Goal: Task Accomplishment & Management: Use online tool/utility

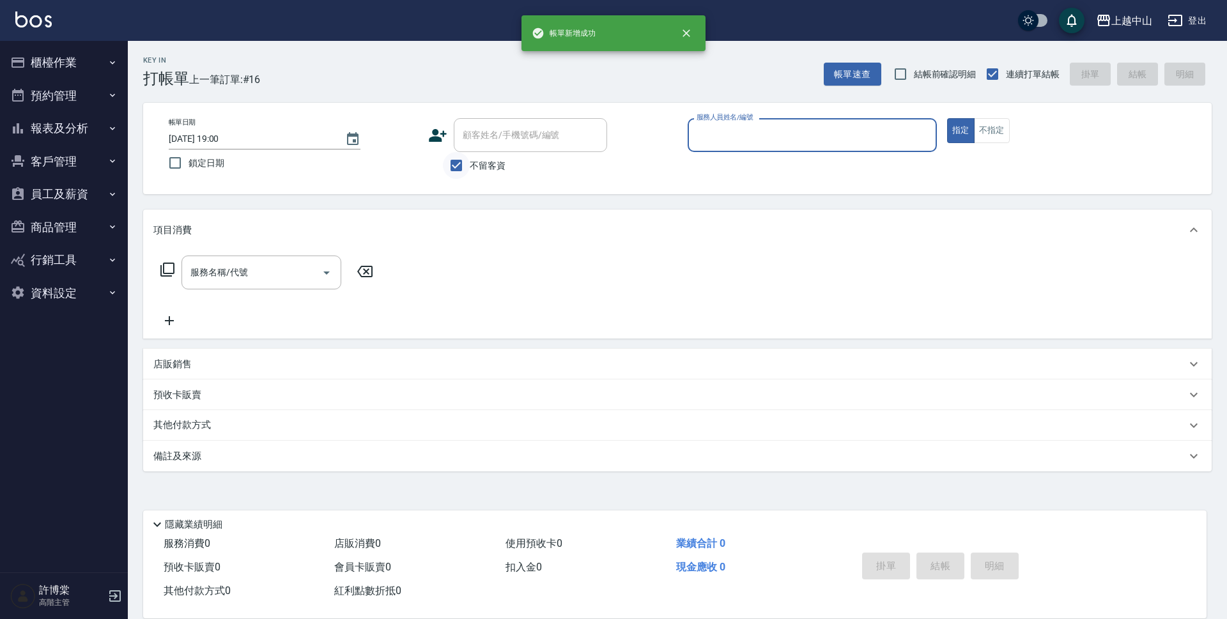
click at [455, 170] on input "不留客資" at bounding box center [456, 165] width 27 height 27
checkbox input "false"
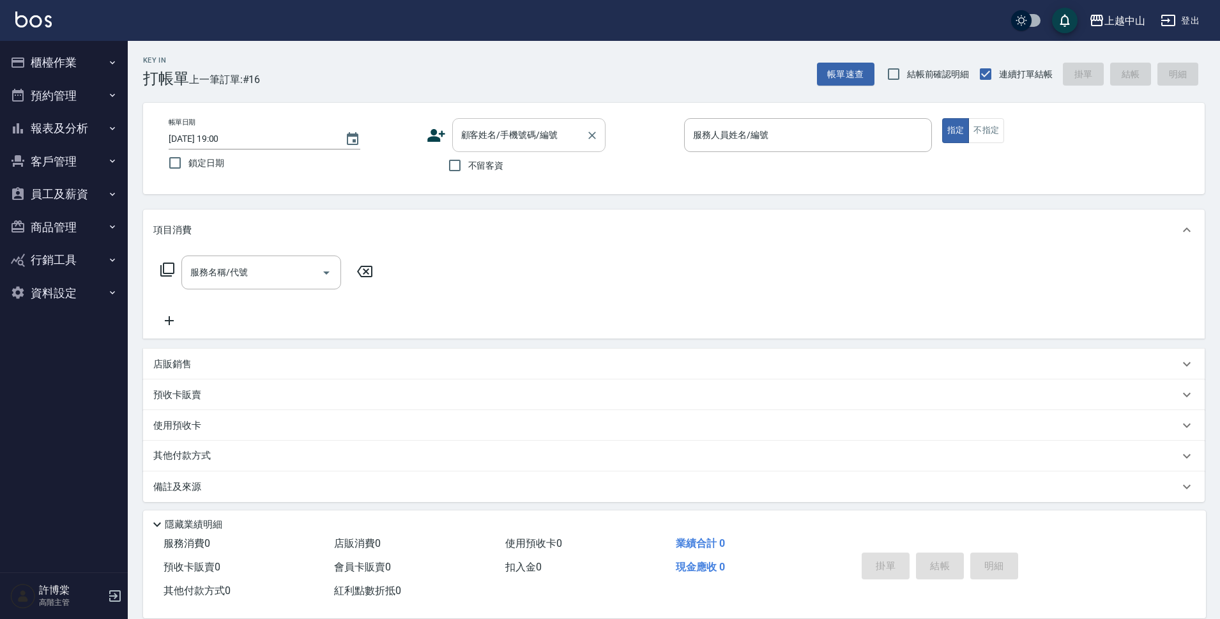
click at [468, 146] on input "顧客姓名/手機號碼/編號" at bounding box center [519, 135] width 123 height 22
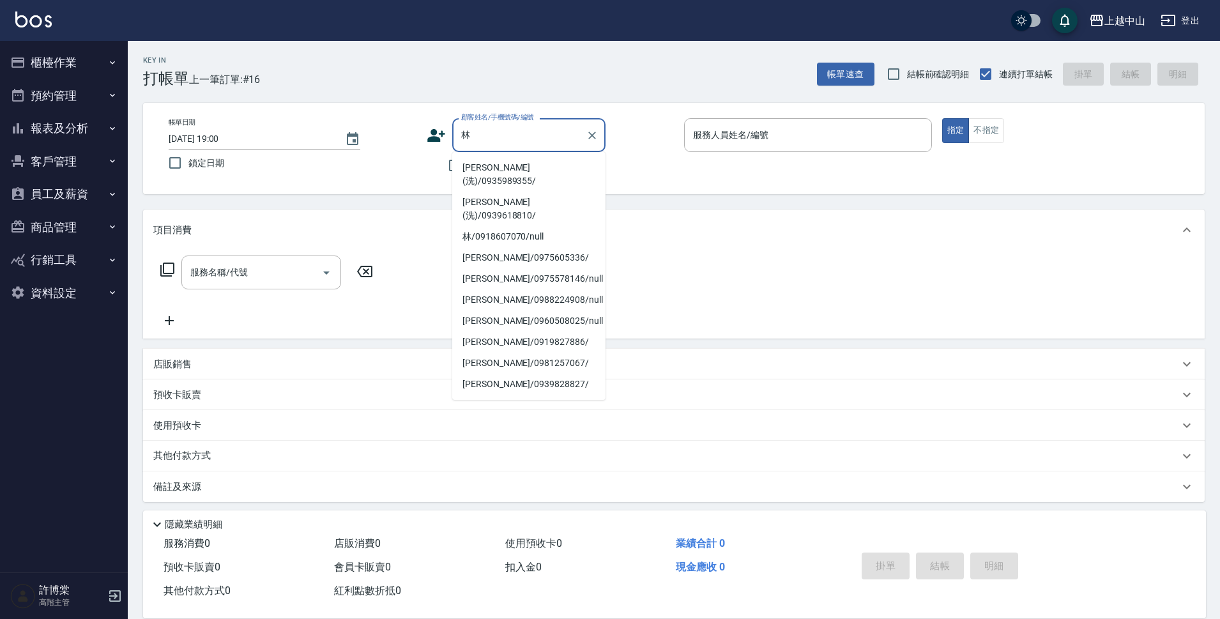
click at [473, 169] on li "[PERSON_NAME](洗)/0935989355/" at bounding box center [528, 174] width 153 height 35
type input "[PERSON_NAME](洗)/0935989355/"
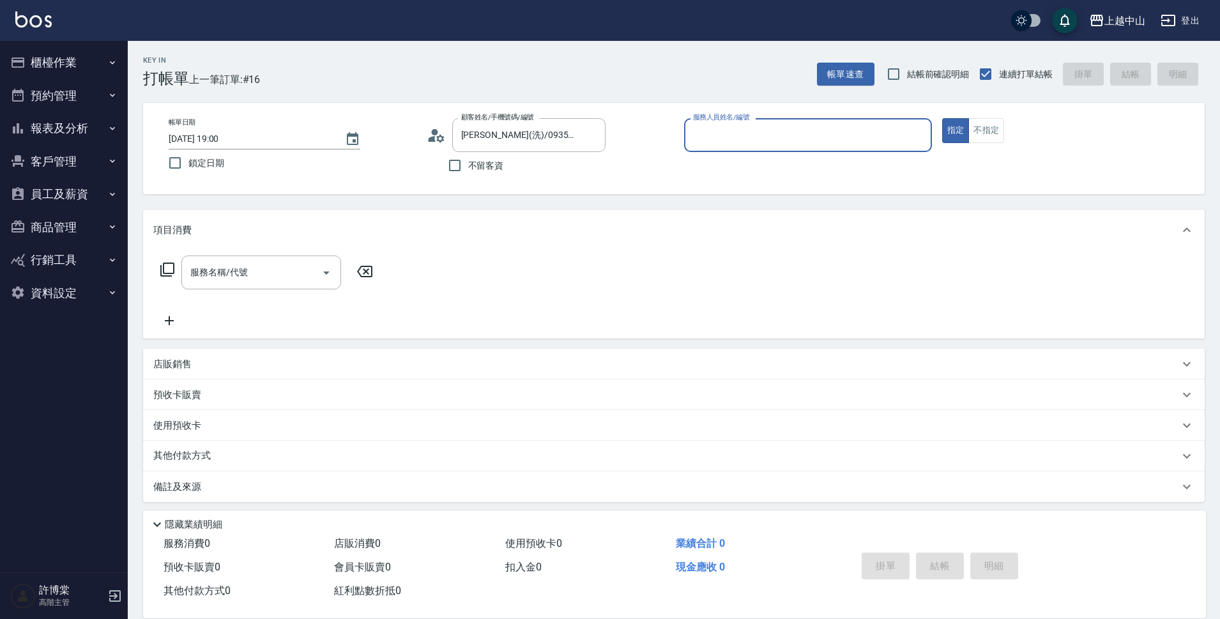
type input "NINI-4"
click at [942, 118] on button "指定" at bounding box center [955, 130] width 27 height 25
type button "true"
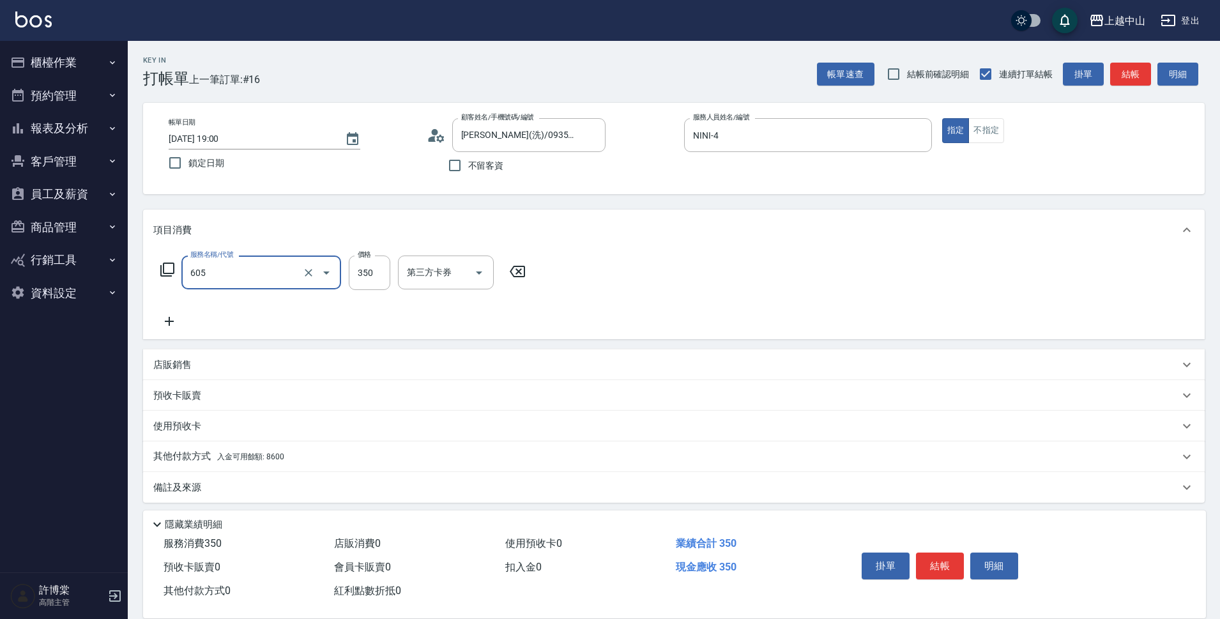
type input "洗髮 (女)(605)"
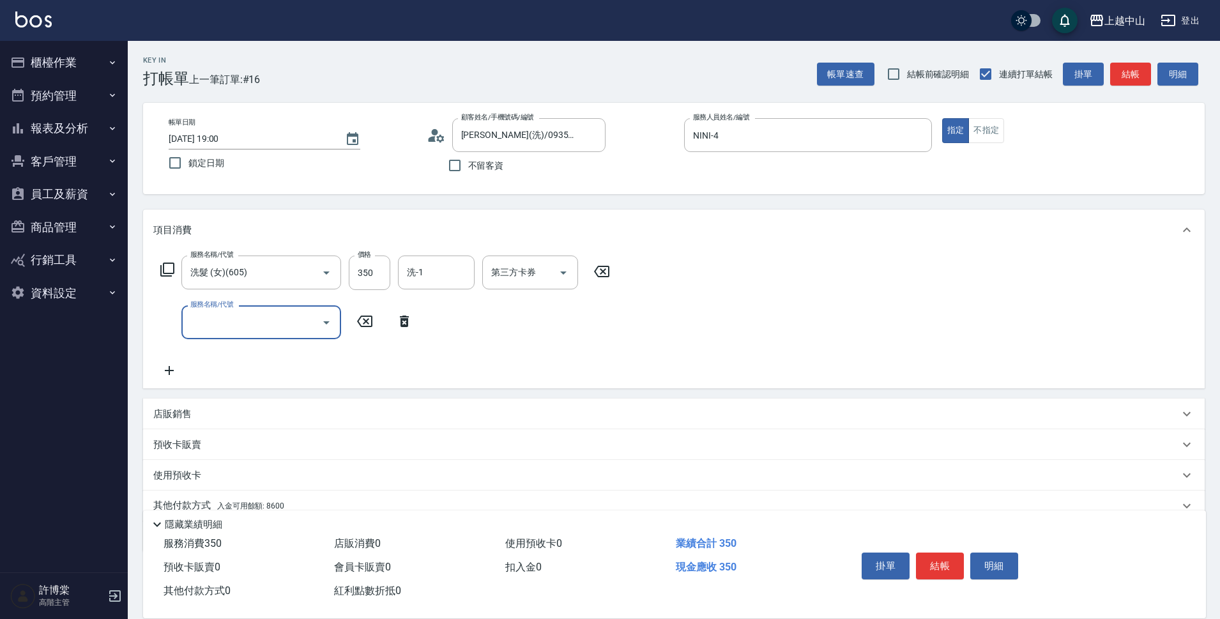
scroll to position [56, 0]
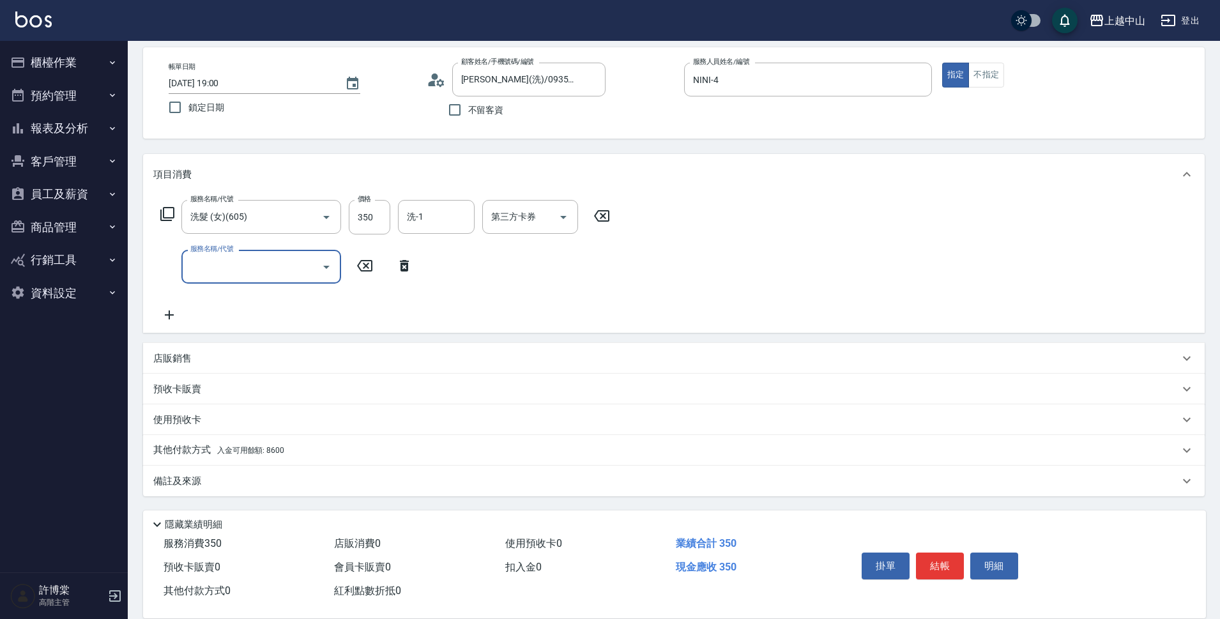
click at [287, 446] on div "其他付款方式 入金可用餘額: 8600" at bounding box center [666, 450] width 1026 height 14
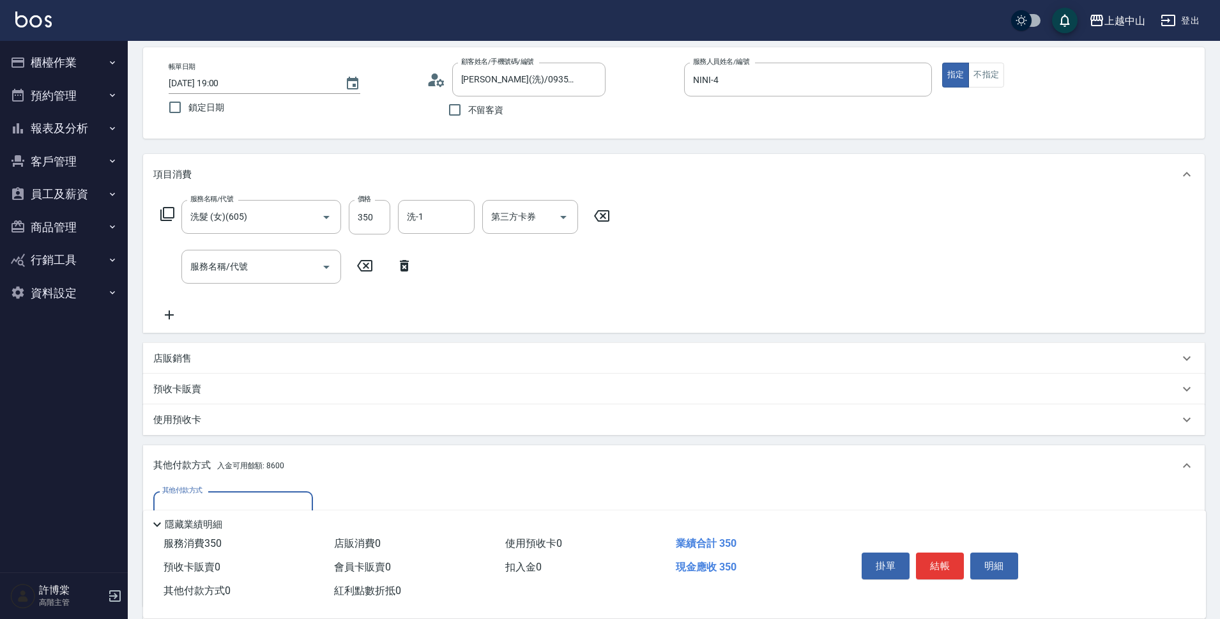
scroll to position [206, 0]
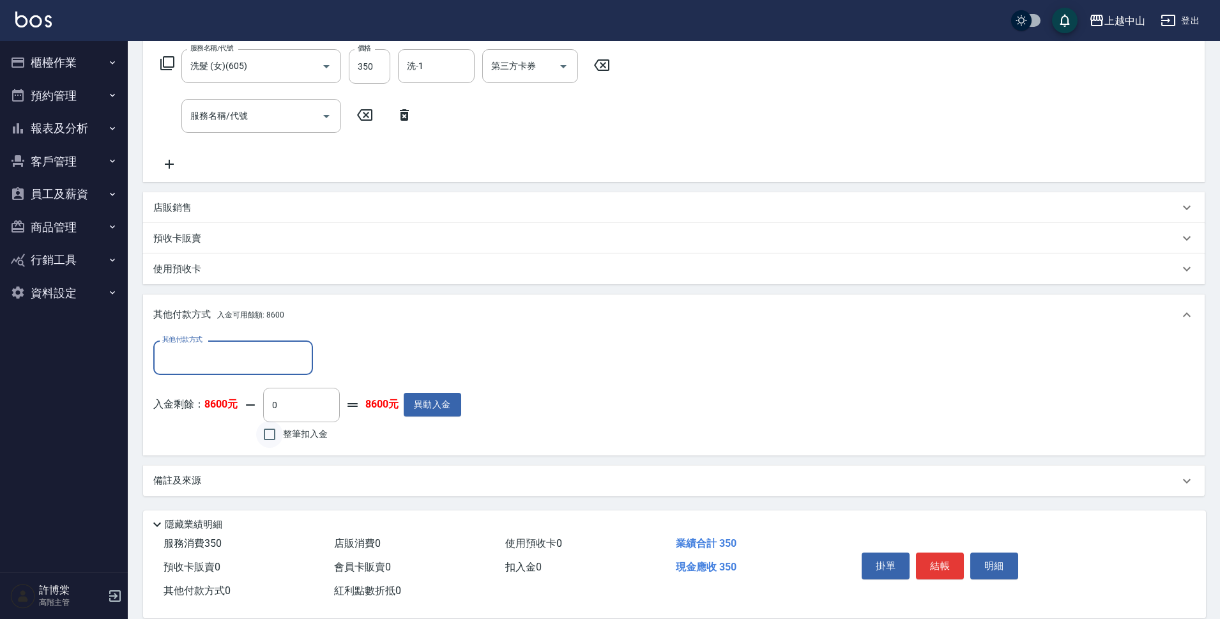
click at [261, 434] on input "整筆扣入金" at bounding box center [269, 434] width 27 height 27
checkbox input "true"
type input "350"
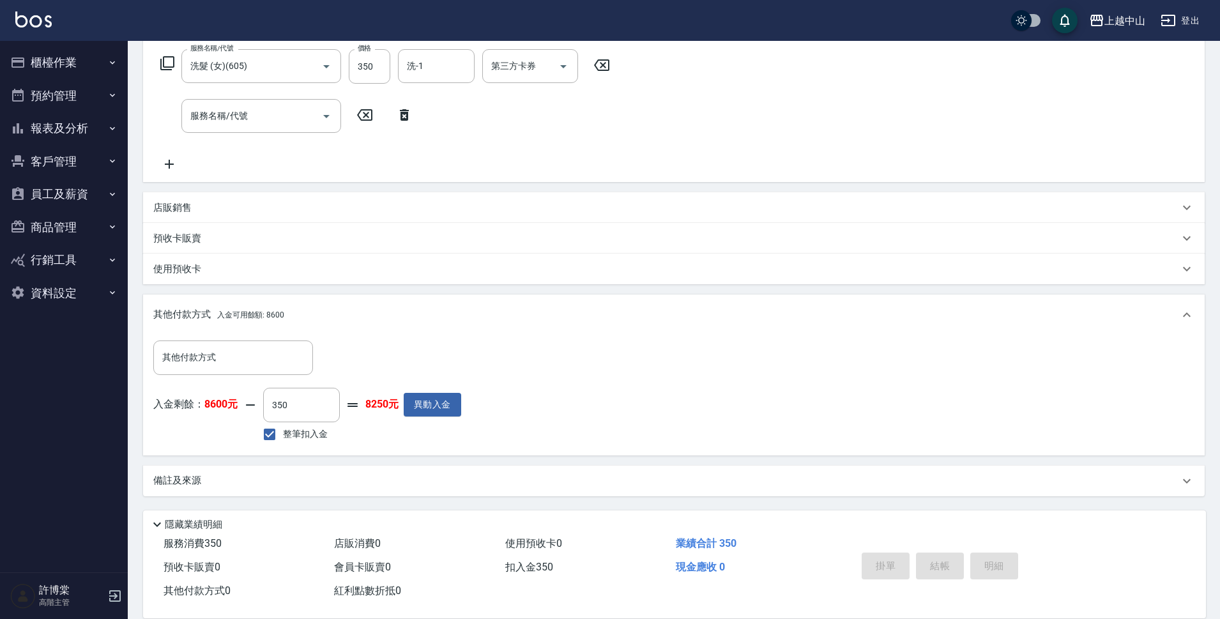
type input "[DATE] 19:01"
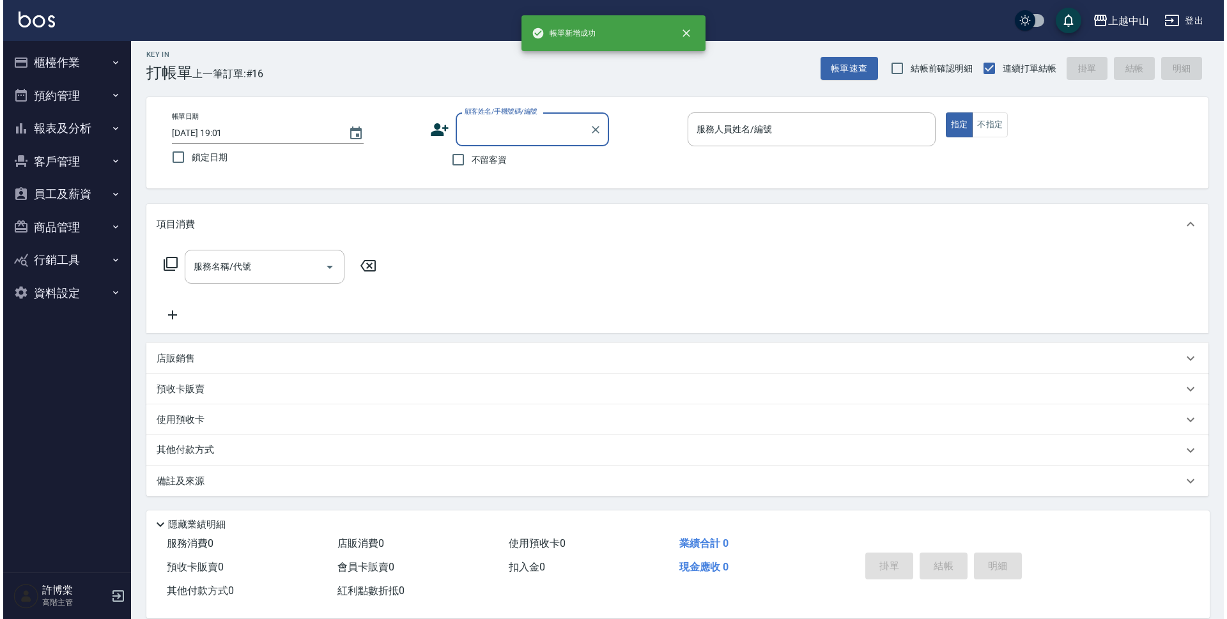
scroll to position [0, 0]
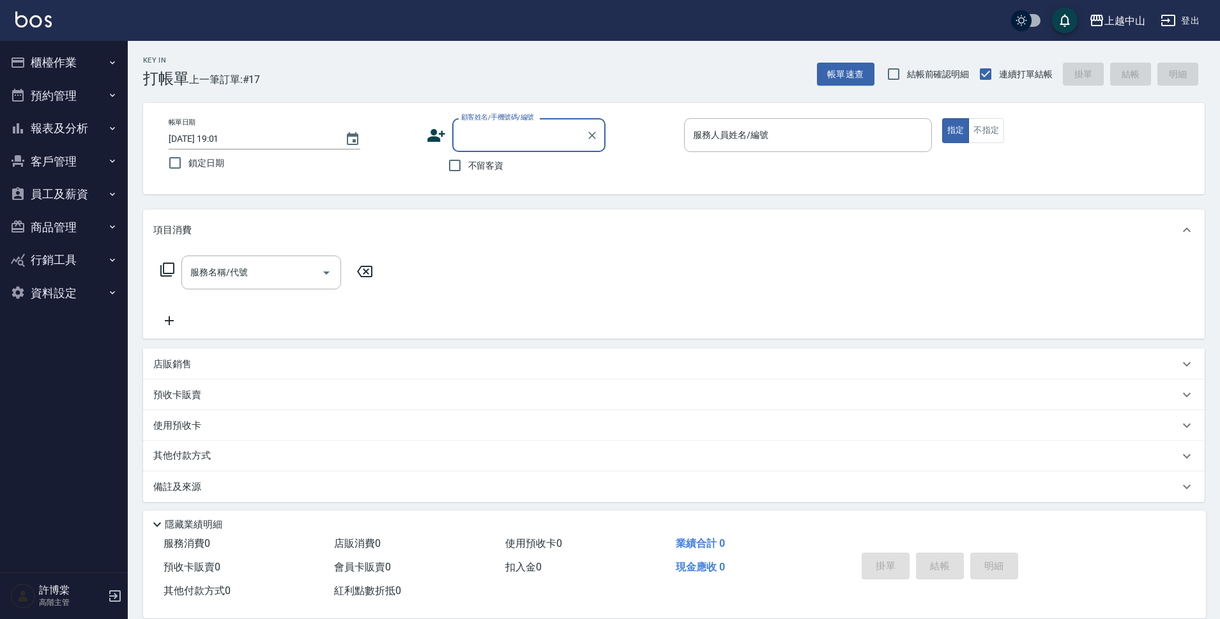
type input "6"
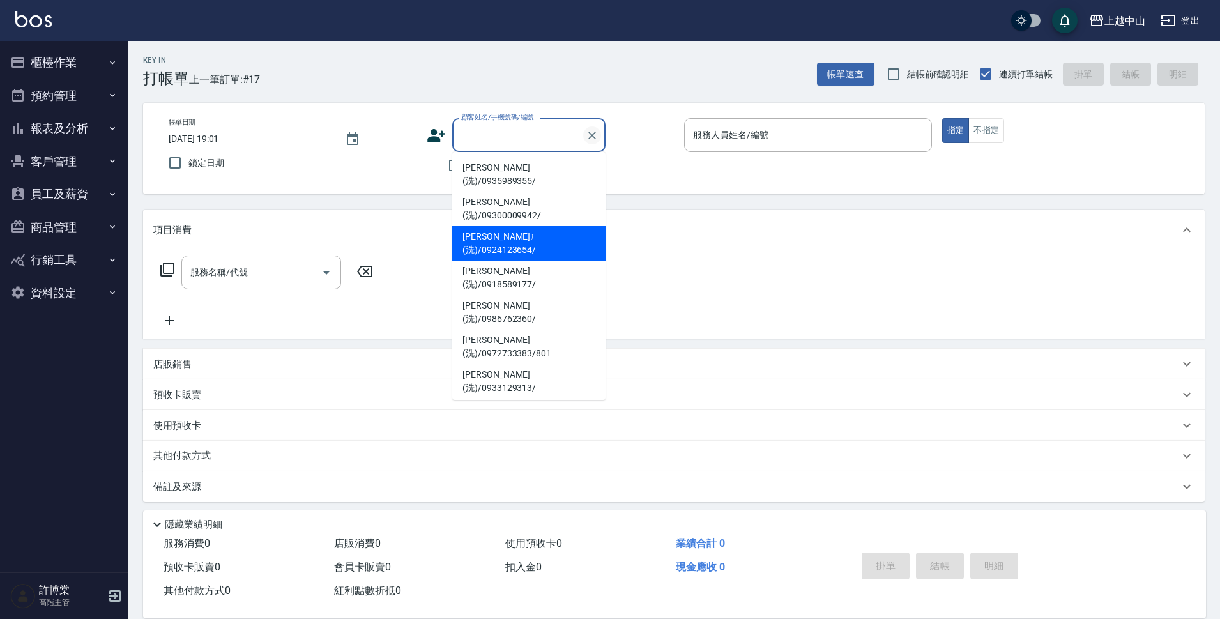
click at [599, 130] on button "Clear" at bounding box center [592, 136] width 18 height 18
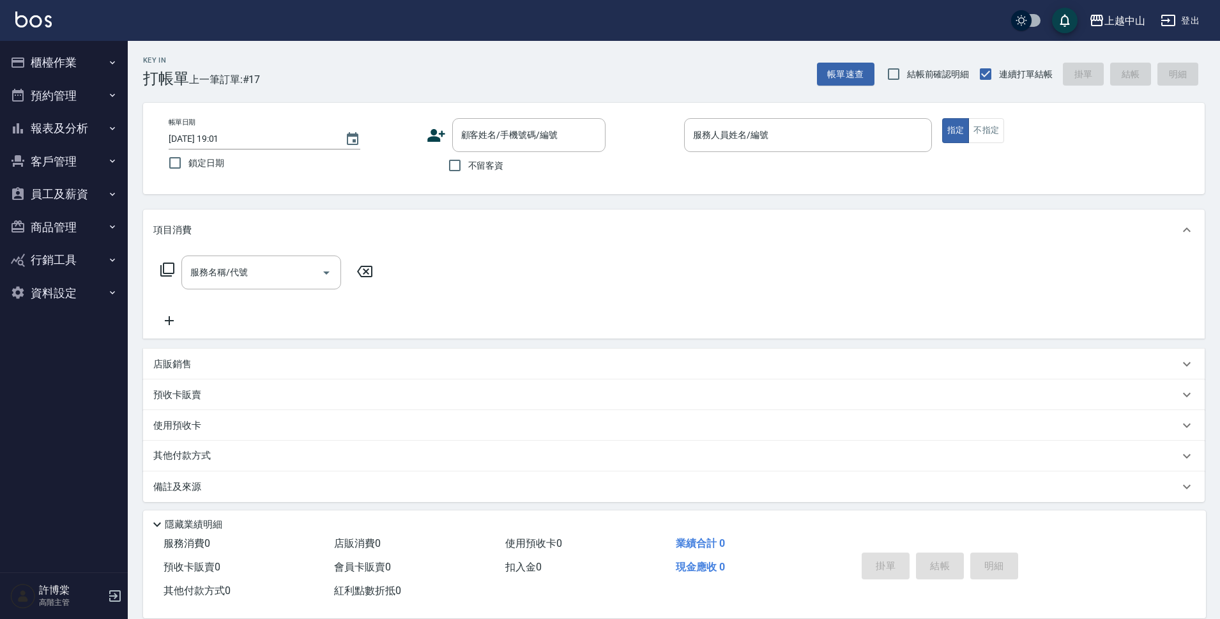
click at [413, 171] on div "帳單日期 [DATE] 19:01 鎖定日期" at bounding box center [293, 147] width 248 height 58
click at [451, 162] on input "不留客資" at bounding box center [454, 165] width 27 height 27
checkbox input "true"
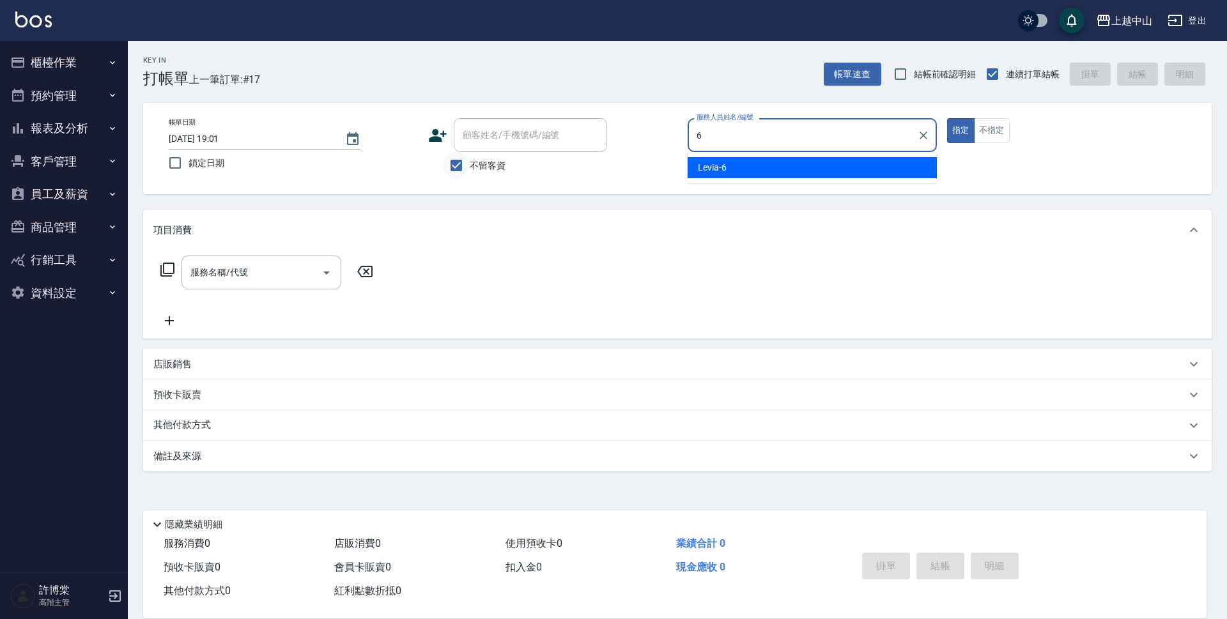
type input "Levia-6"
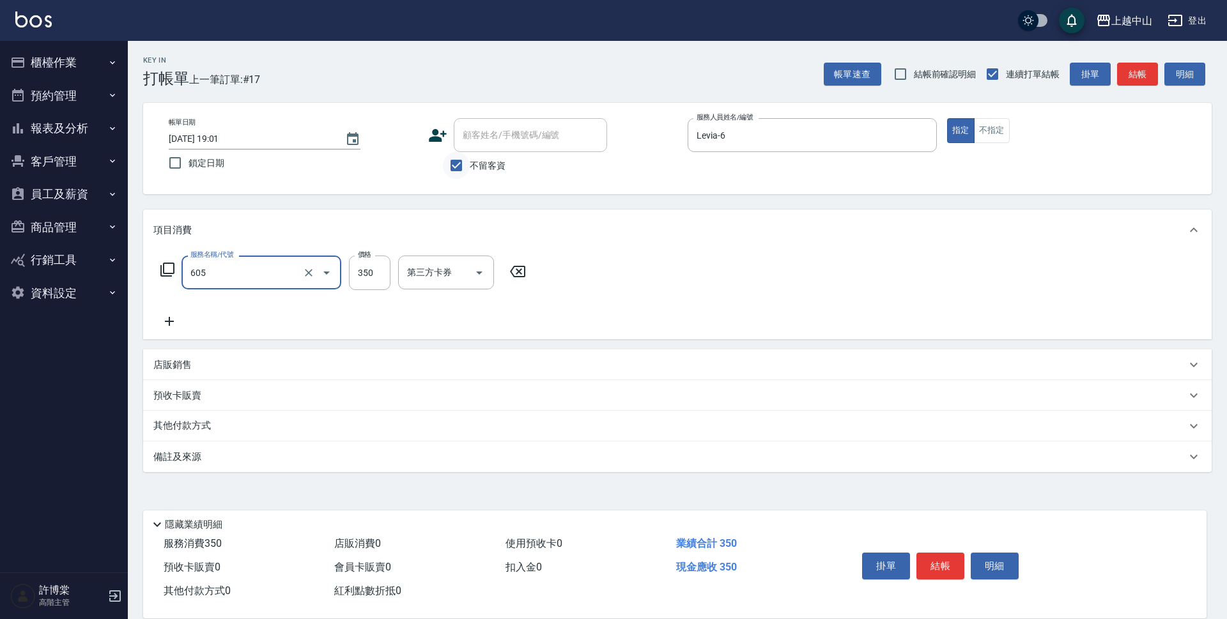
type input "洗髮 (女)(605)"
type input "500"
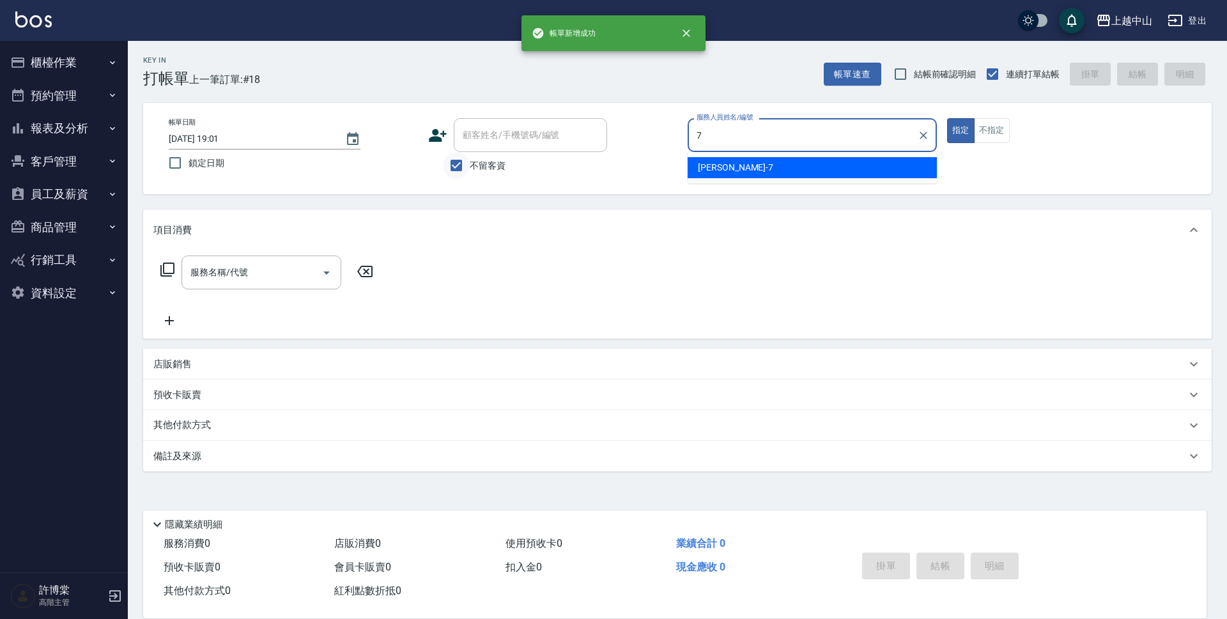
type input "[PERSON_NAME]-7"
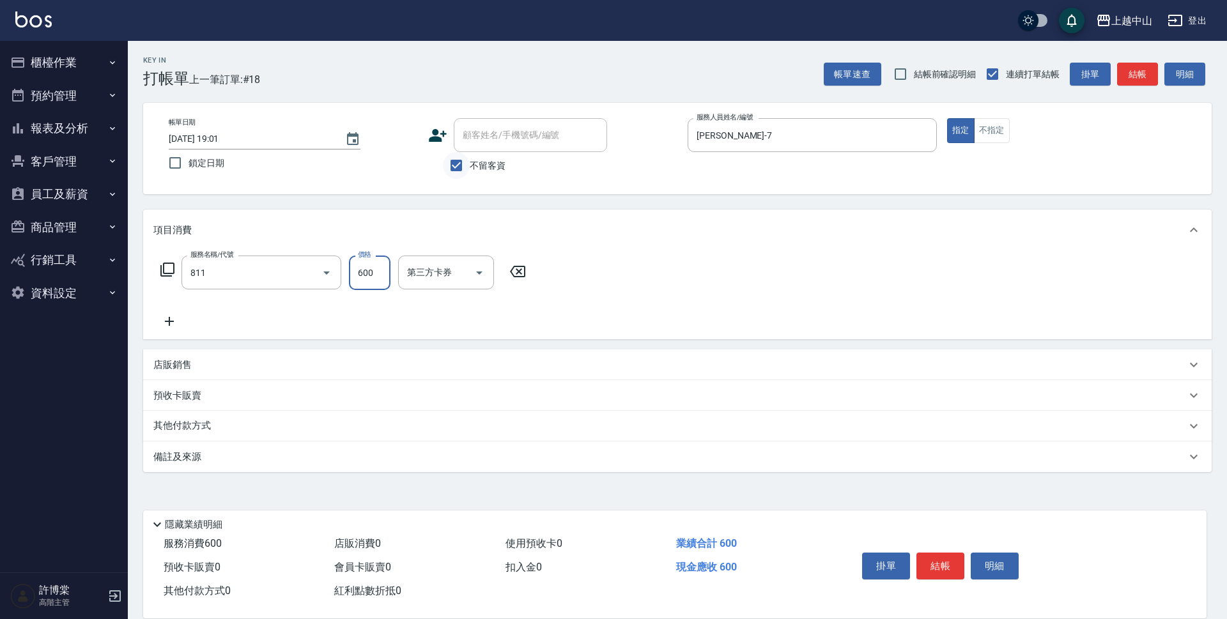
type input "洗+剪(811)"
type input "1200"
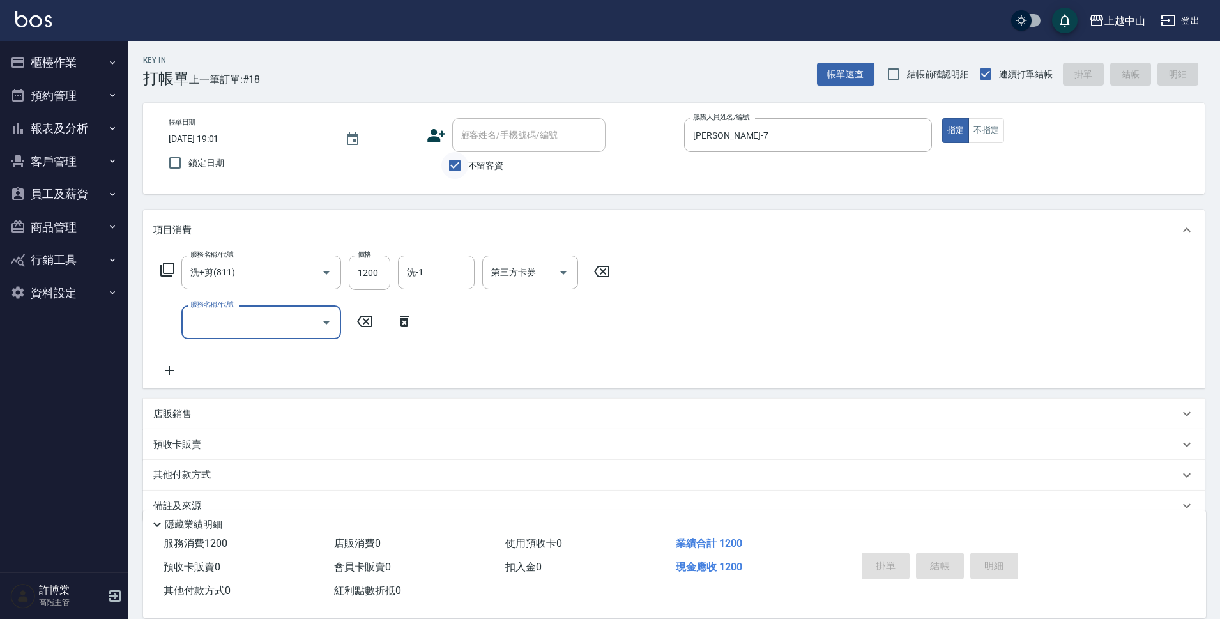
type input "[DATE] 19:12"
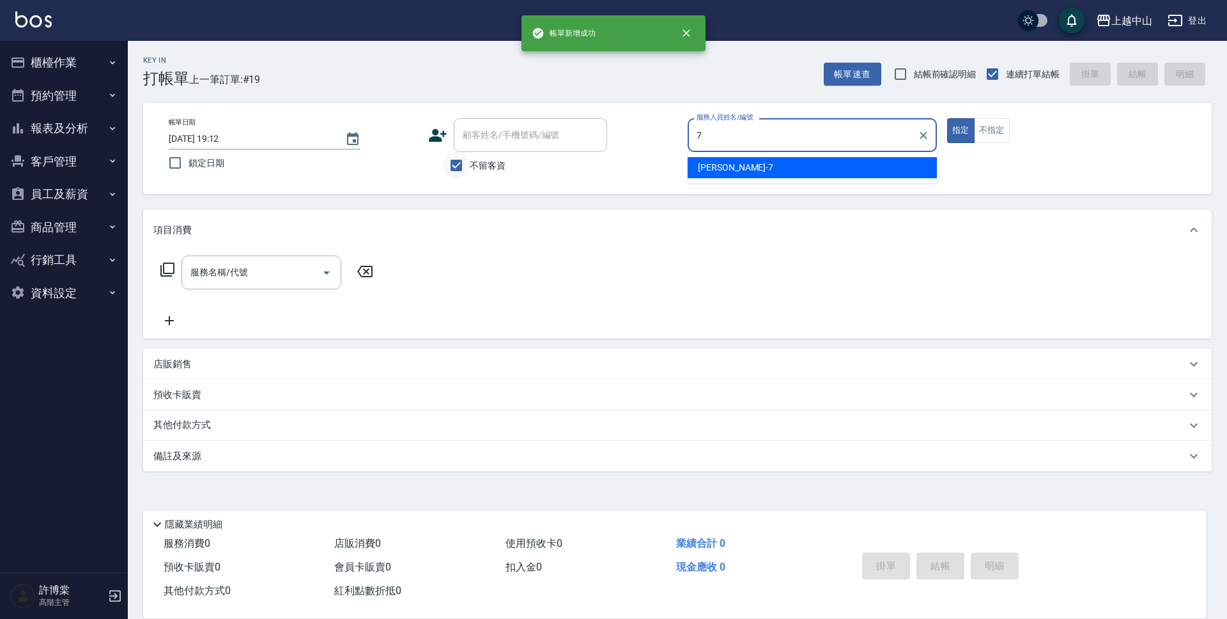
type input "[PERSON_NAME]-7"
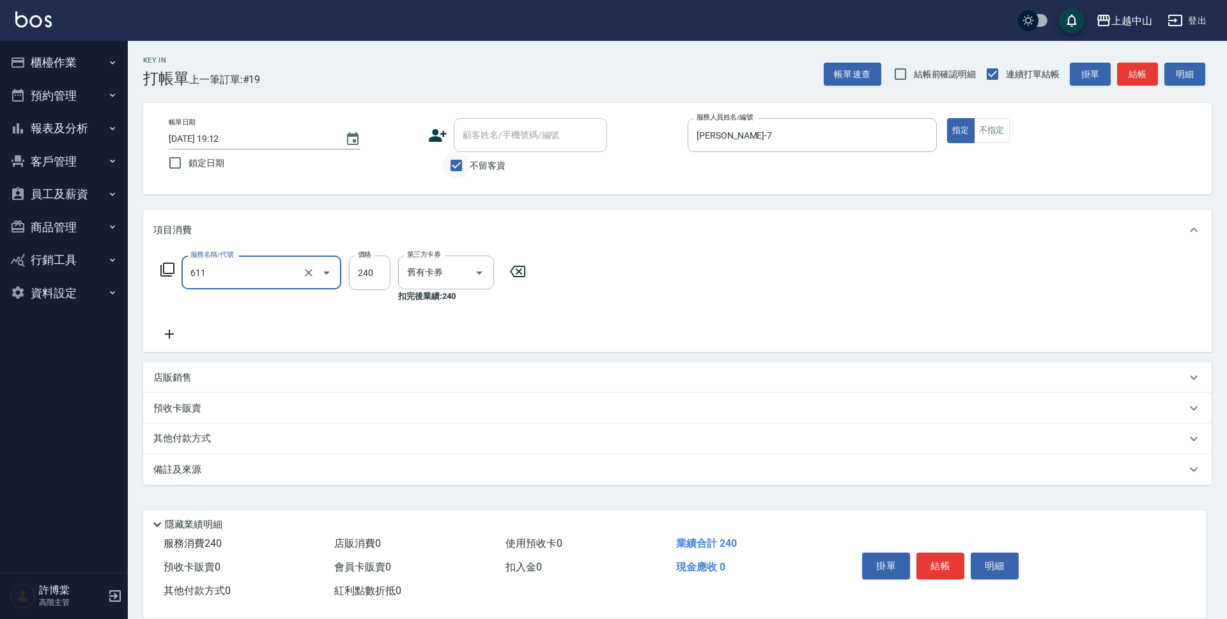
type input "洗髮卷消費(611)"
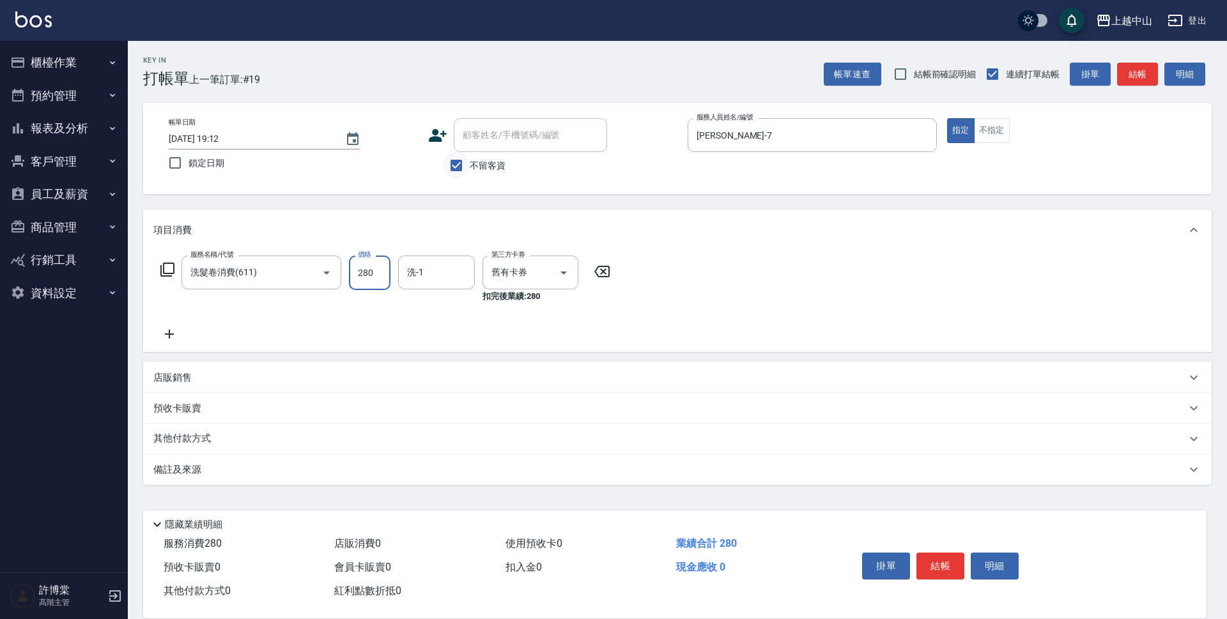
type input "280"
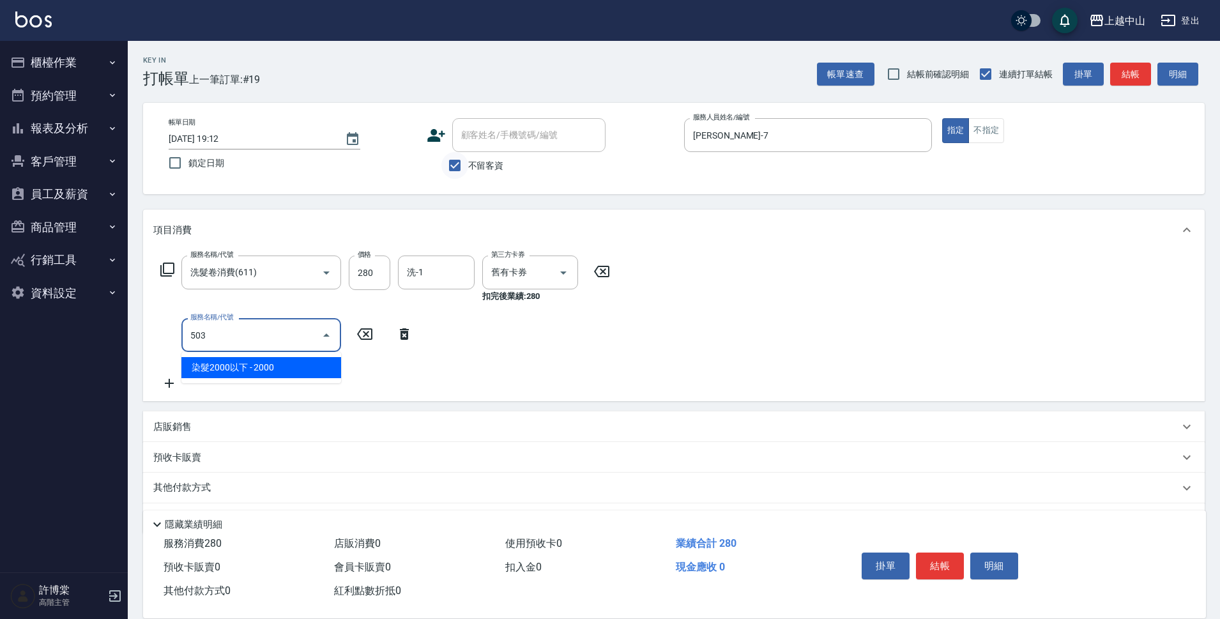
type input "染髮2000以下(503)"
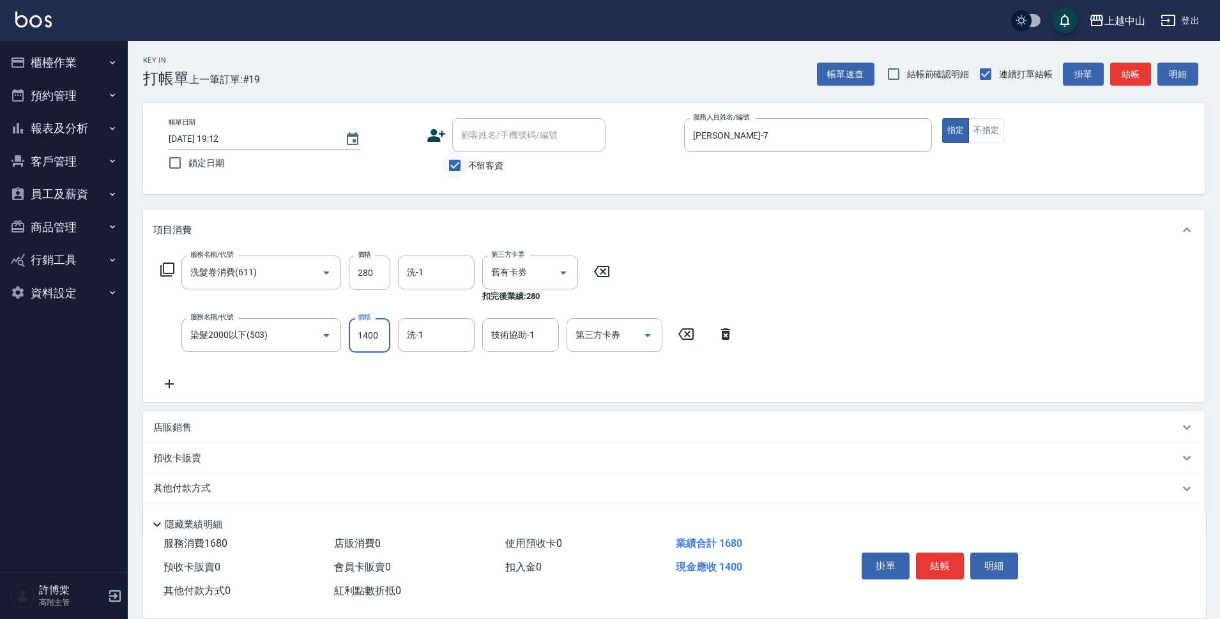
type input "1400"
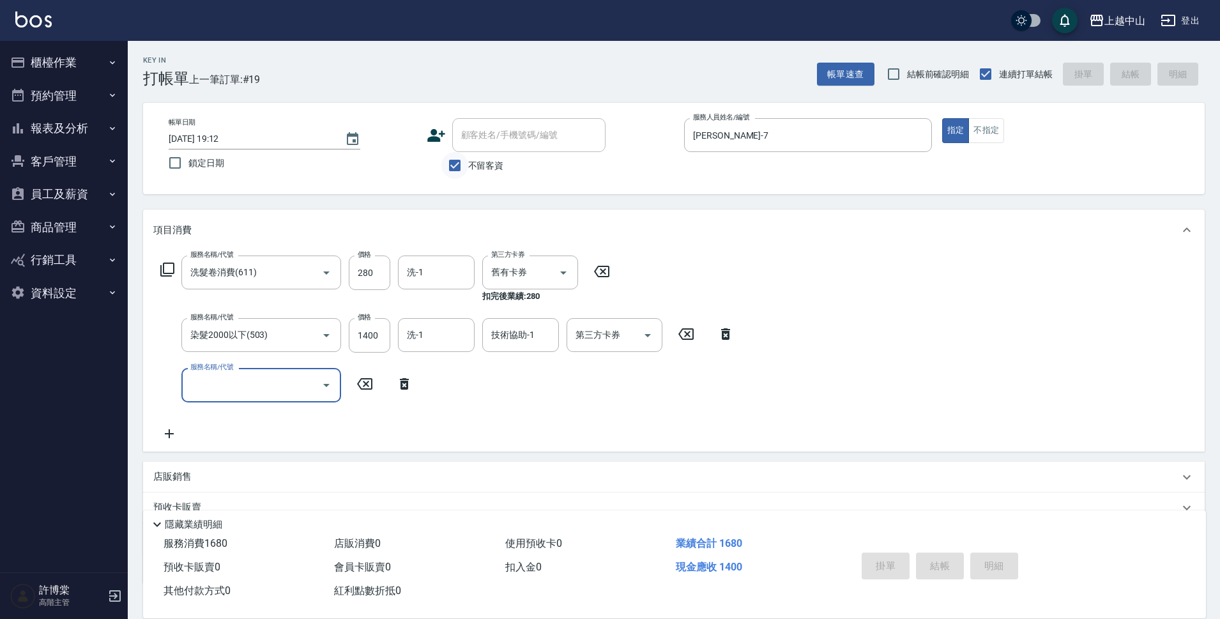
type input "[DATE] 19:13"
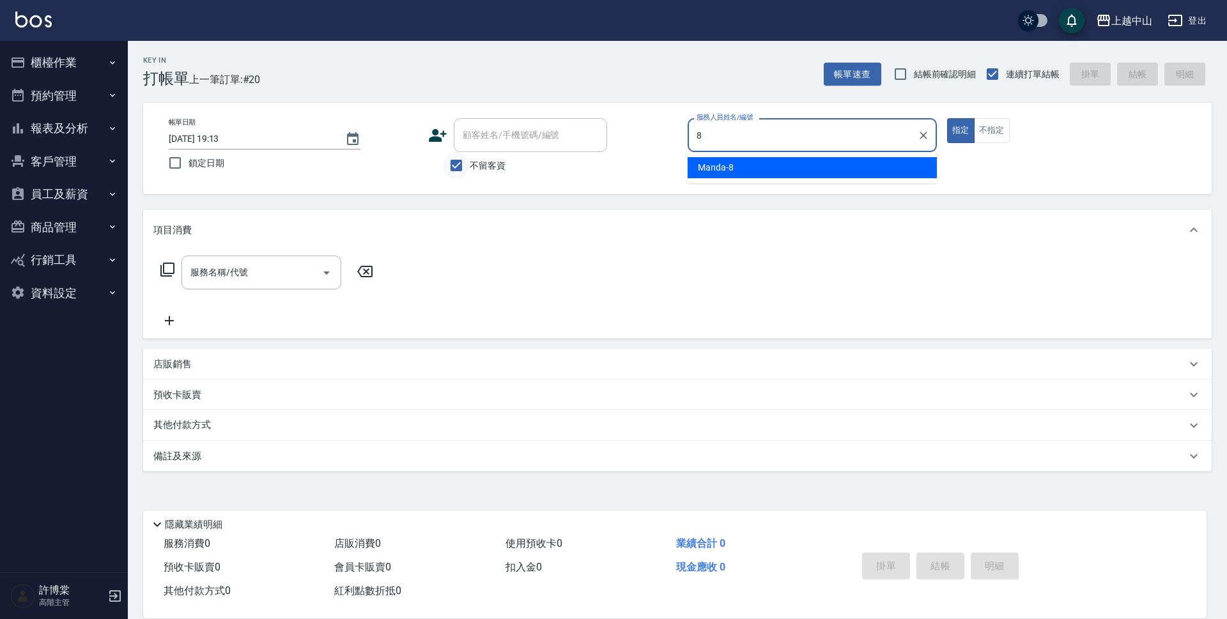
type input "Manda-8"
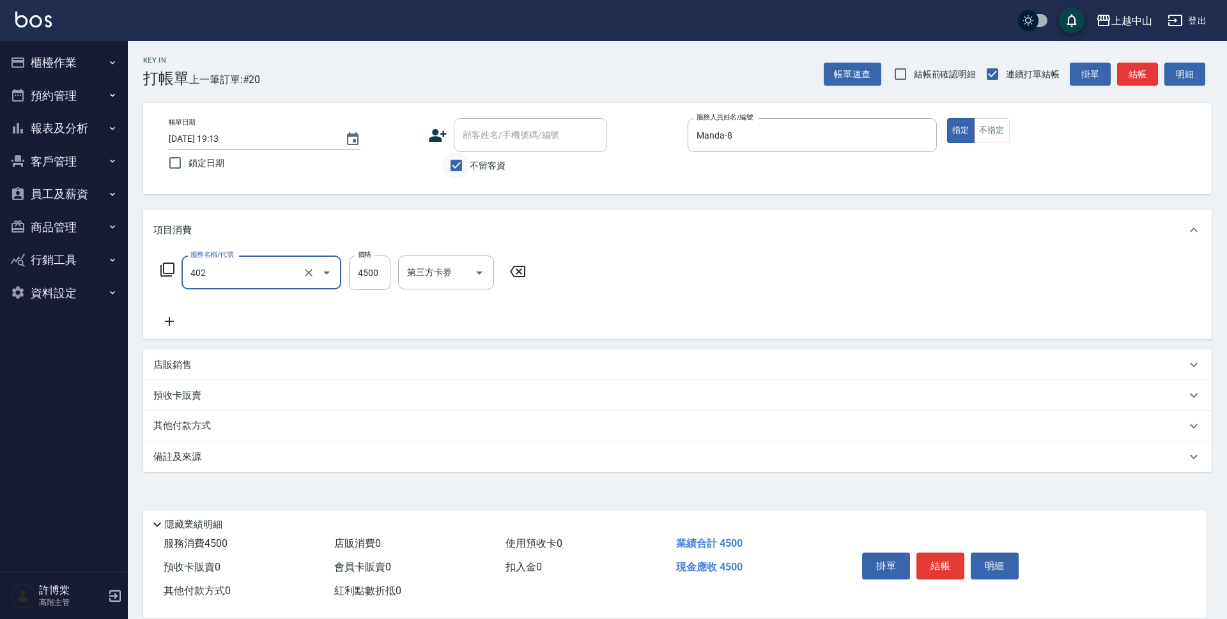
type input "2段式結構自備卡(402)"
type input "10497"
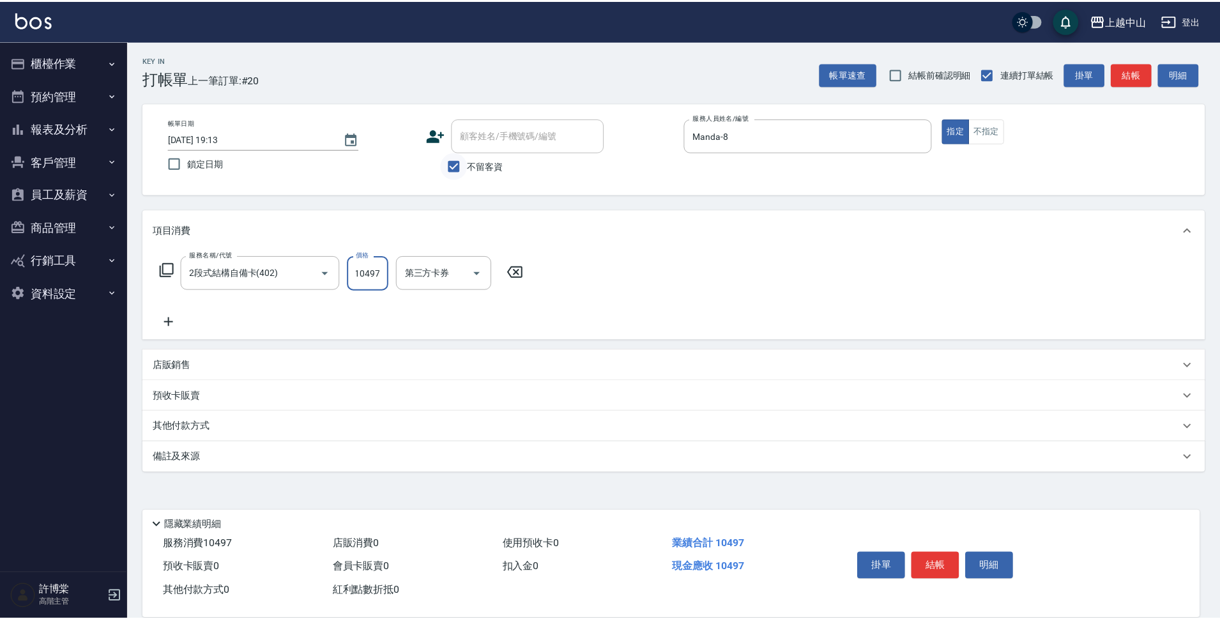
scroll to position [0, 0]
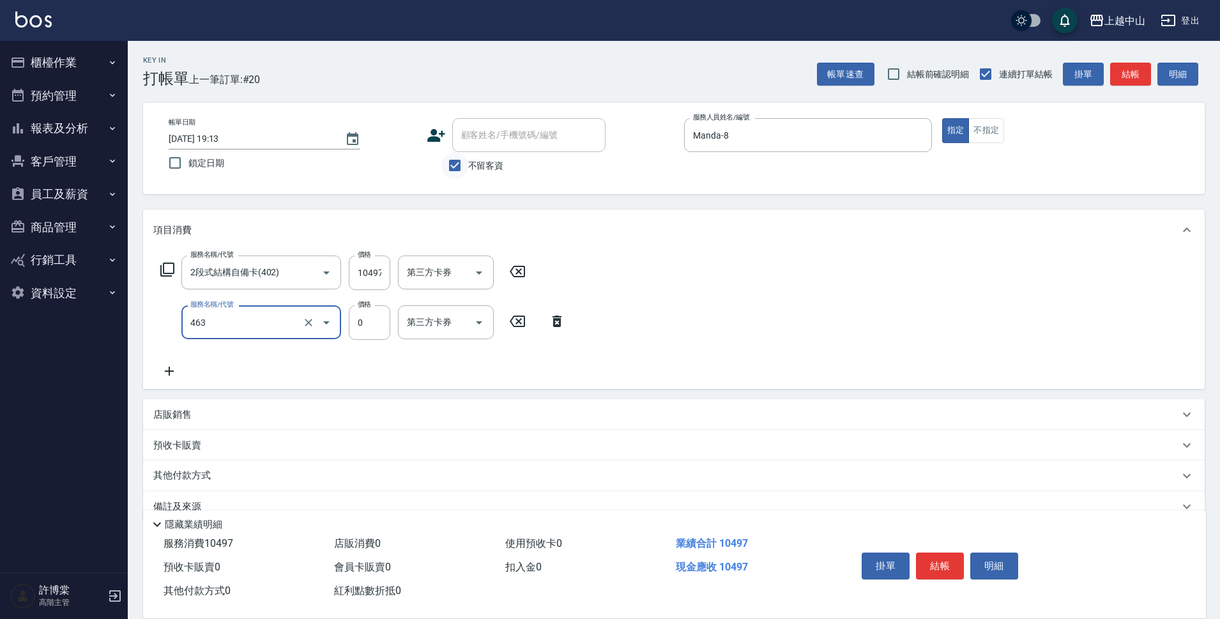
type input "護髮卡使用(463)"
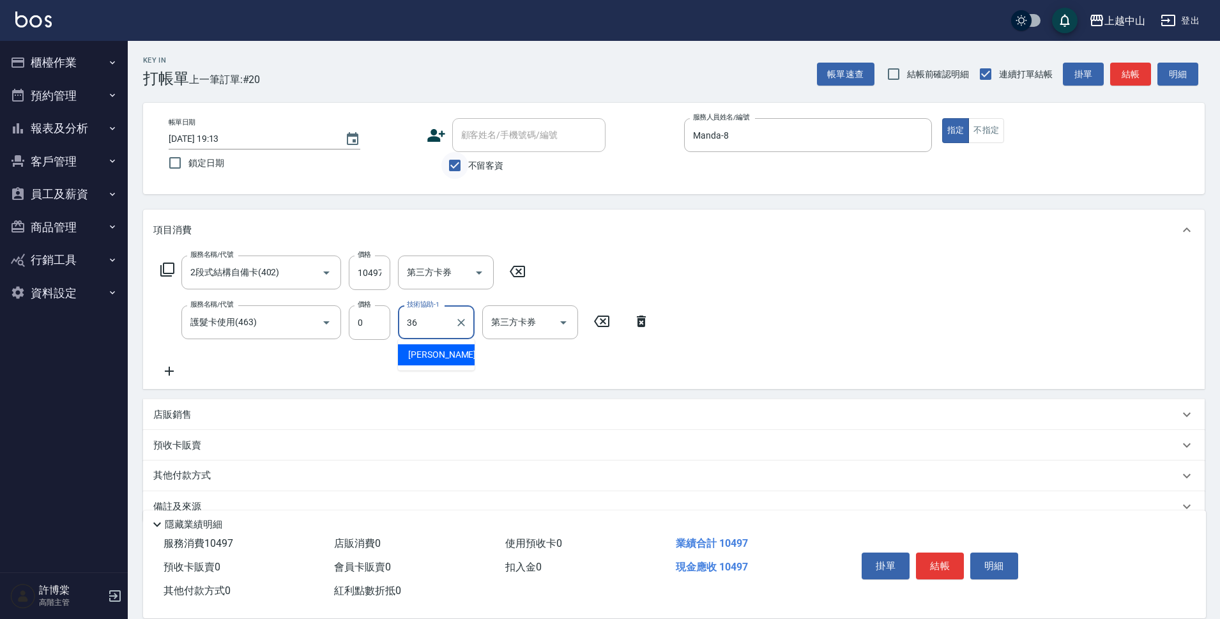
type input "薇慈-36"
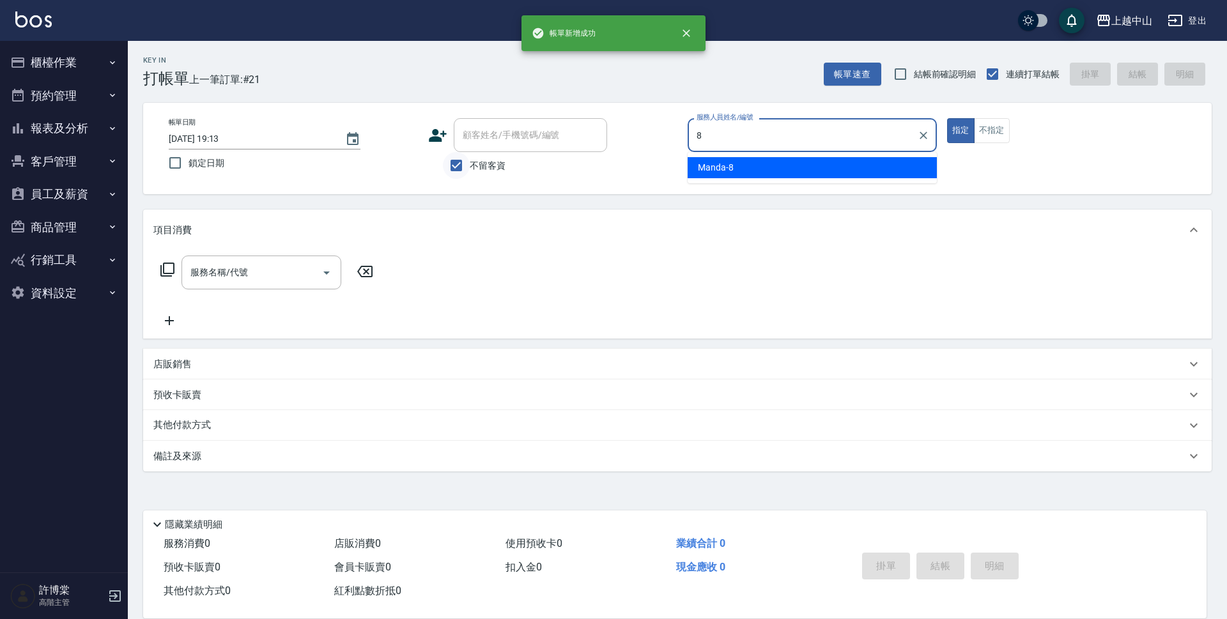
type input "Manda-8"
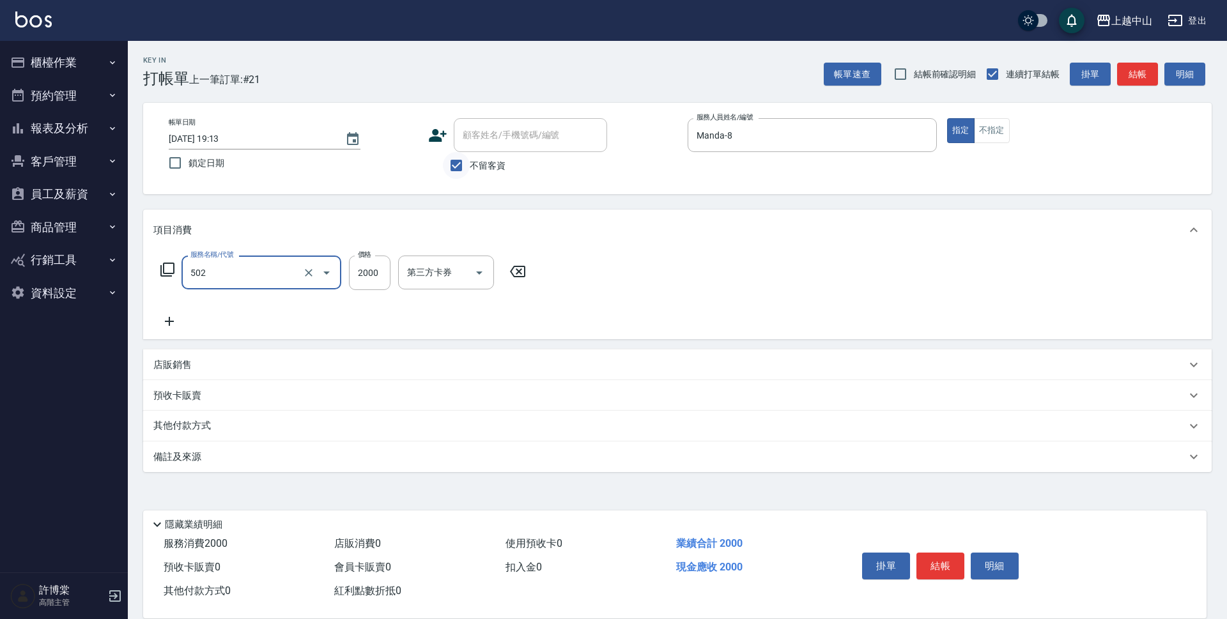
type input "染髮2000以上(502)"
type input "3300"
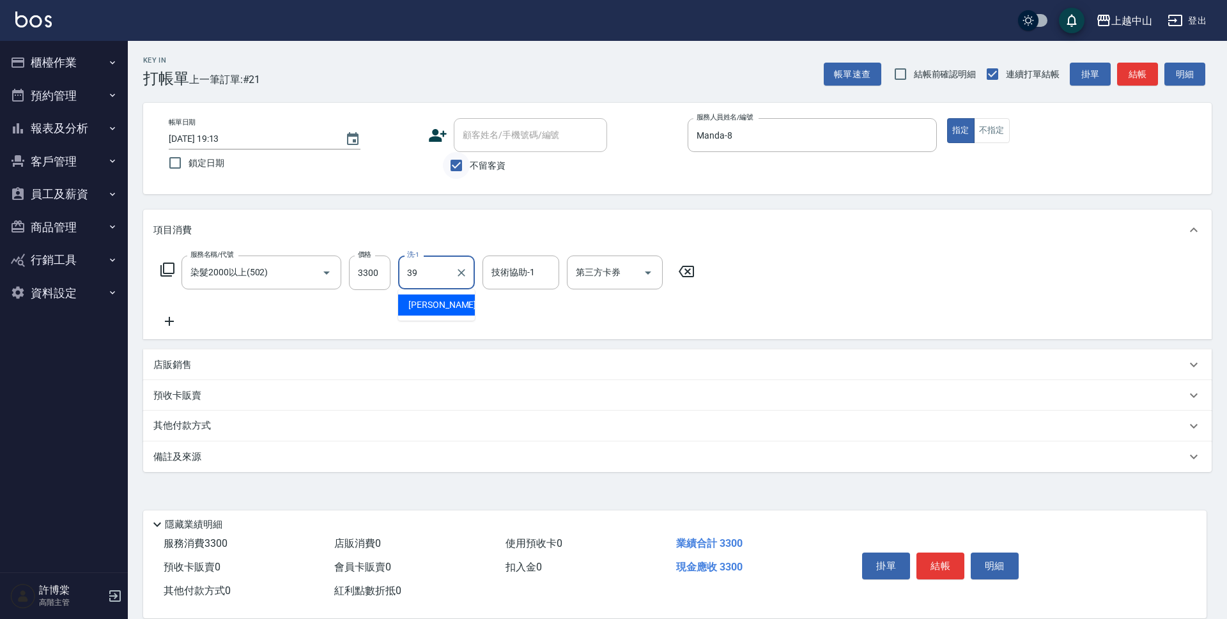
type input "[PERSON_NAME]-39"
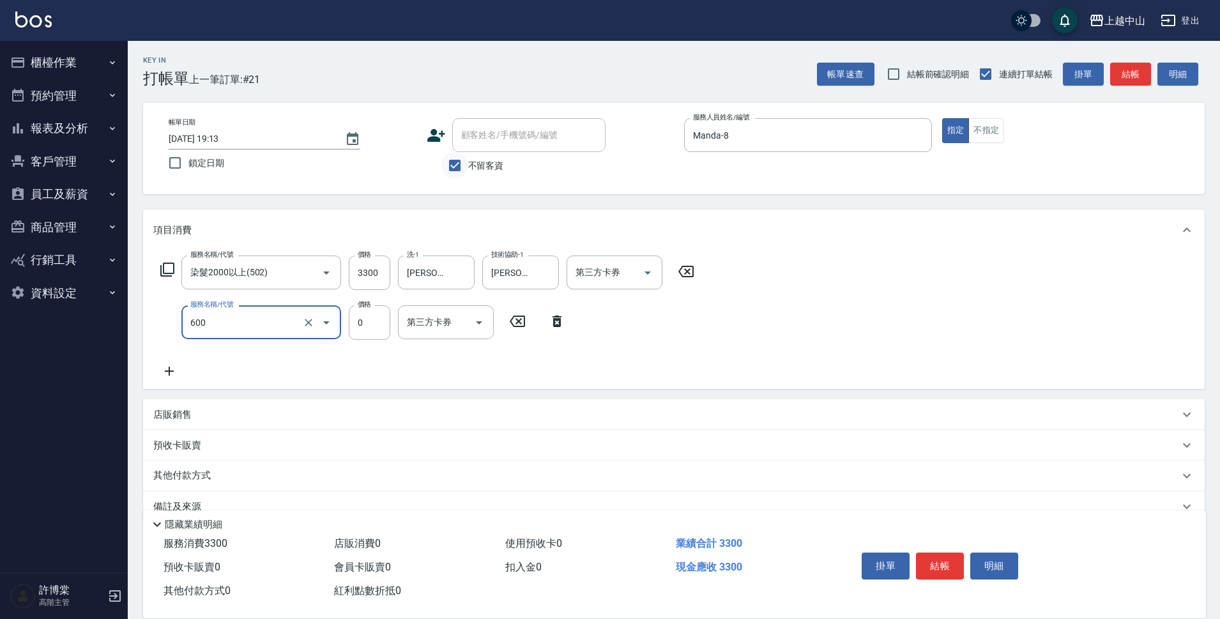
type input "洗髮(免費)(600)"
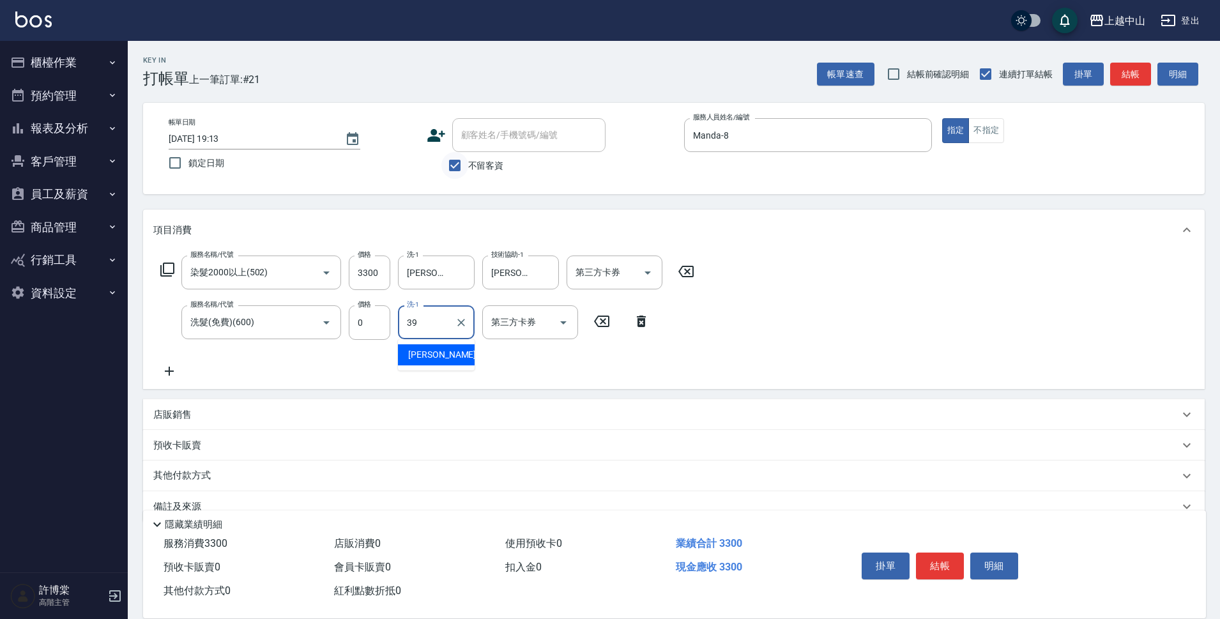
type input "[PERSON_NAME]-39"
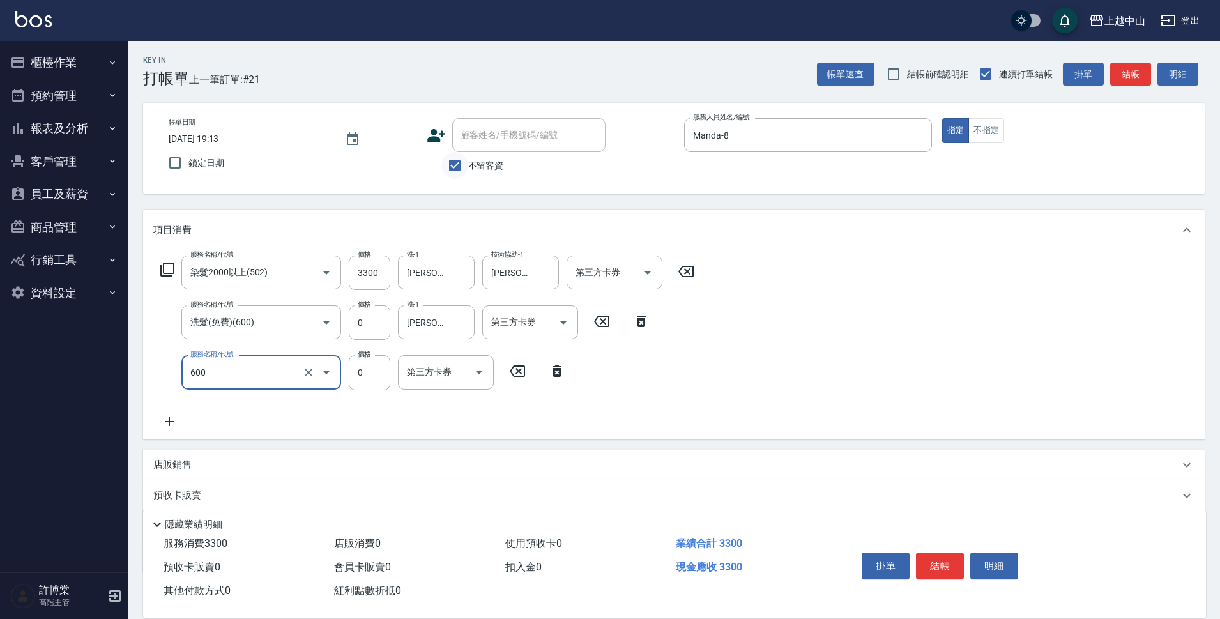
type input "洗髮(免費)(600)"
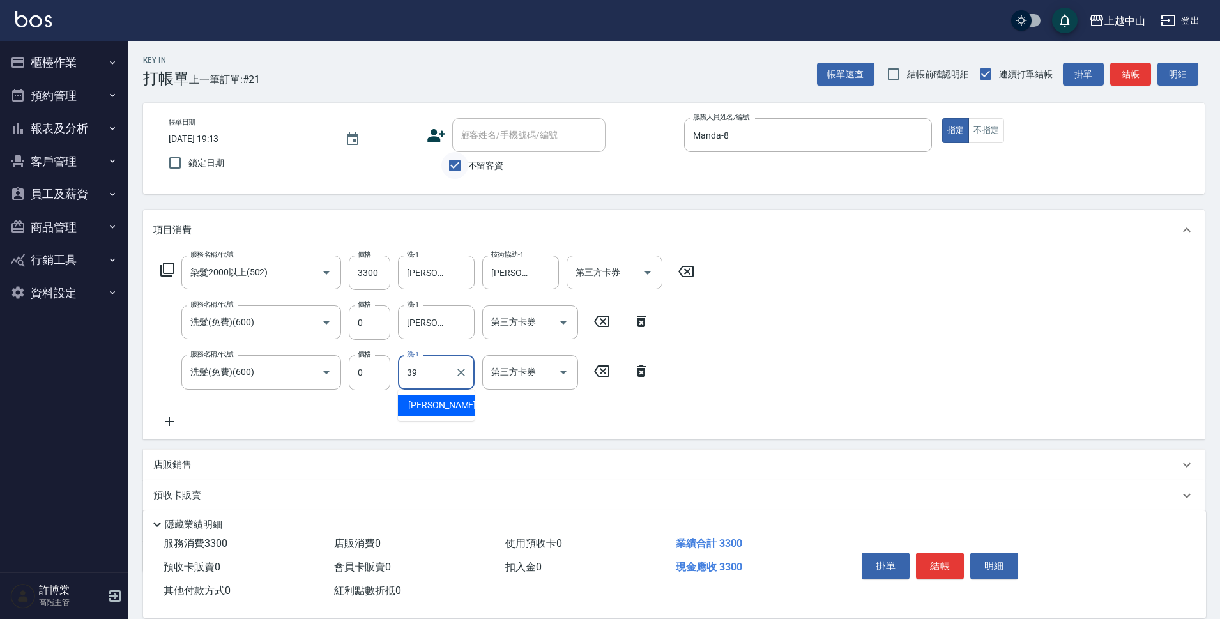
type input "[PERSON_NAME]-39"
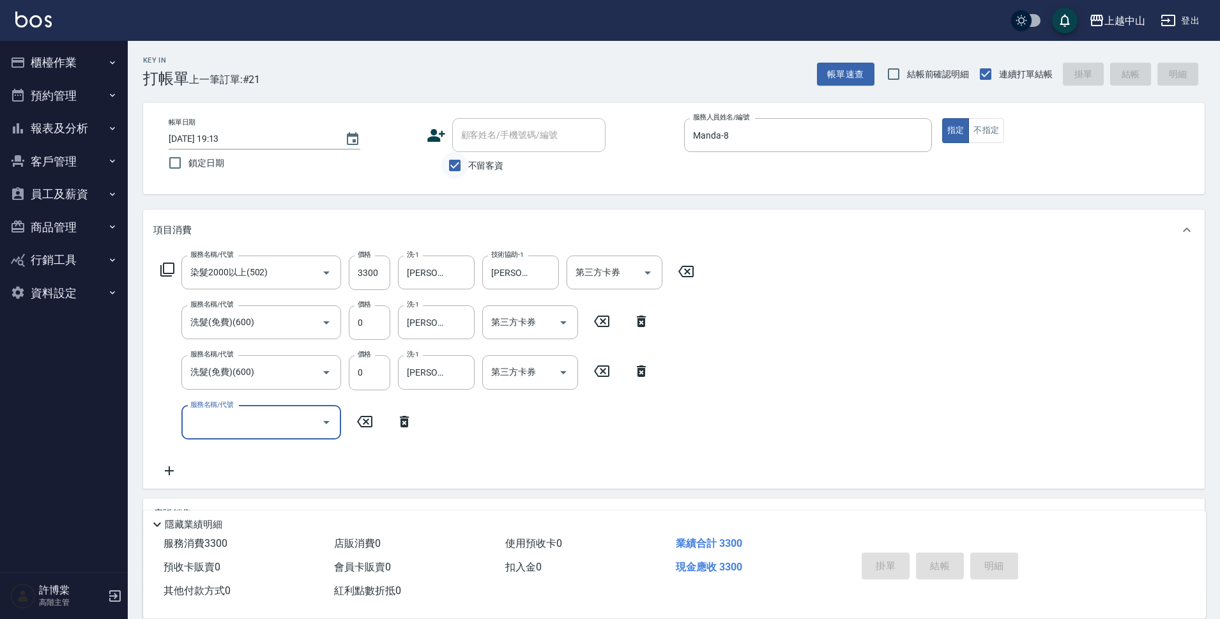
type input "[DATE] 19:14"
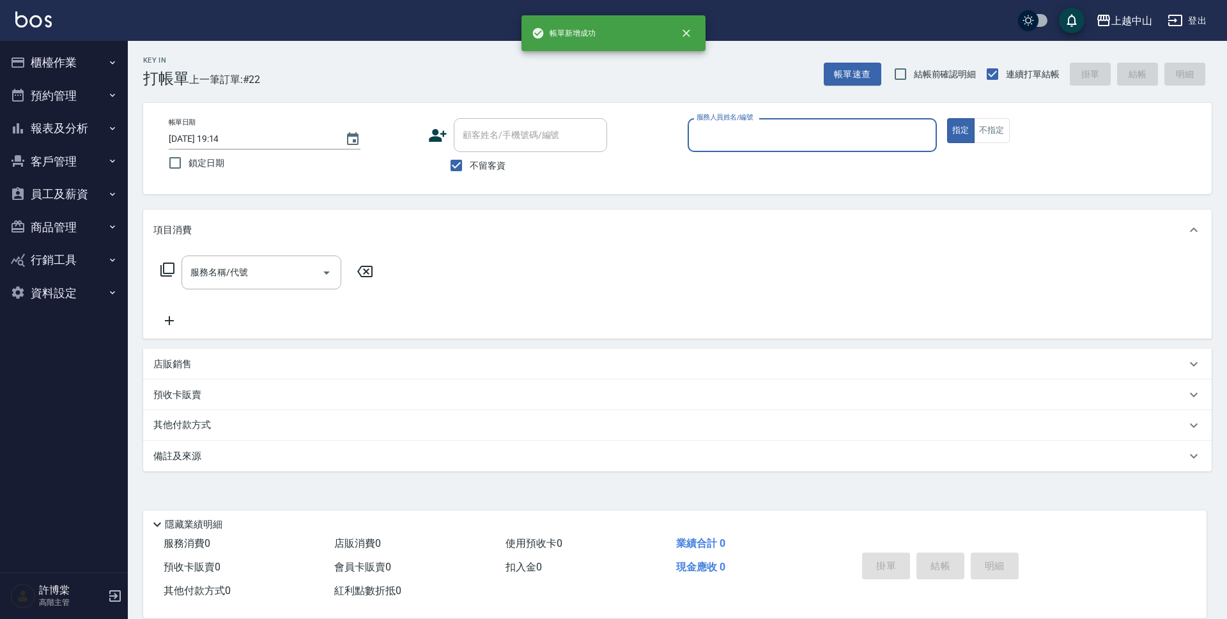
click at [84, 134] on button "報表及分析" at bounding box center [64, 128] width 118 height 33
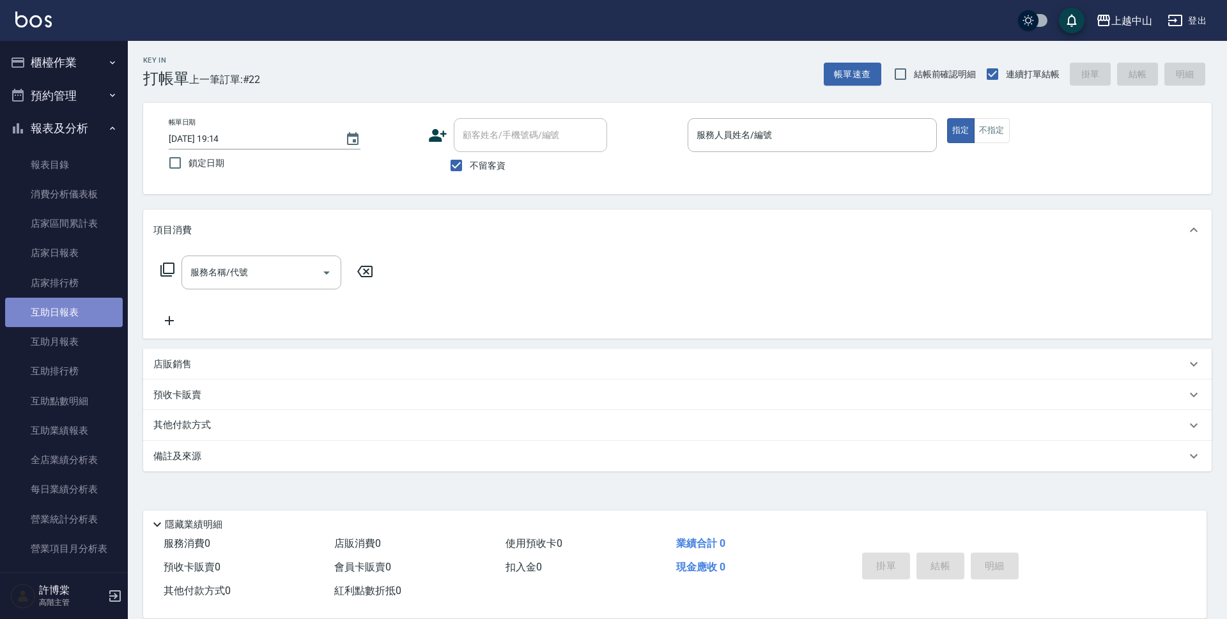
click at [77, 324] on link "互助日報表" at bounding box center [64, 312] width 118 height 29
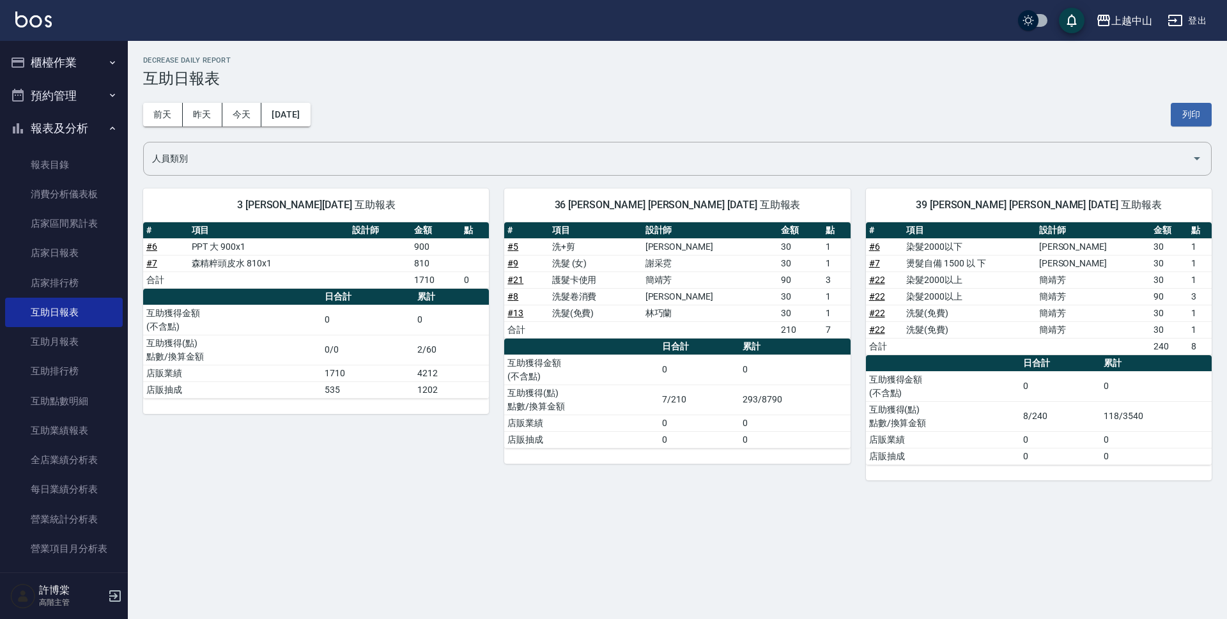
click at [107, 66] on icon "button" at bounding box center [112, 63] width 10 height 10
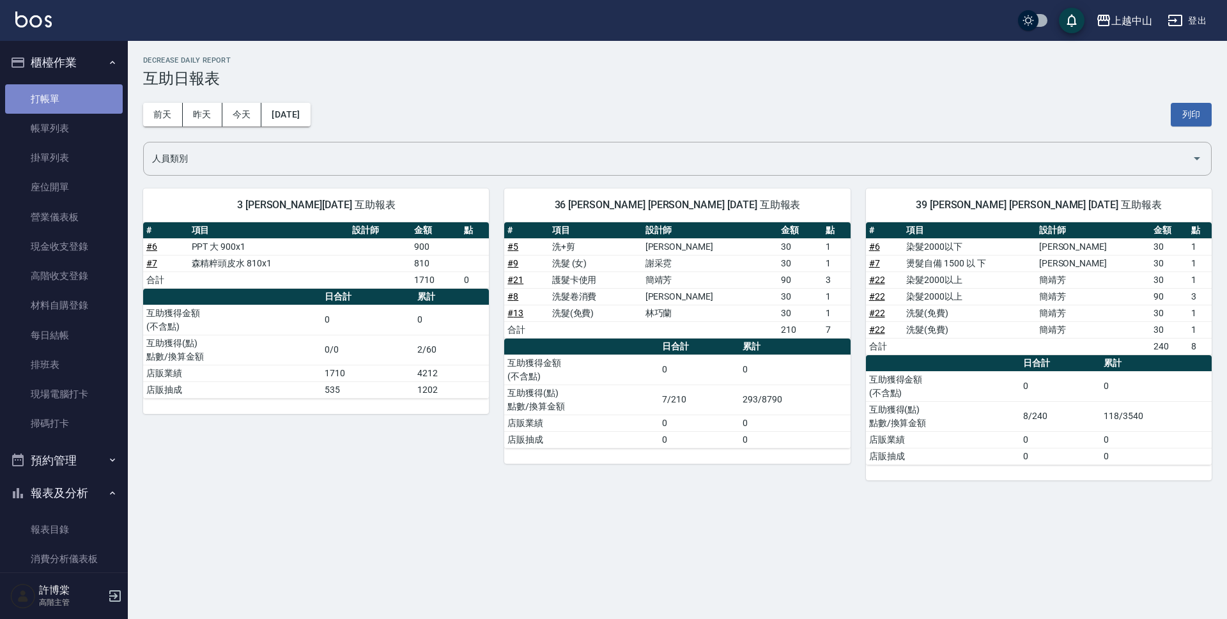
click at [88, 98] on link "打帳單" at bounding box center [64, 98] width 118 height 29
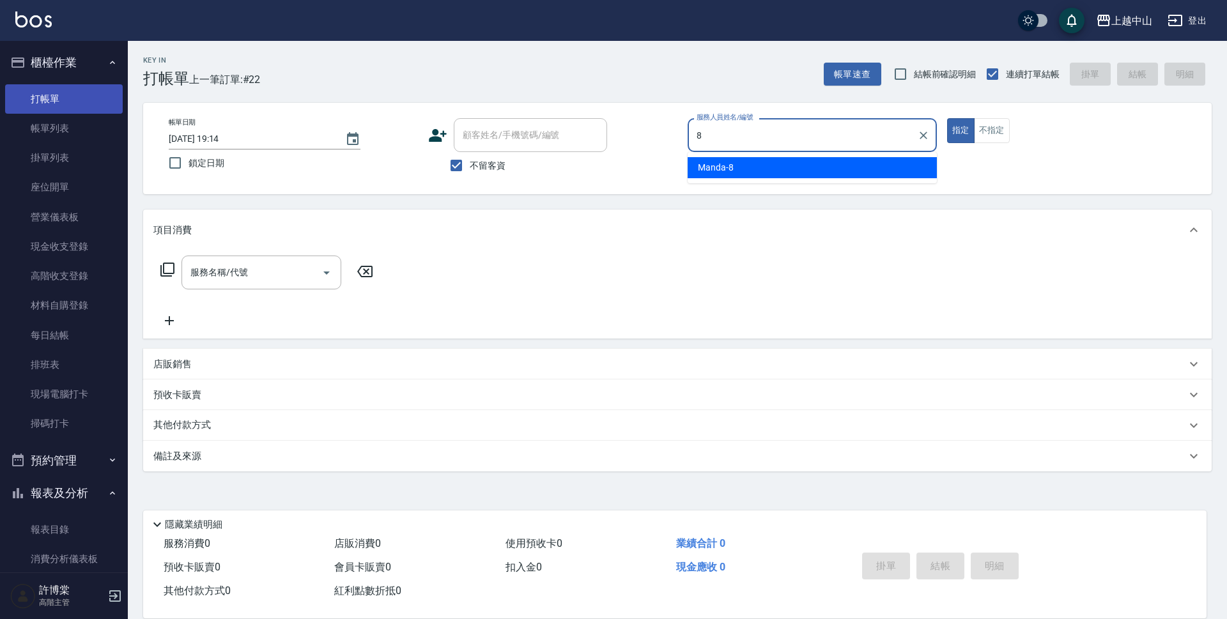
type input "Manda-8"
type button "true"
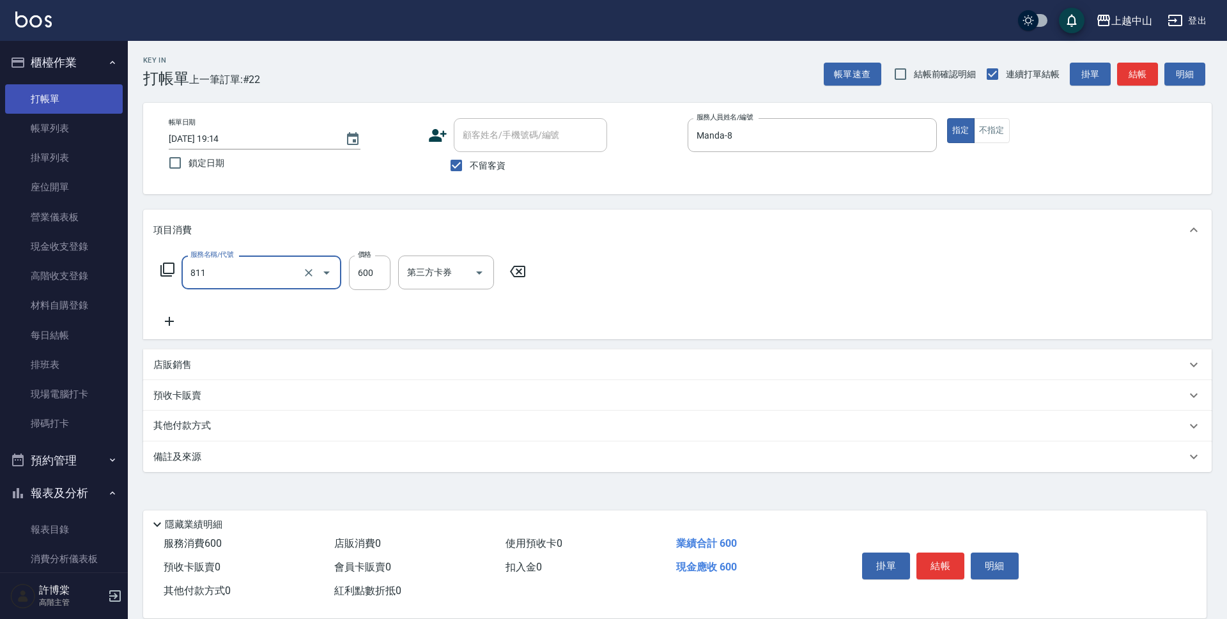
type input "洗+剪(811)"
type input "700"
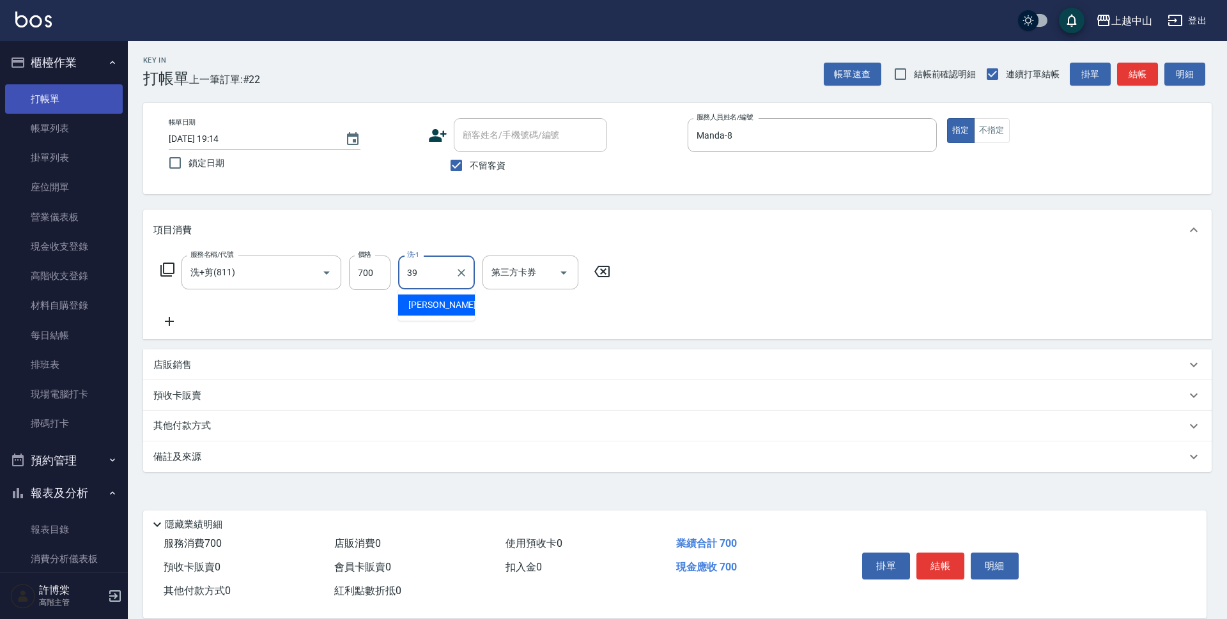
type input "[PERSON_NAME]-39"
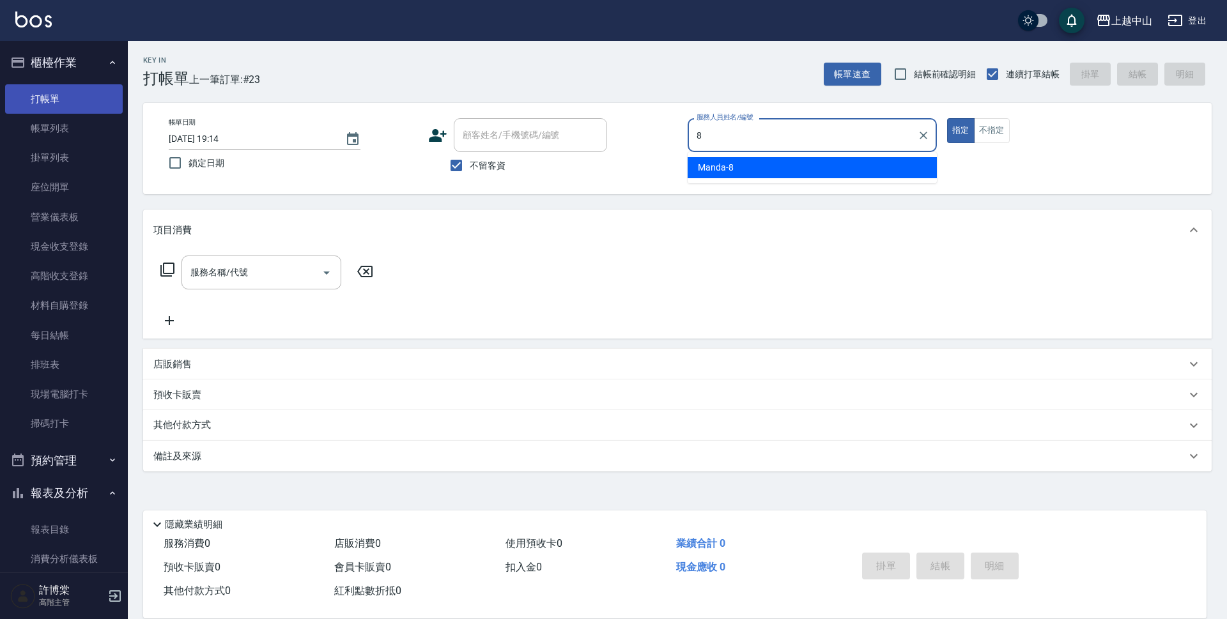
type input "Manda-8"
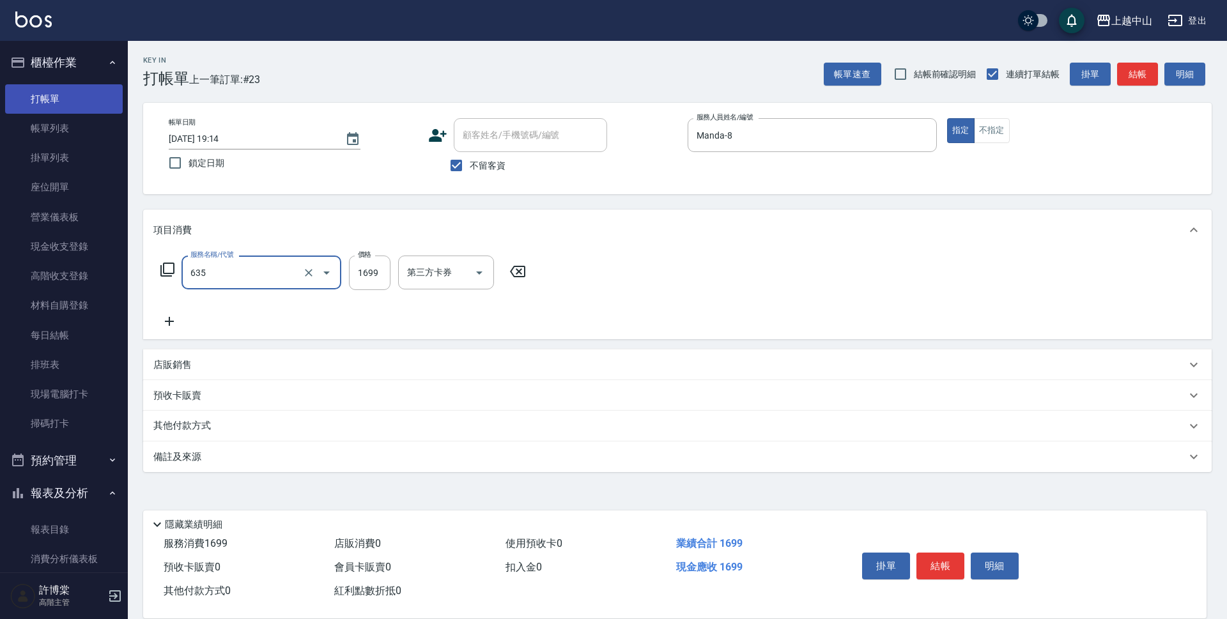
type input "兩段自備單次(635)"
type input "2050"
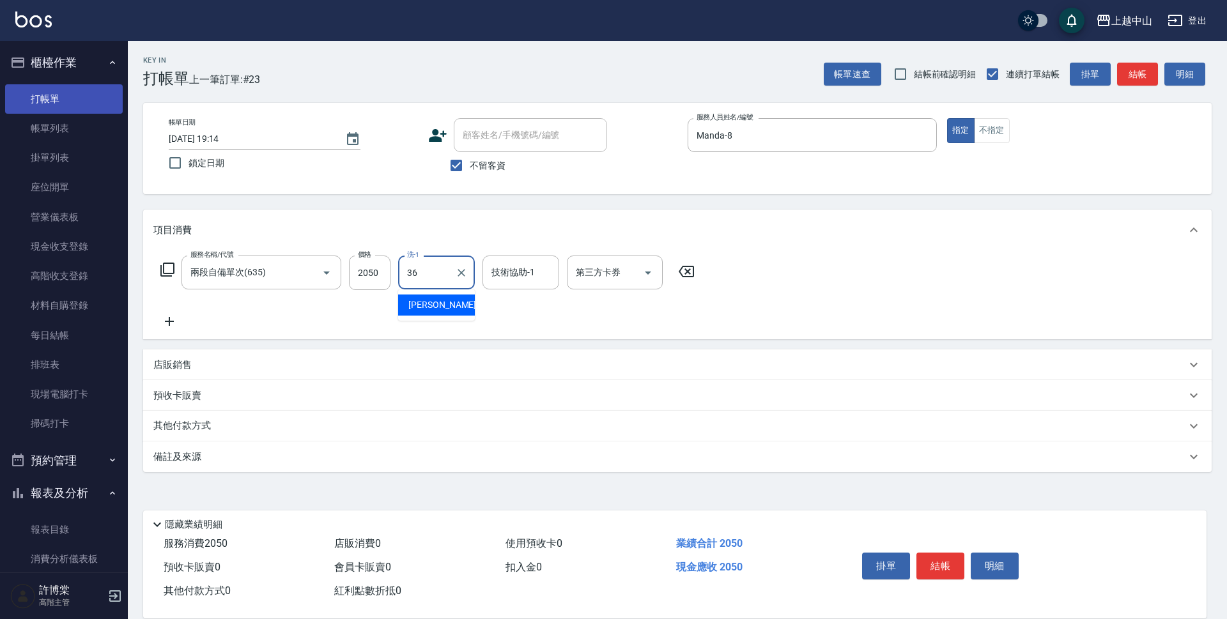
type input "薇慈-36"
type input "[PERSON_NAME]-39"
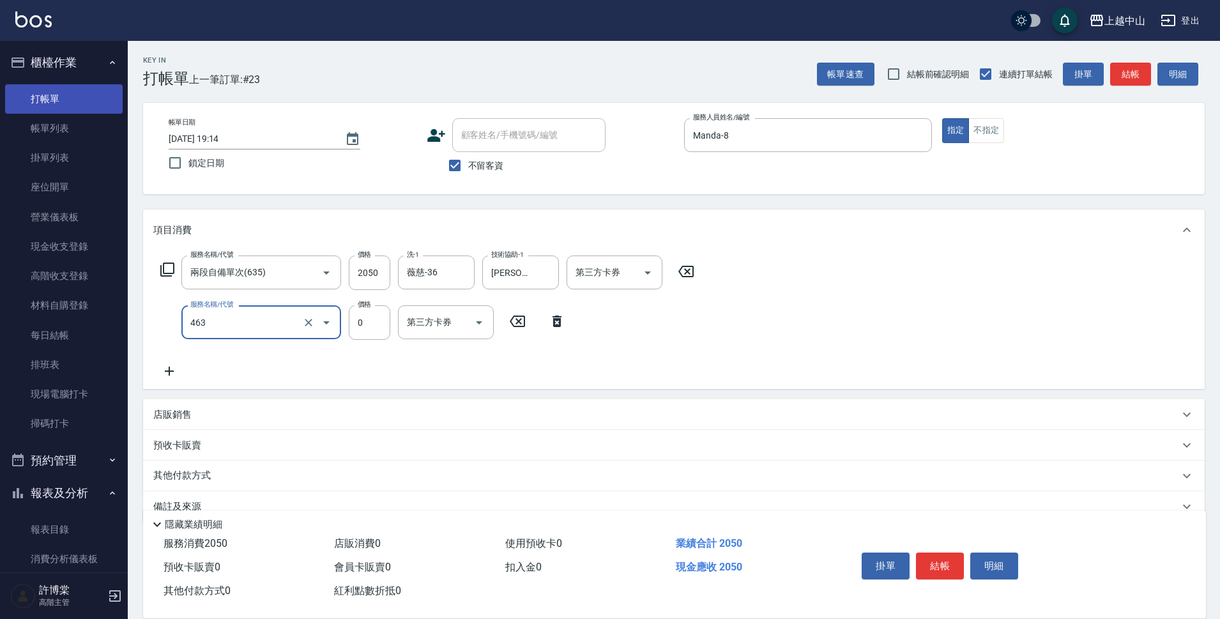
type input "護髮卡使用(463)"
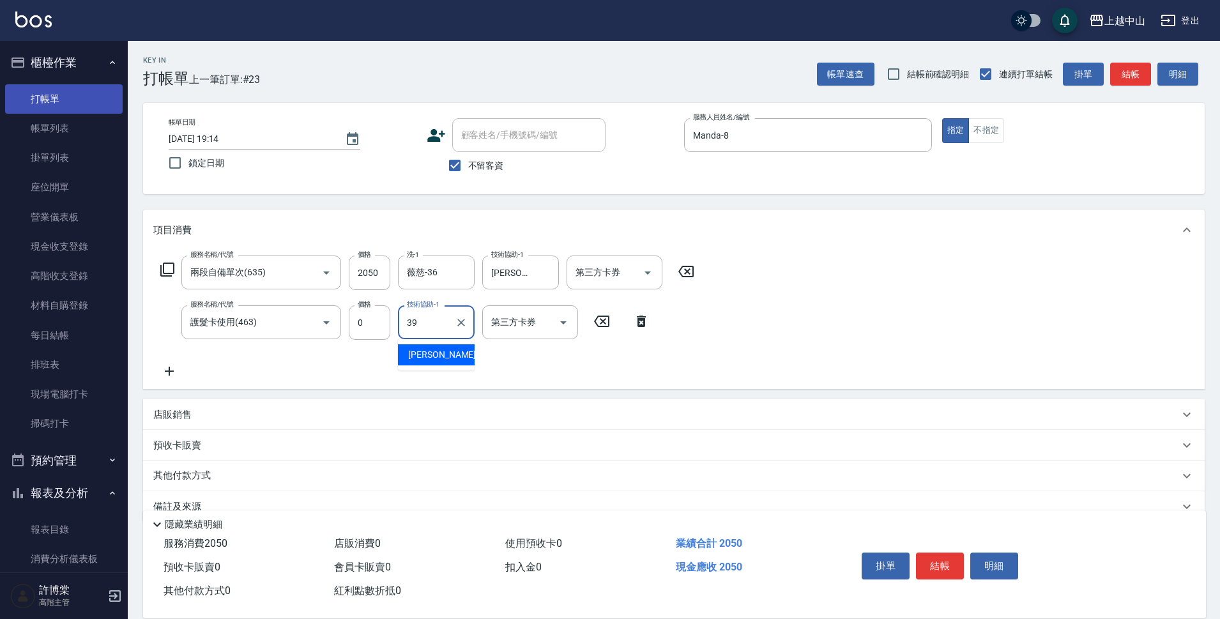
type input "[PERSON_NAME]-39"
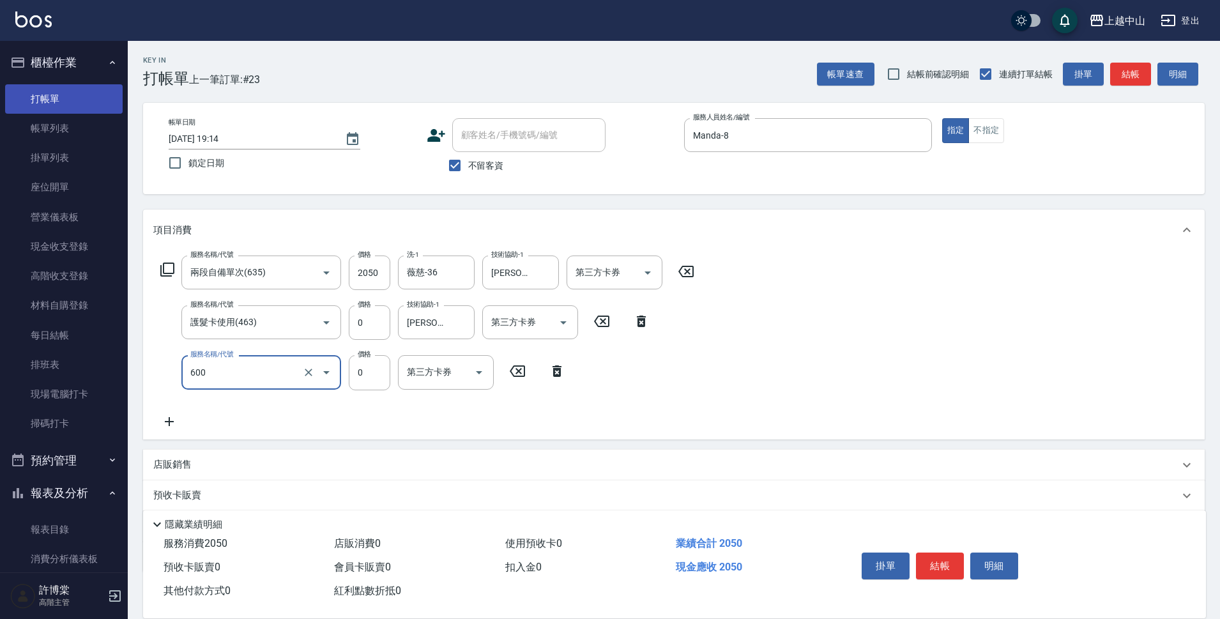
type input "洗髮(免費)(600)"
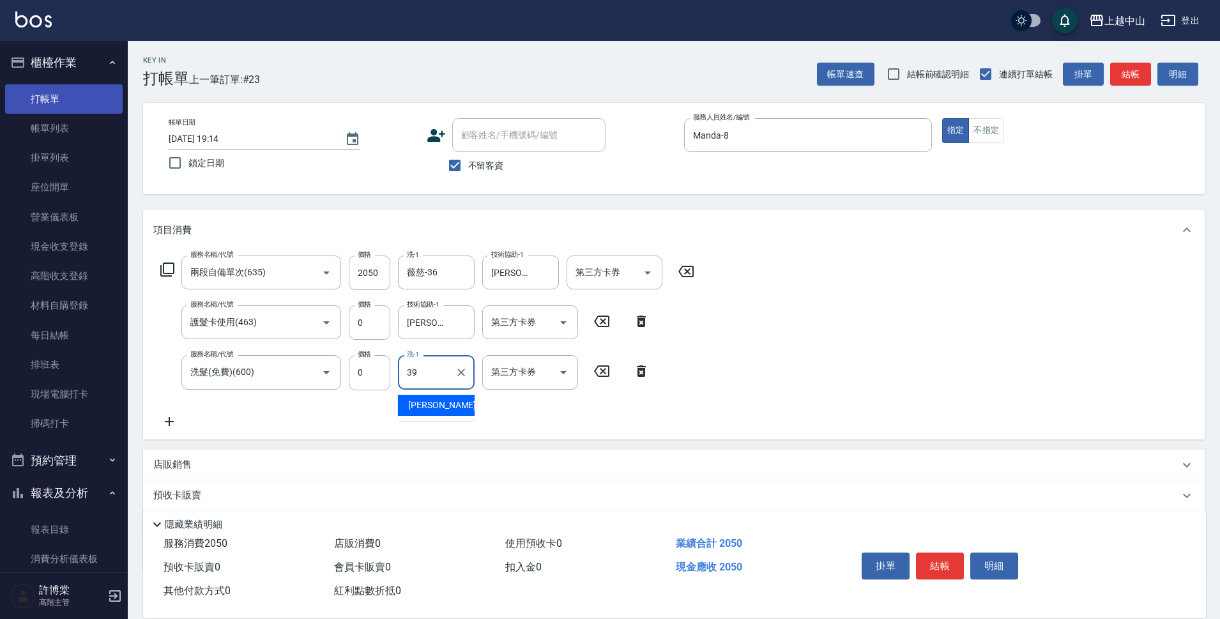
type input "[PERSON_NAME]-39"
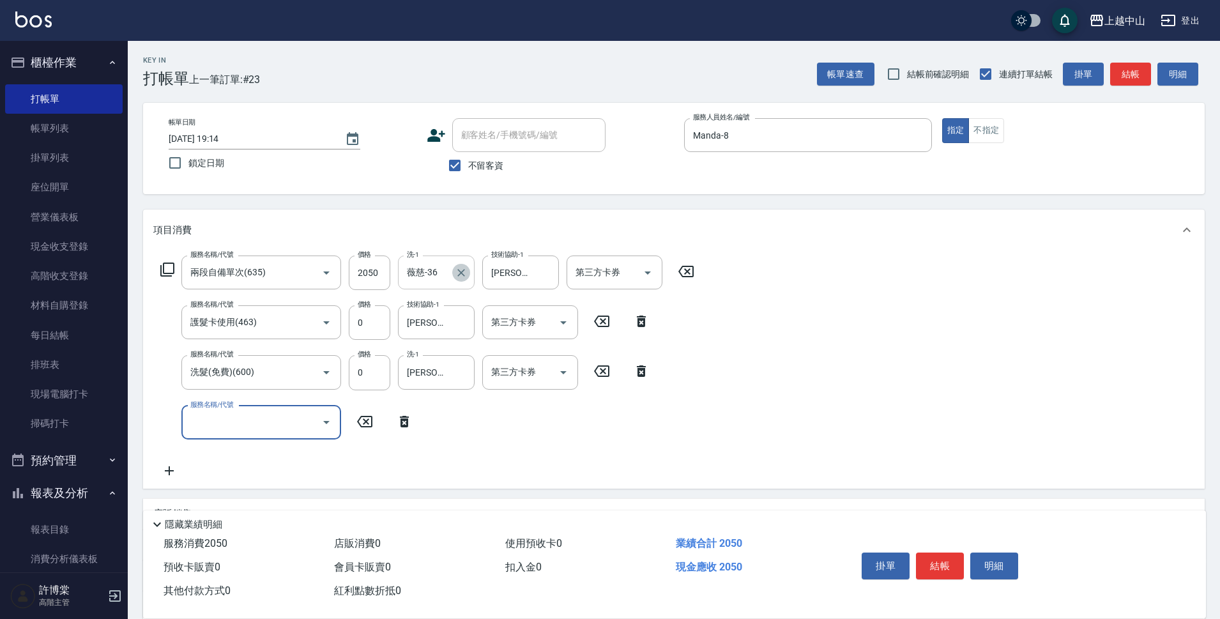
click at [460, 277] on icon "Clear" at bounding box center [461, 272] width 13 height 13
type input "[PERSON_NAME]-39"
click at [454, 372] on button "Clear" at bounding box center [461, 373] width 18 height 18
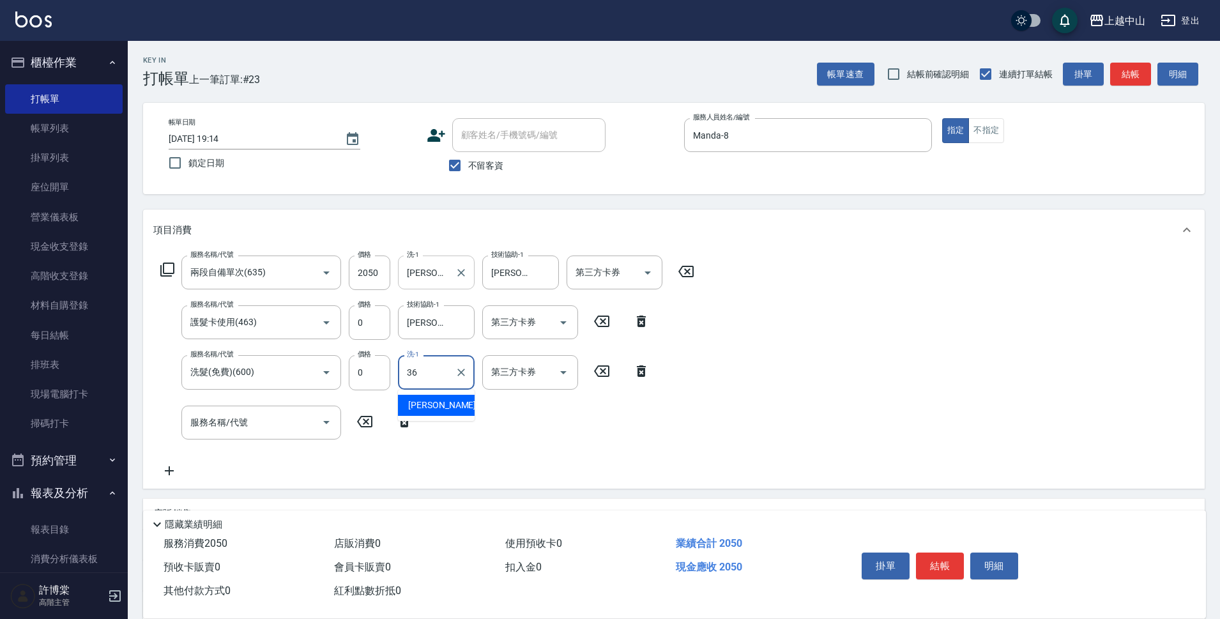
type input "薇慈-36"
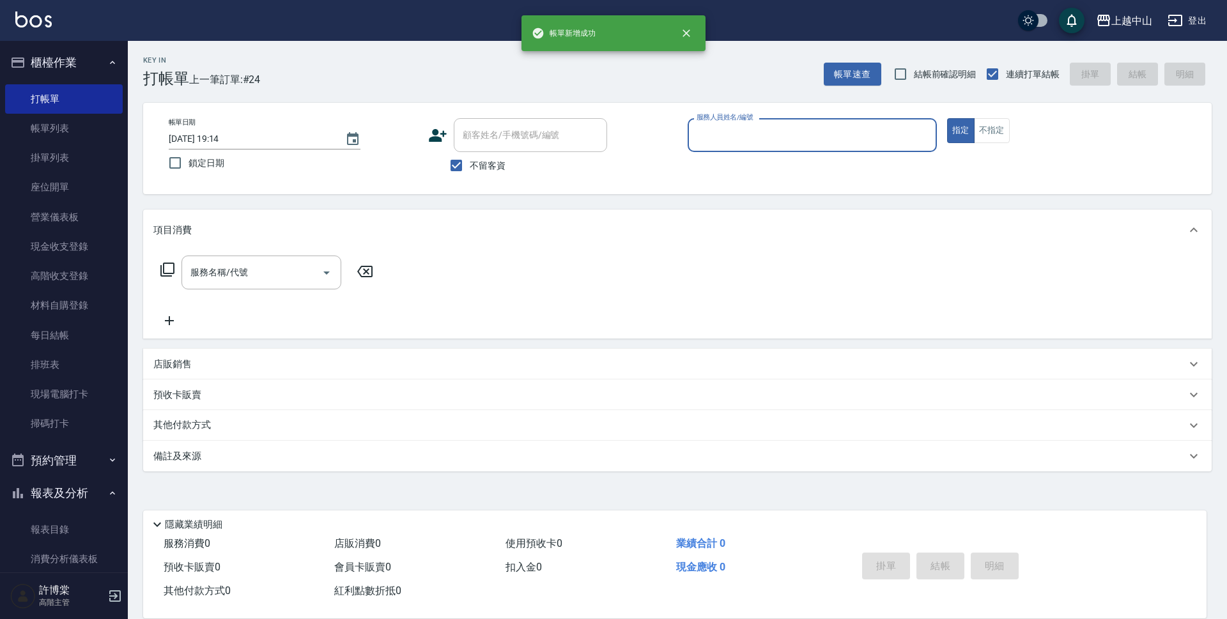
click at [54, 57] on button "櫃檯作業" at bounding box center [64, 62] width 118 height 33
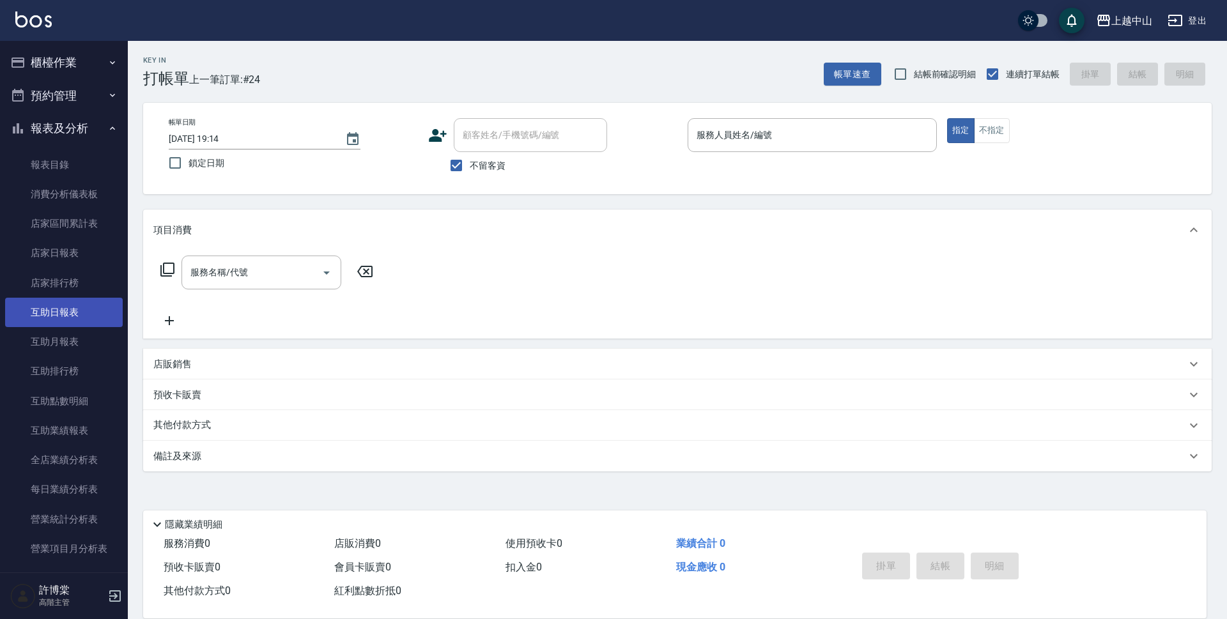
click at [67, 308] on link "互助日報表" at bounding box center [64, 312] width 118 height 29
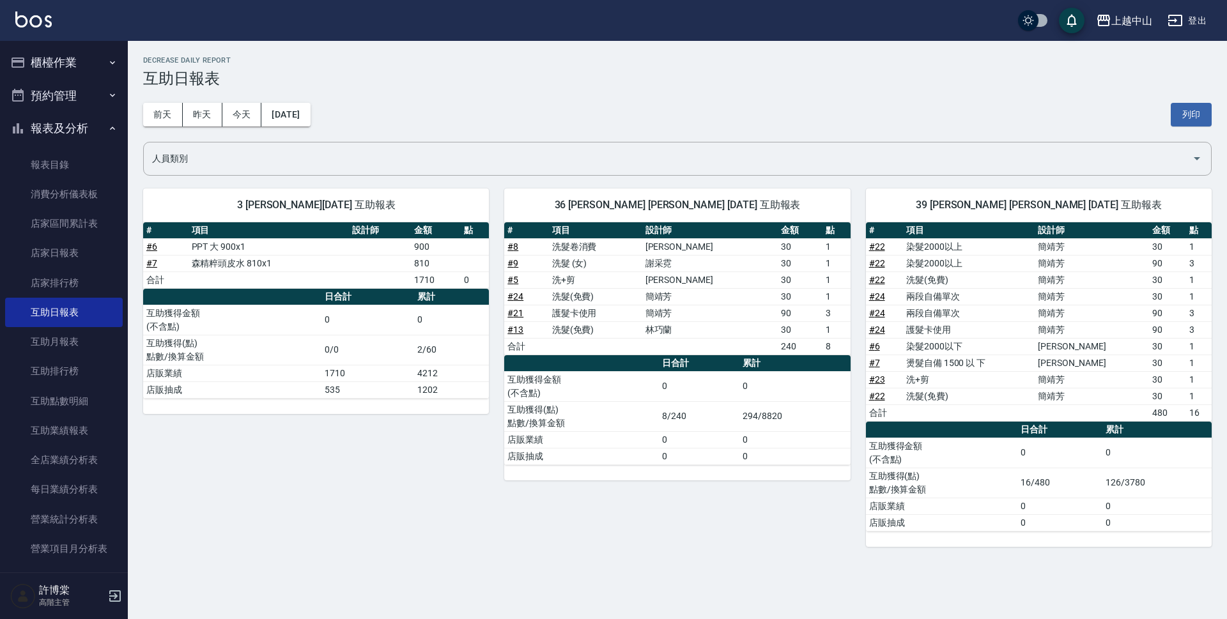
click at [76, 112] on button "報表及分析" at bounding box center [64, 128] width 118 height 33
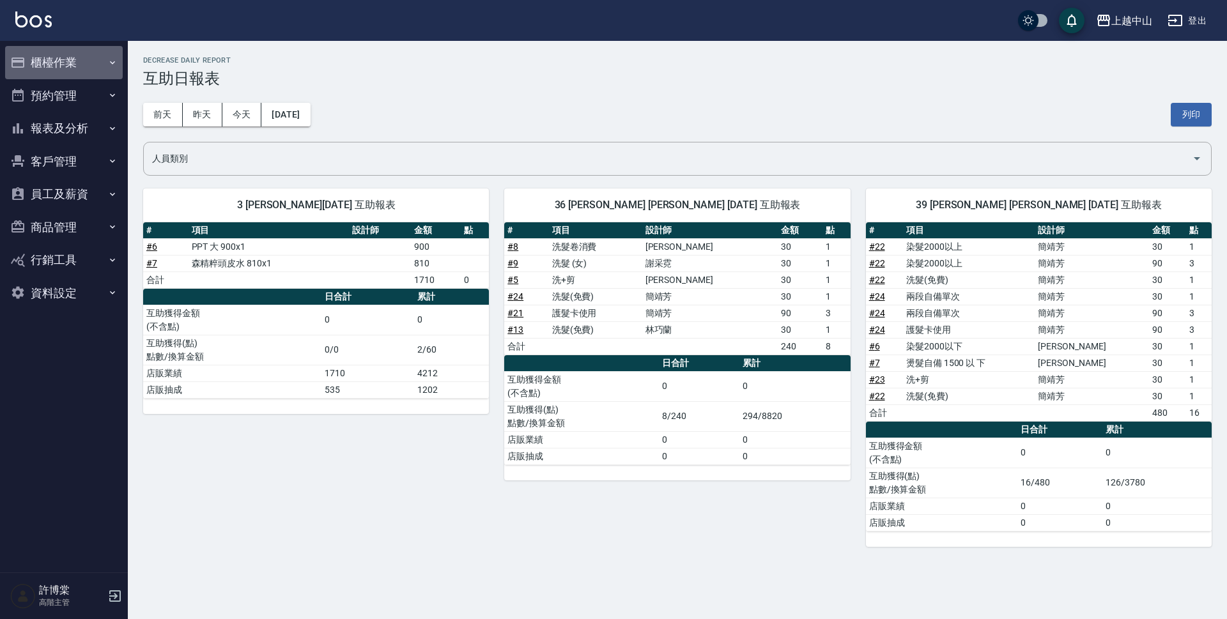
click at [90, 56] on button "櫃檯作業" at bounding box center [64, 62] width 118 height 33
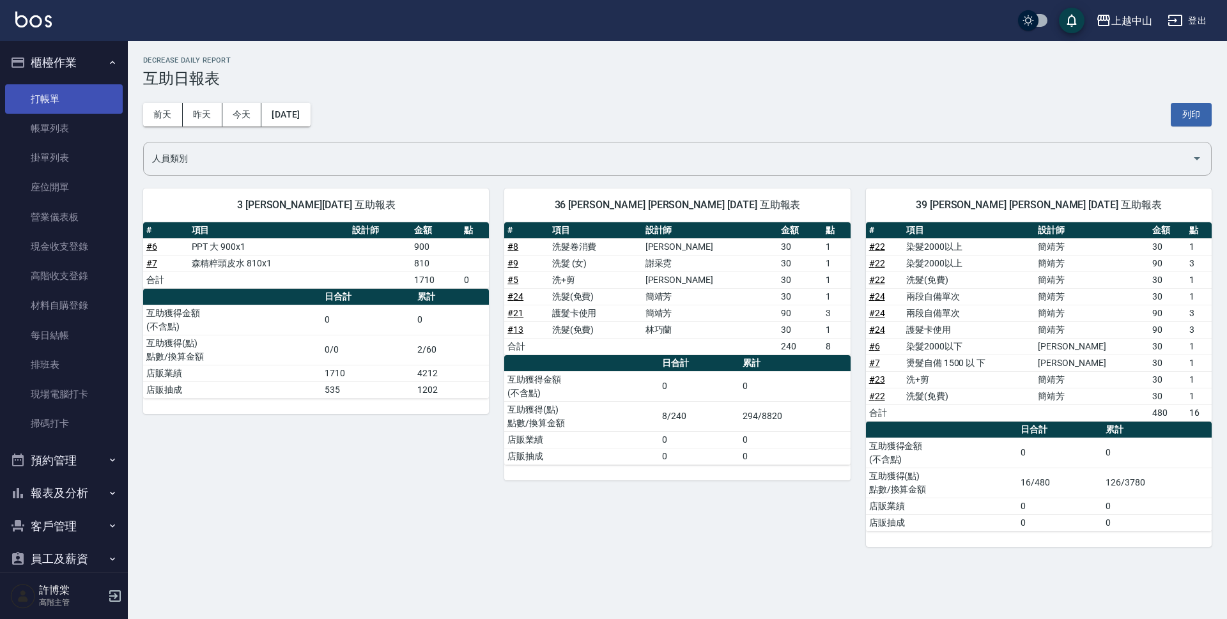
click at [77, 98] on link "打帳單" at bounding box center [64, 98] width 118 height 29
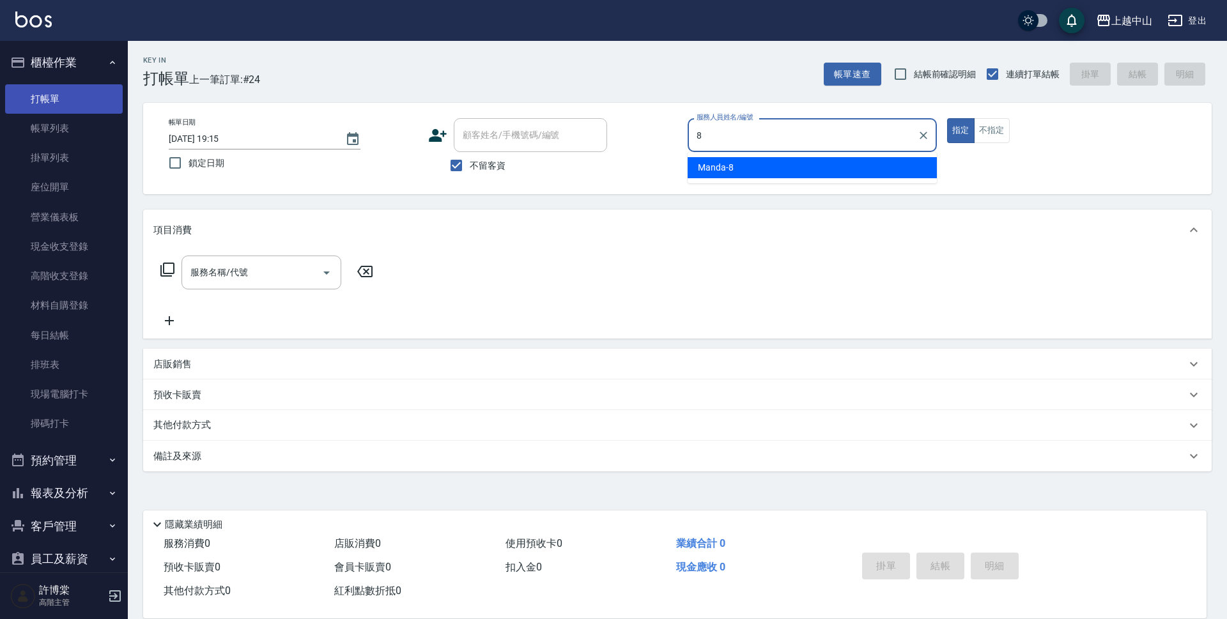
type input "Manda-8"
type button "true"
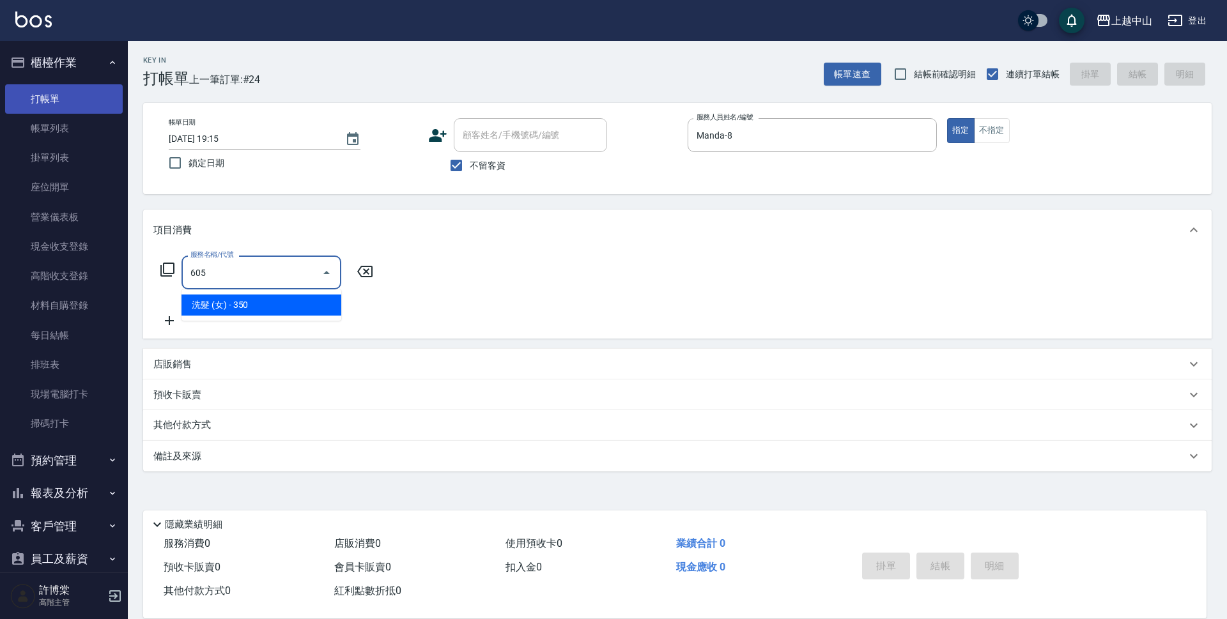
type input "洗髮 (女)(605)"
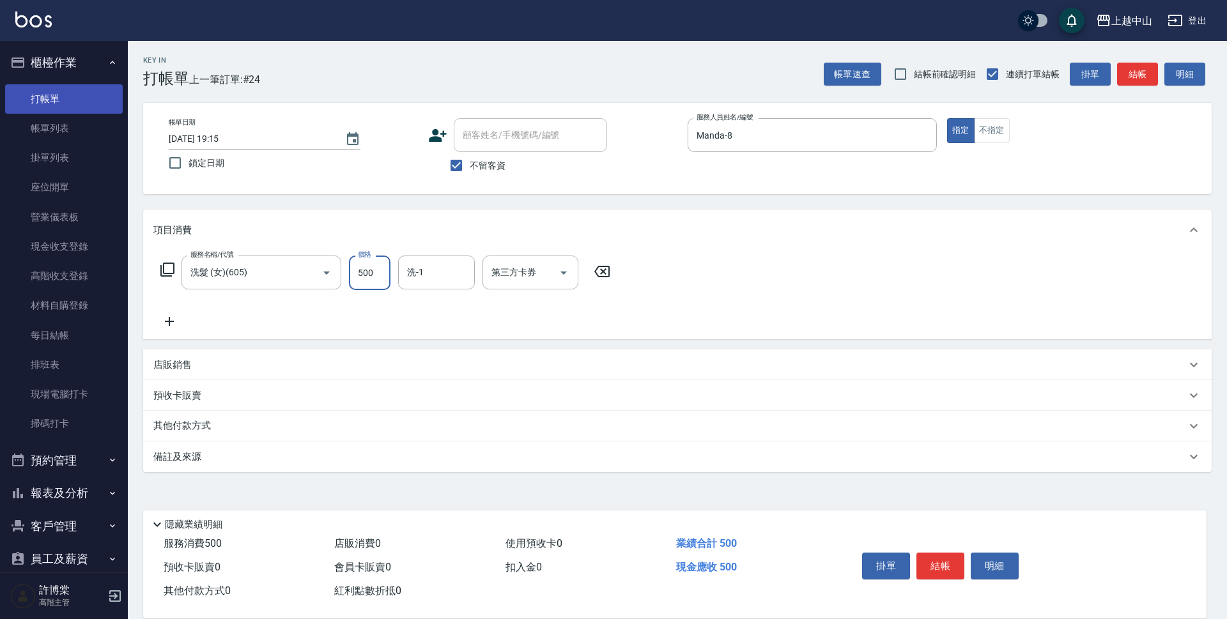
type input "500"
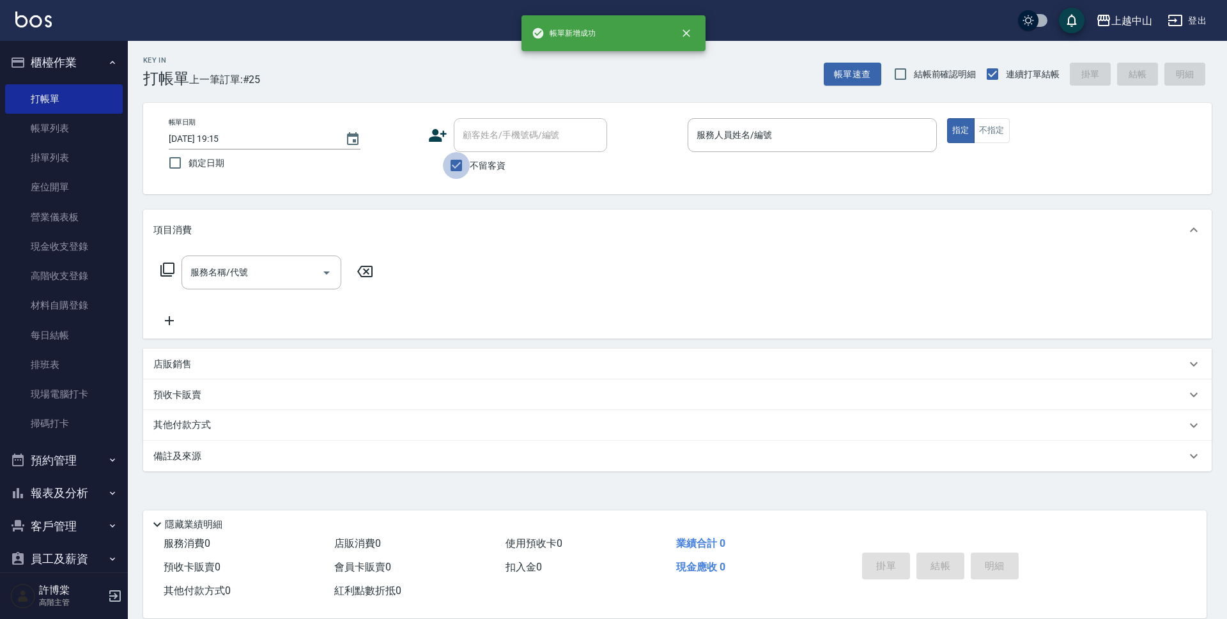
click at [462, 163] on input "不留客資" at bounding box center [456, 165] width 27 height 27
checkbox input "false"
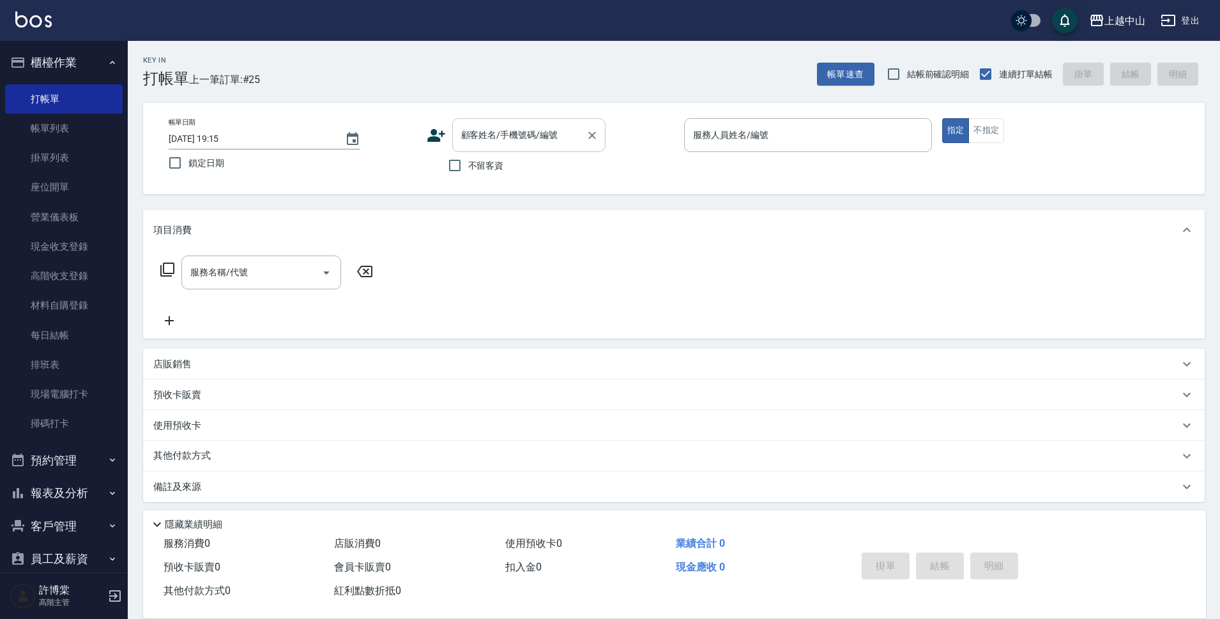
click at [472, 144] on input "顧客姓名/手機號碼/編號" at bounding box center [519, 135] width 123 height 22
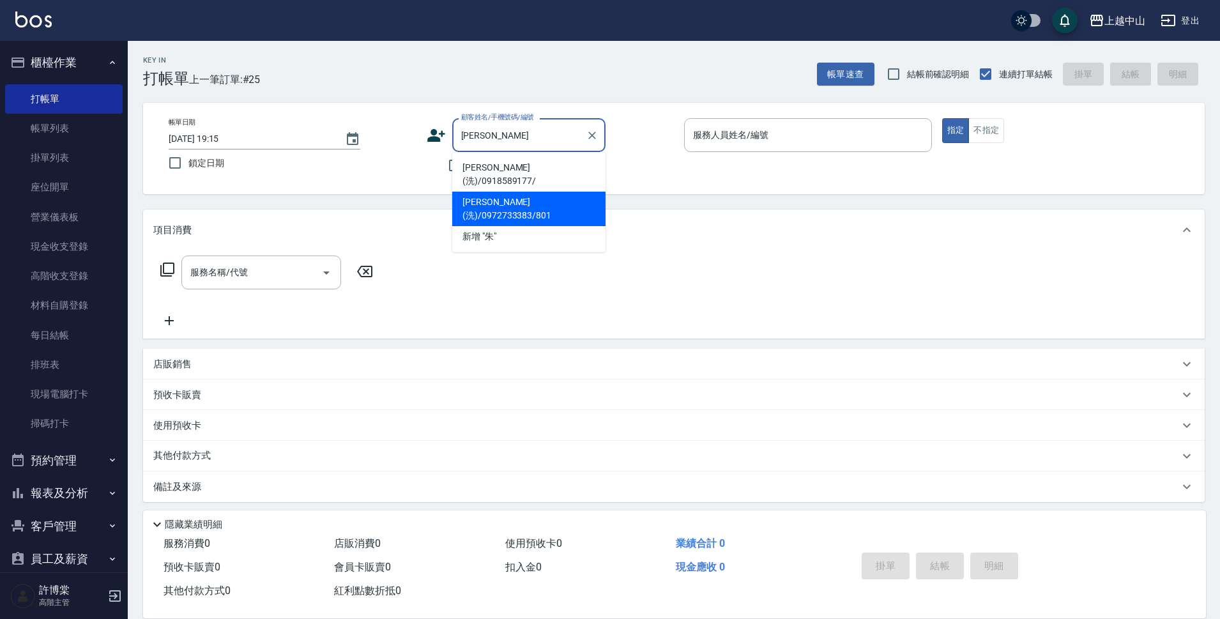
click at [495, 192] on li "[PERSON_NAME](洗)/0972733383/801" at bounding box center [528, 209] width 153 height 35
type input "[PERSON_NAME](洗)/0972733383/801"
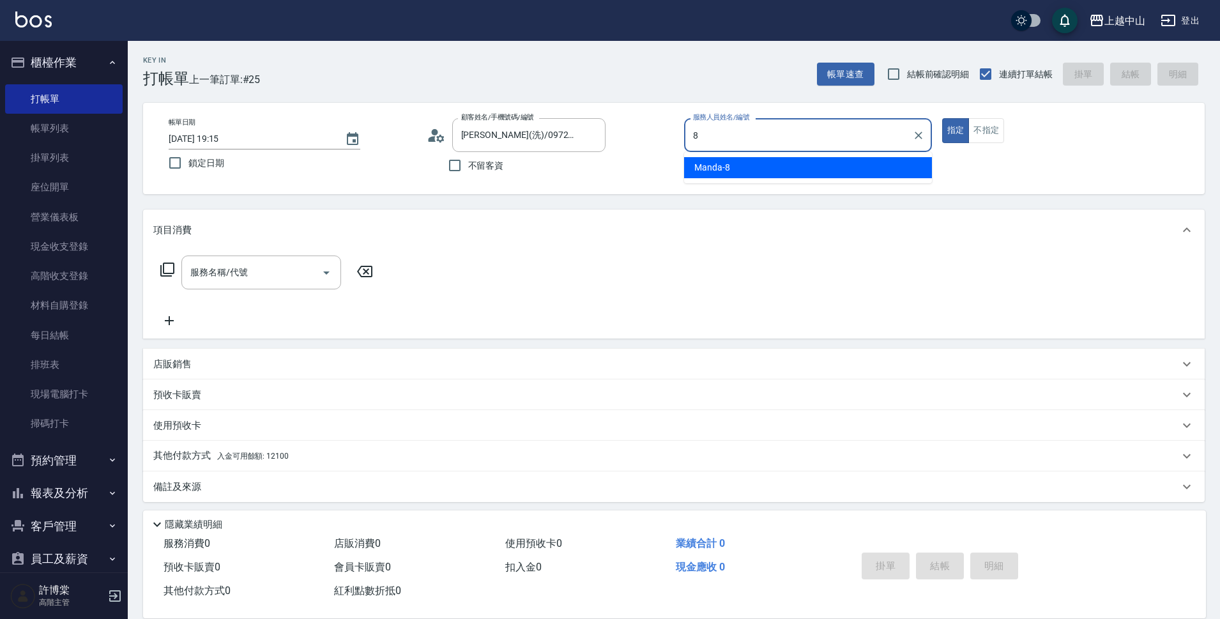
type input "Manda-8"
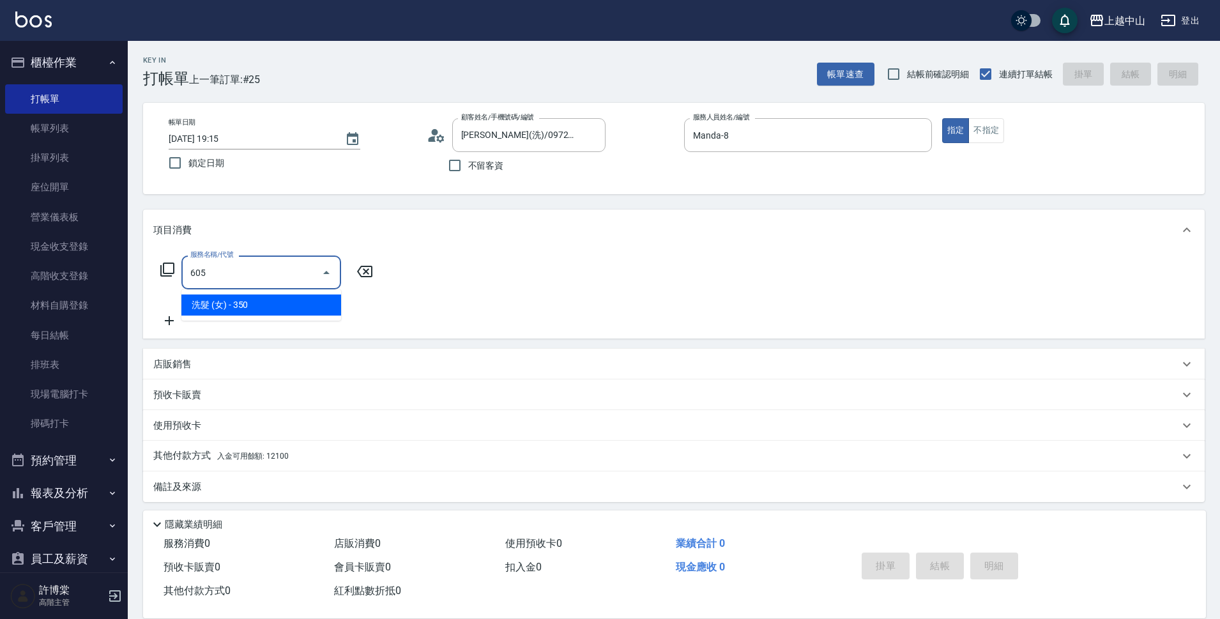
type input "洗髮 (女)(605)"
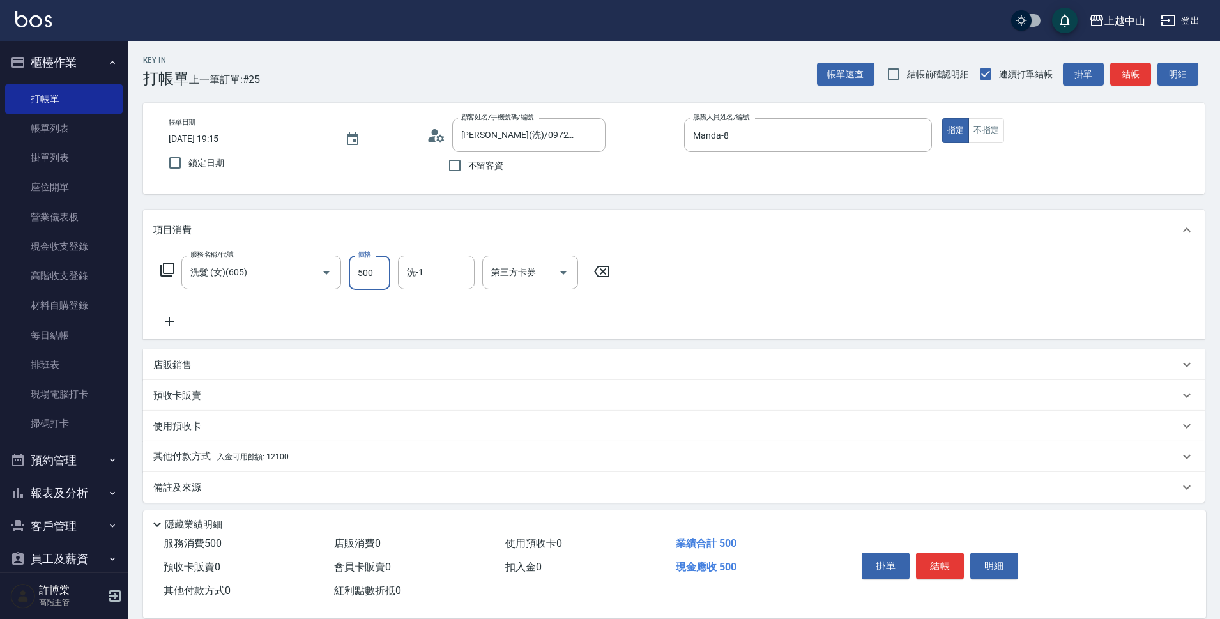
type input "500"
type input "薇慈-36"
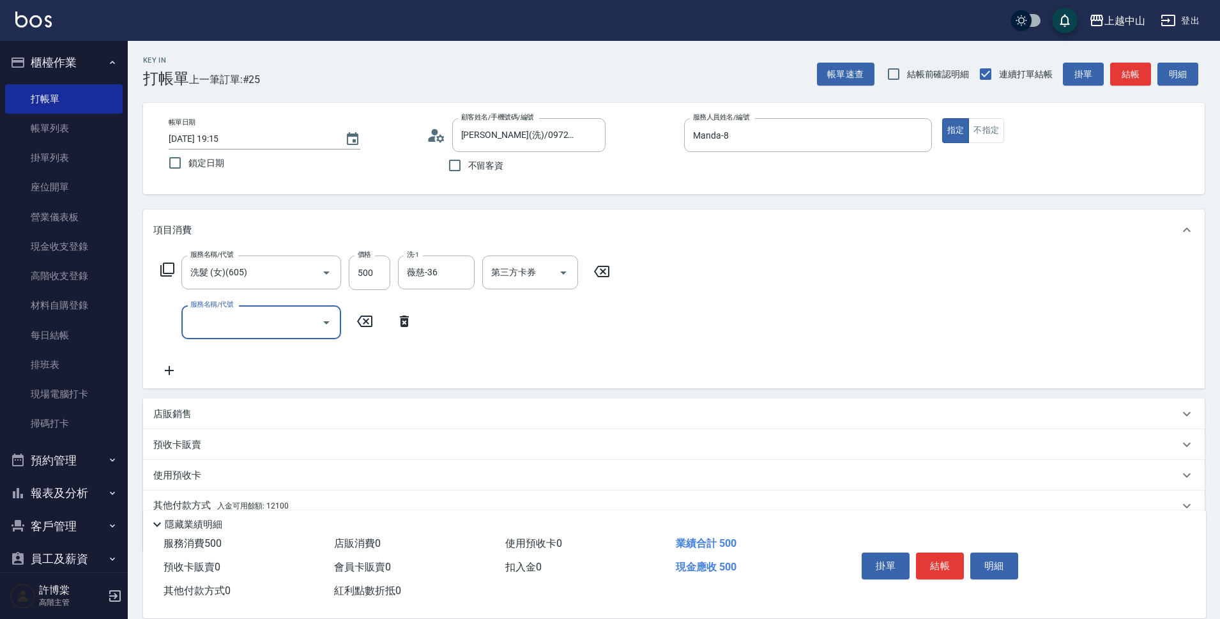
scroll to position [56, 0]
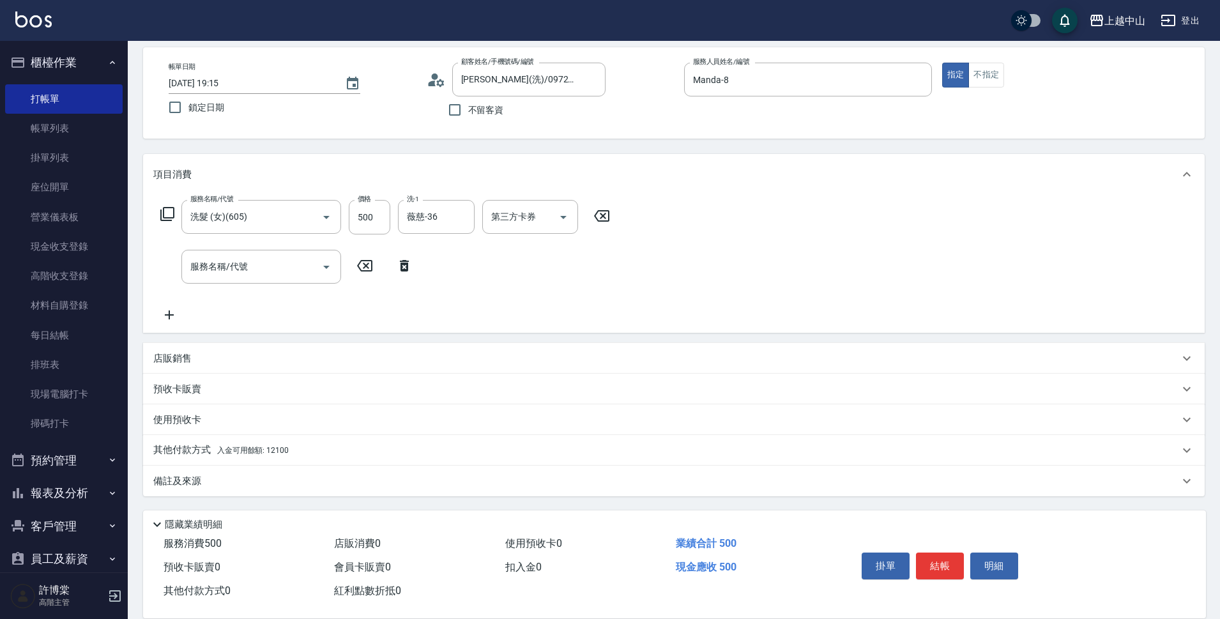
click at [341, 449] on div "其他付款方式 入金可用餘額: 12100" at bounding box center [666, 450] width 1026 height 14
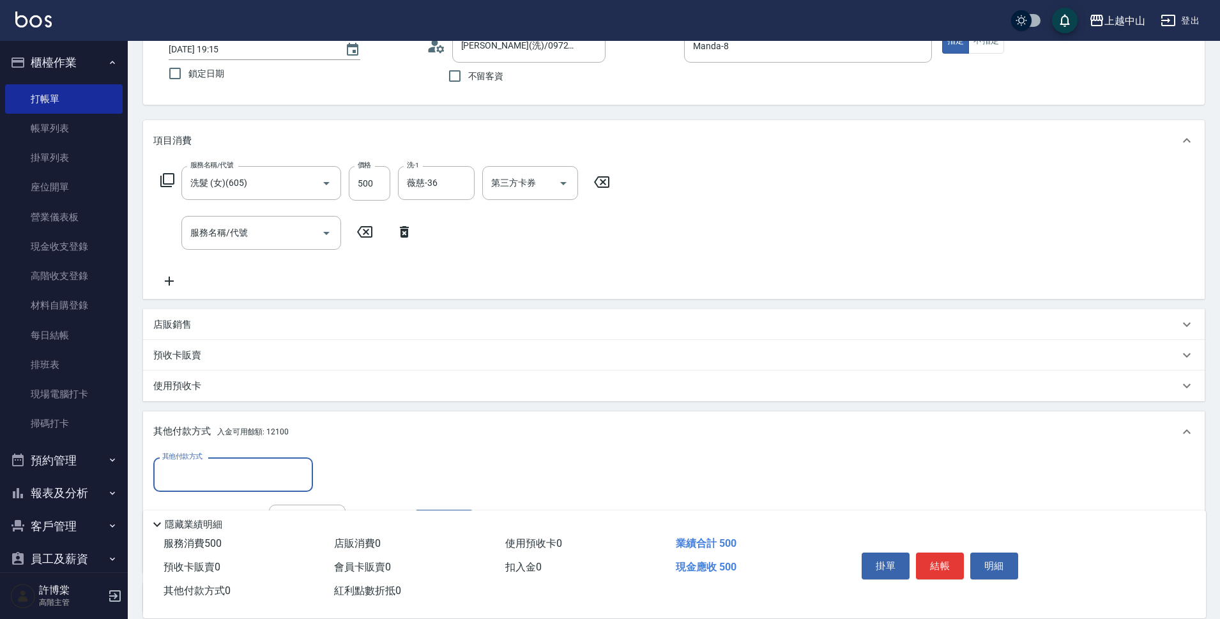
scroll to position [206, 0]
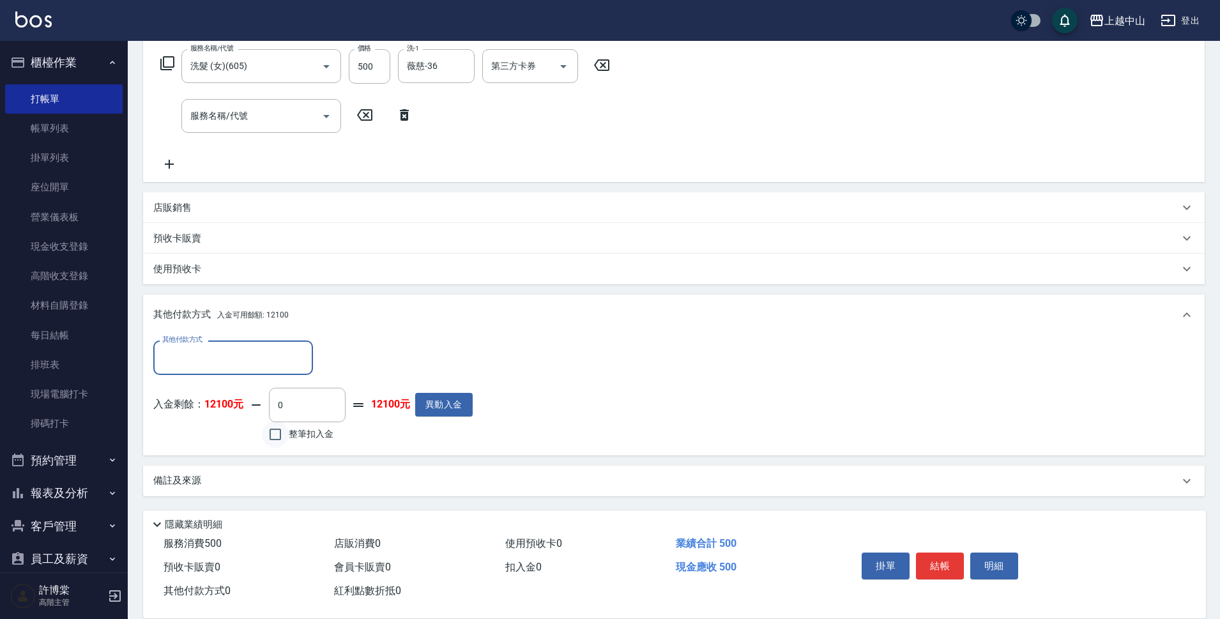
click at [274, 433] on input "整筆扣入金" at bounding box center [275, 434] width 27 height 27
checkbox input "true"
type input "500"
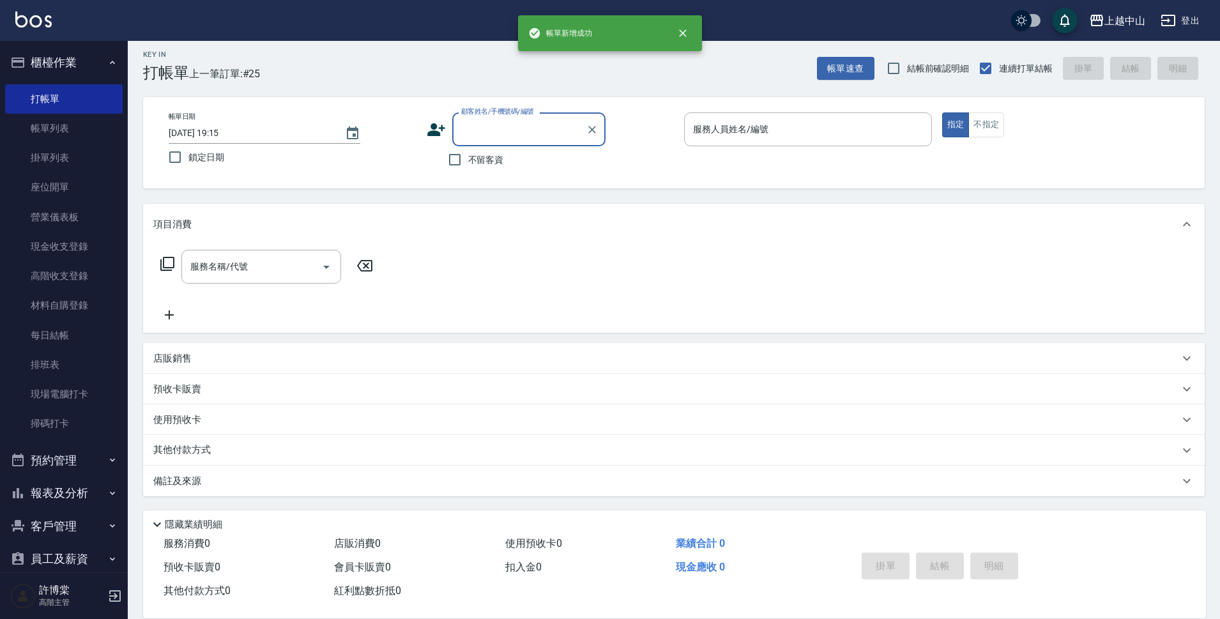
scroll to position [0, 0]
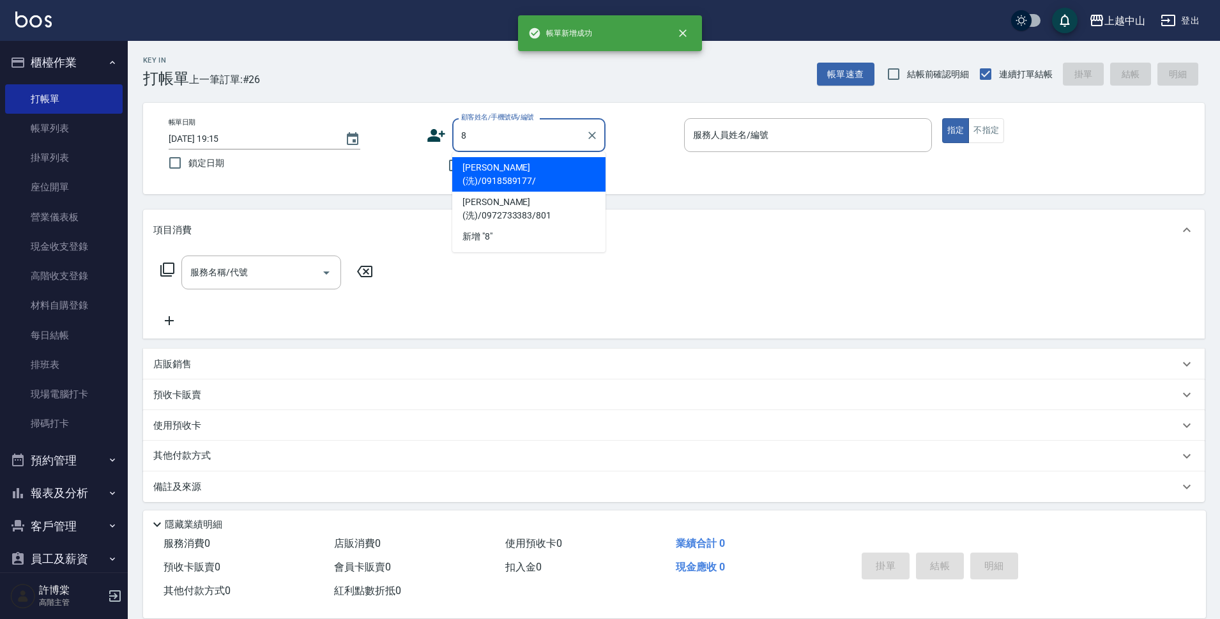
click at [942, 118] on button "指定" at bounding box center [955, 130] width 27 height 25
type input "[PERSON_NAME](洗)/0918589177/"
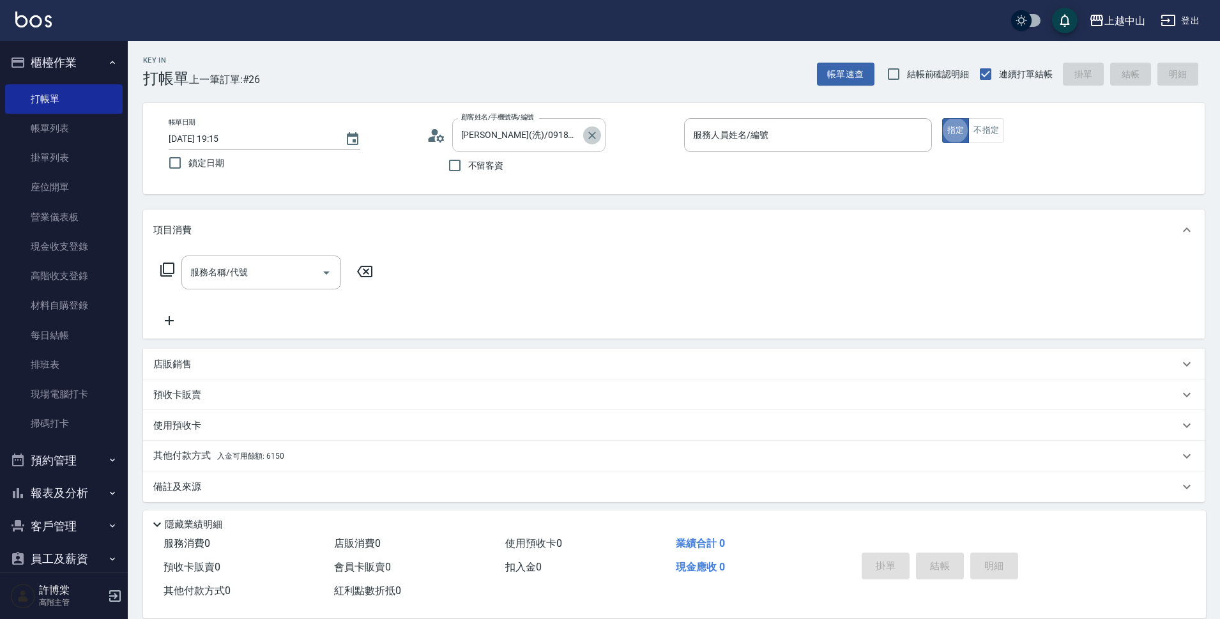
click at [591, 135] on icon "Clear" at bounding box center [592, 135] width 13 height 13
click at [447, 164] on input "不留客資" at bounding box center [454, 165] width 27 height 27
checkbox input "true"
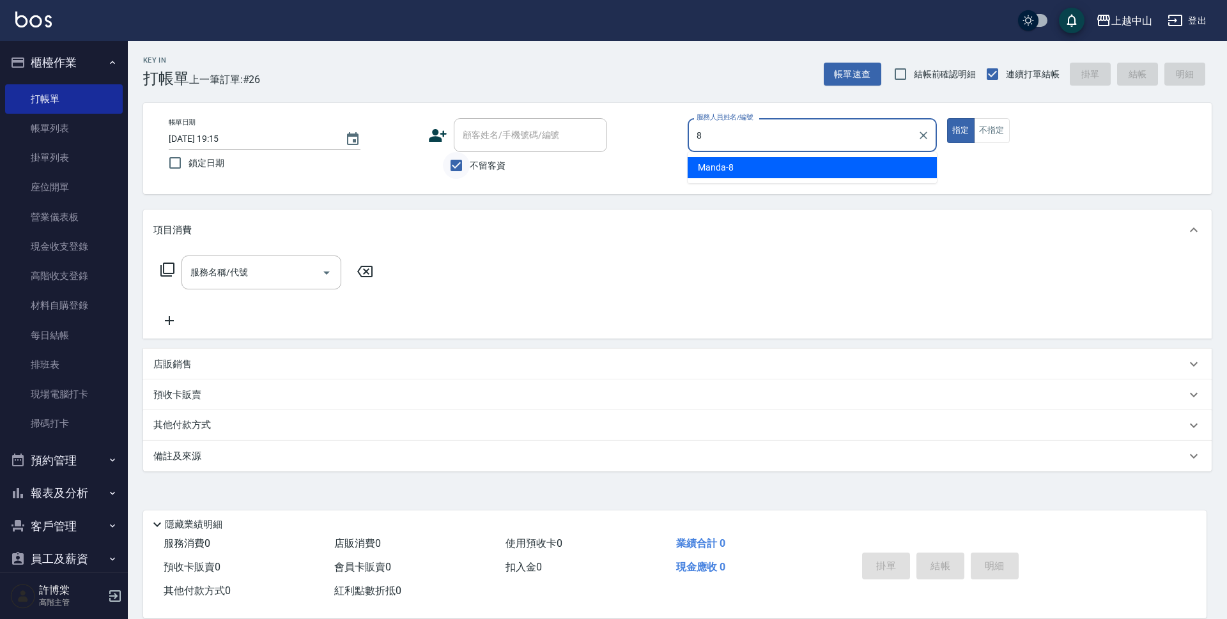
type input "Manda-8"
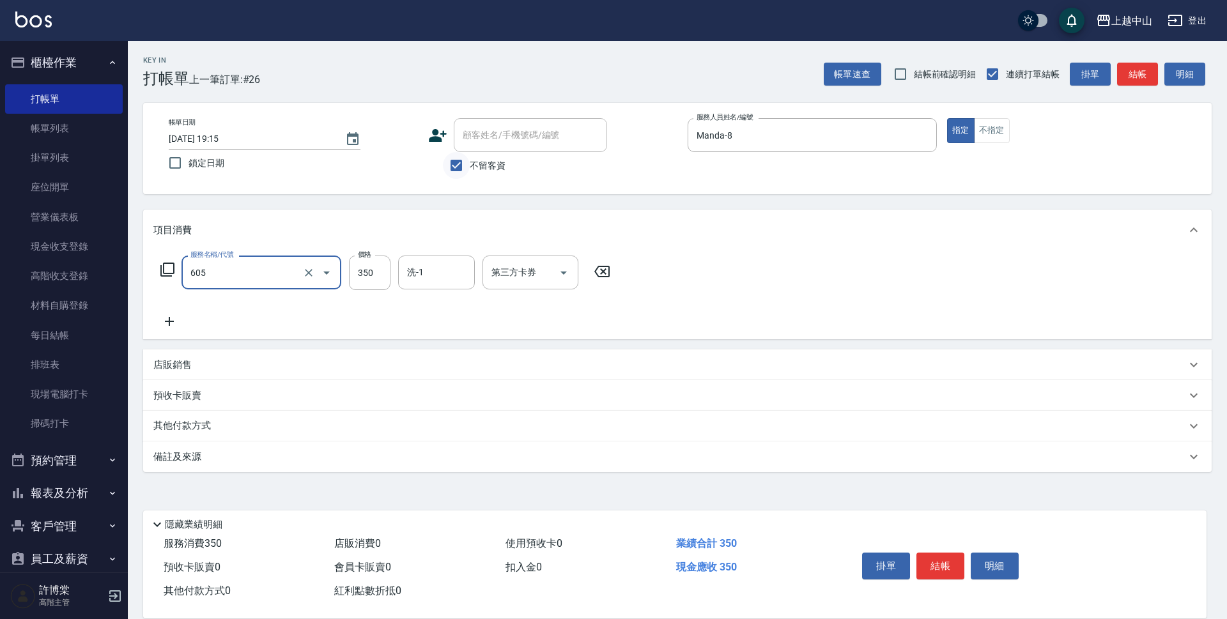
type input "洗髮 (女)(605)"
type input "500"
type input "薇慈-36"
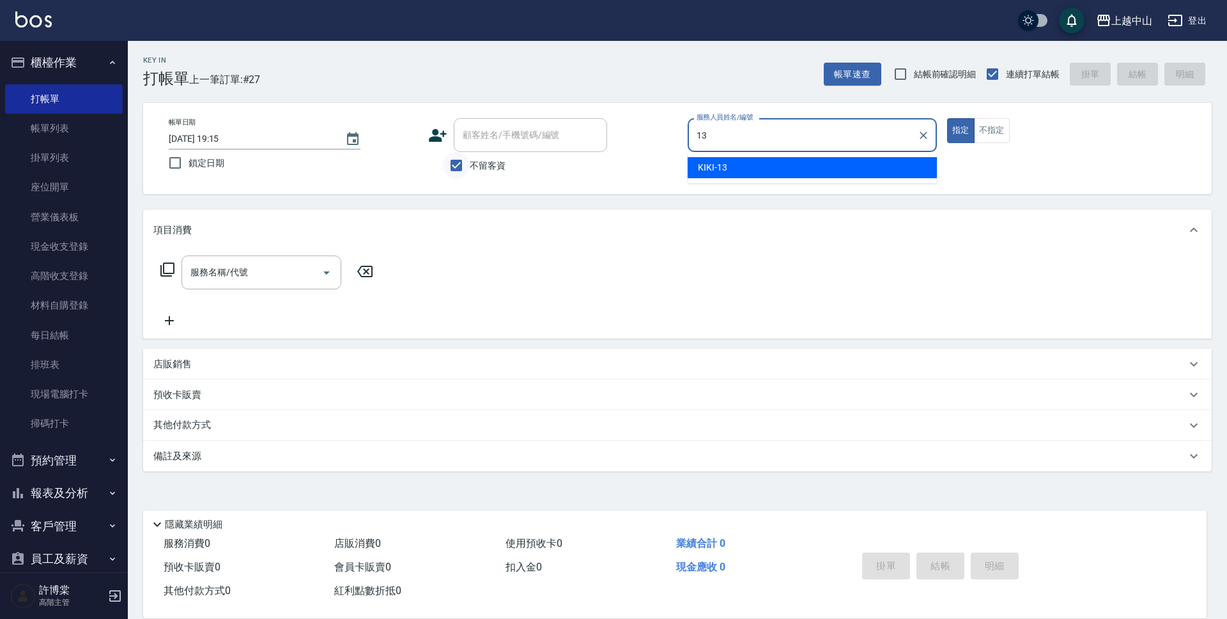
type input "KIKI-13"
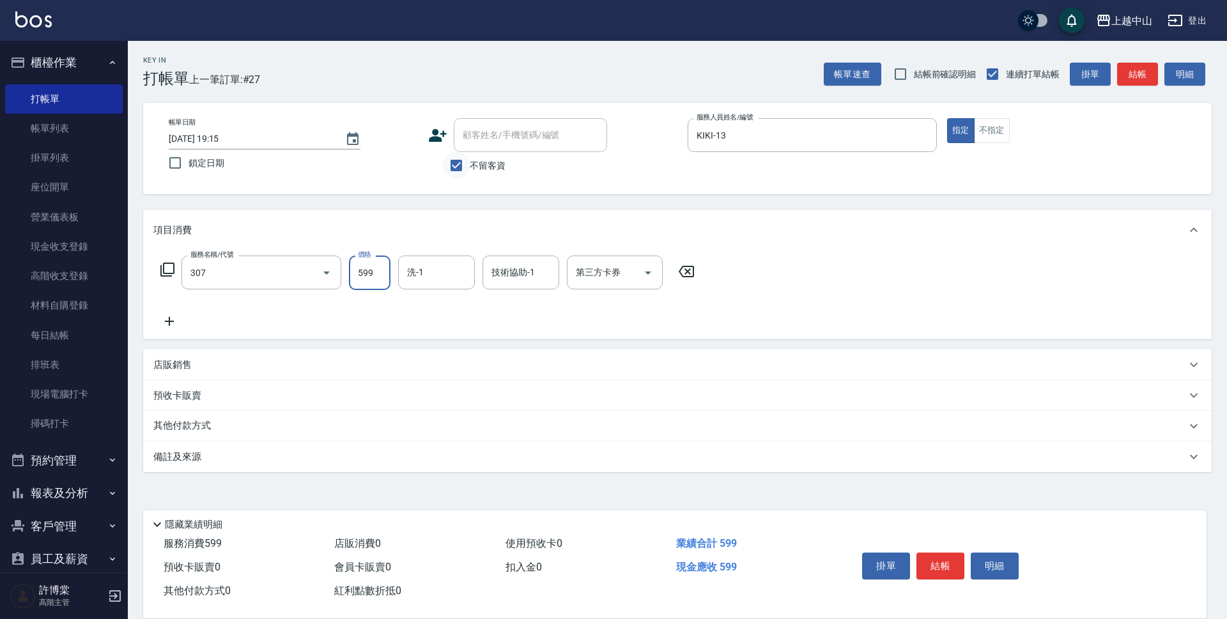
type input "森精萃角質調理髮浴(307)"
type input "650"
type input "薇慈-36"
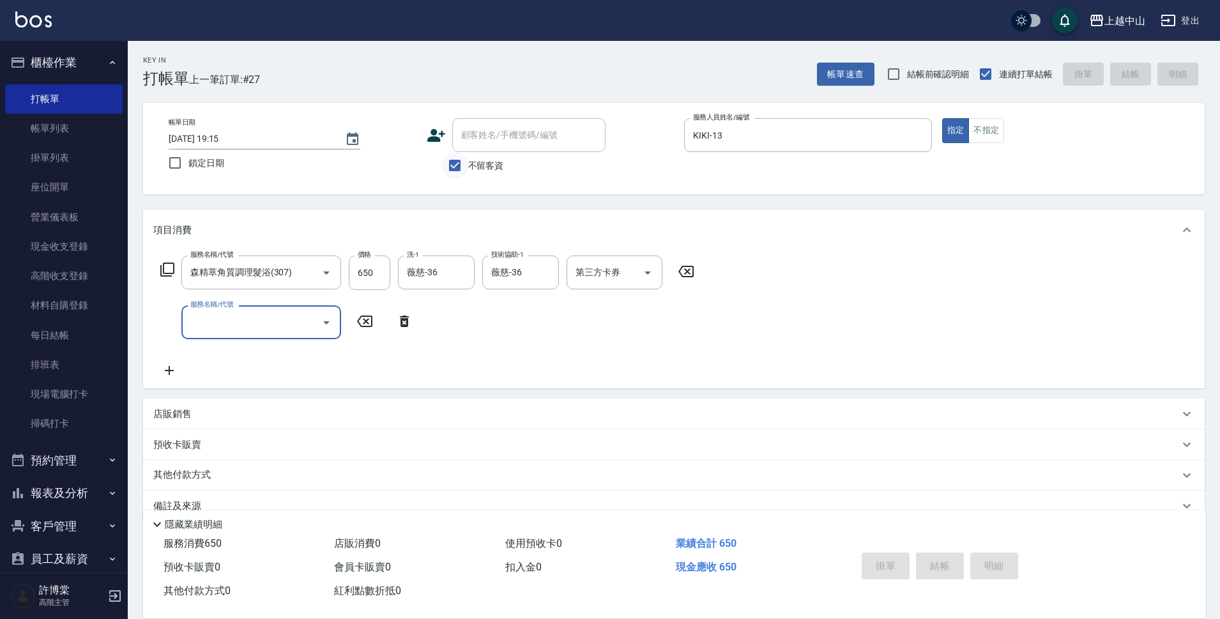
type input "[DATE] 19:16"
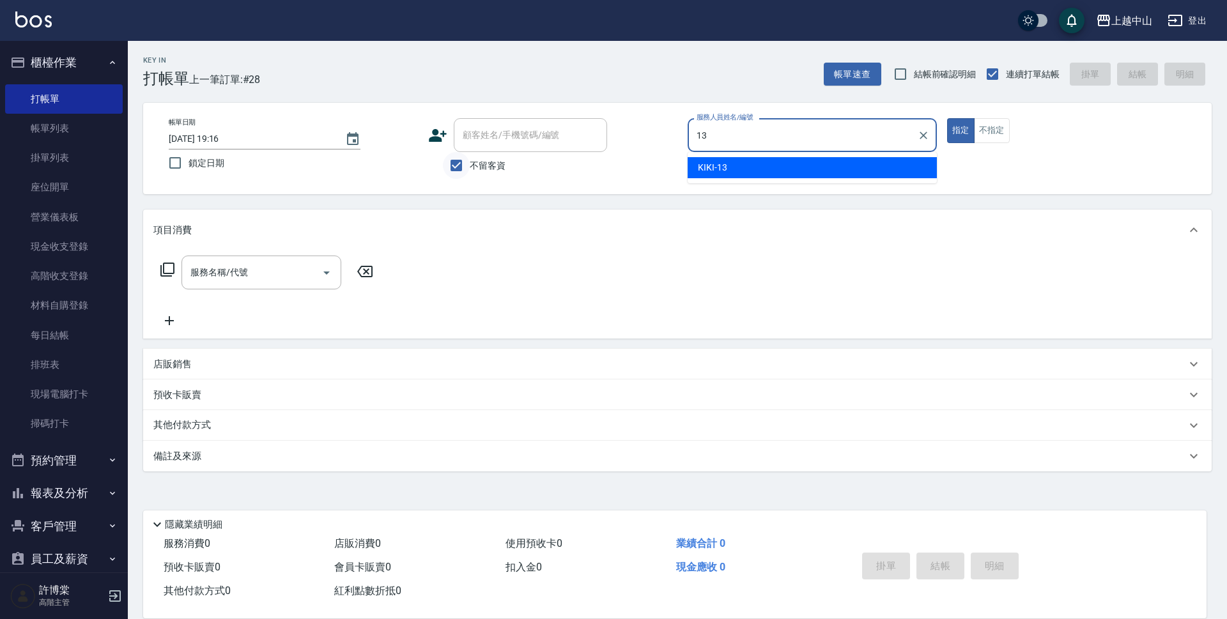
type input "KIKI-13"
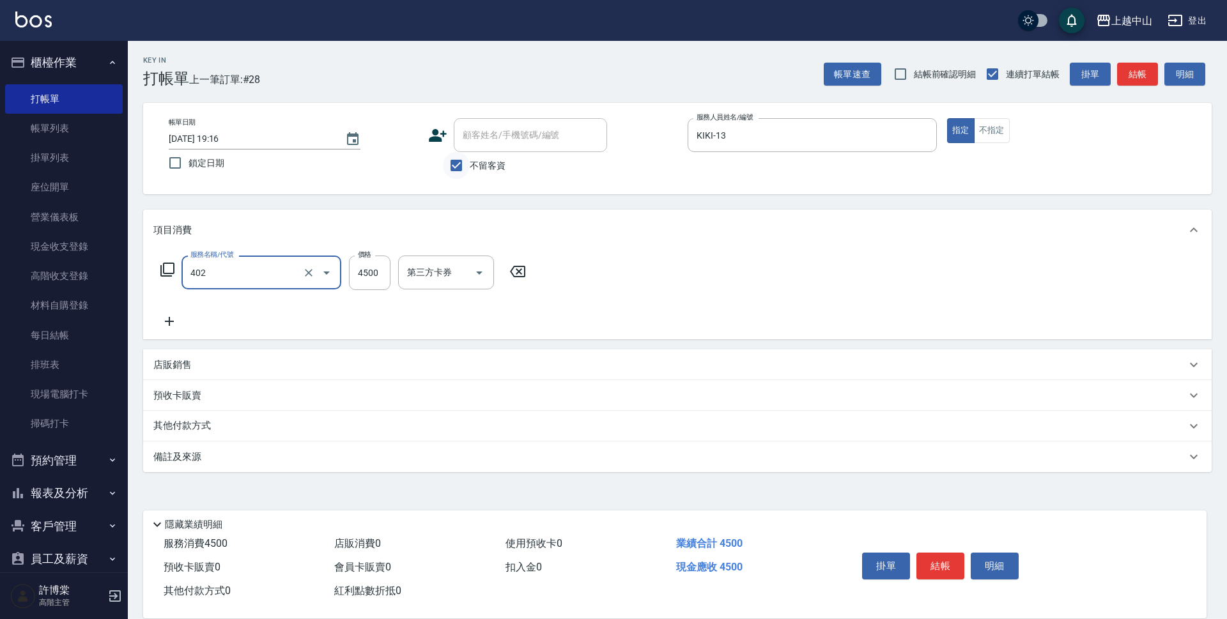
type input "2段式結構自備卡(402)"
type input "4499"
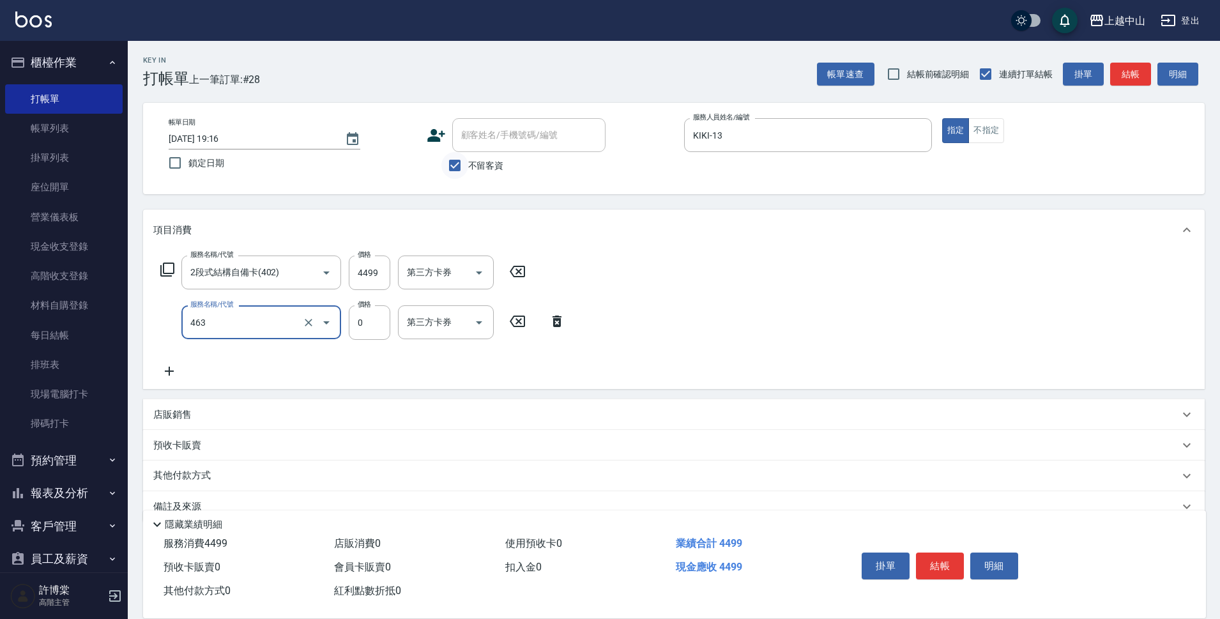
type input "護髮卡使用(463)"
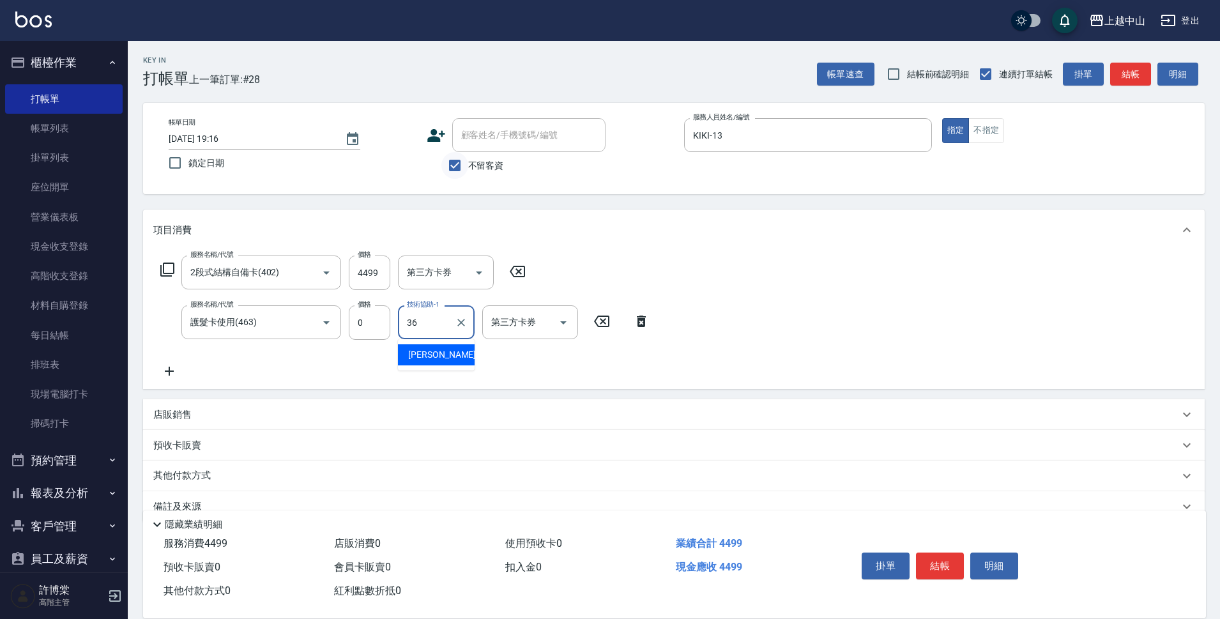
type input "薇慈-36"
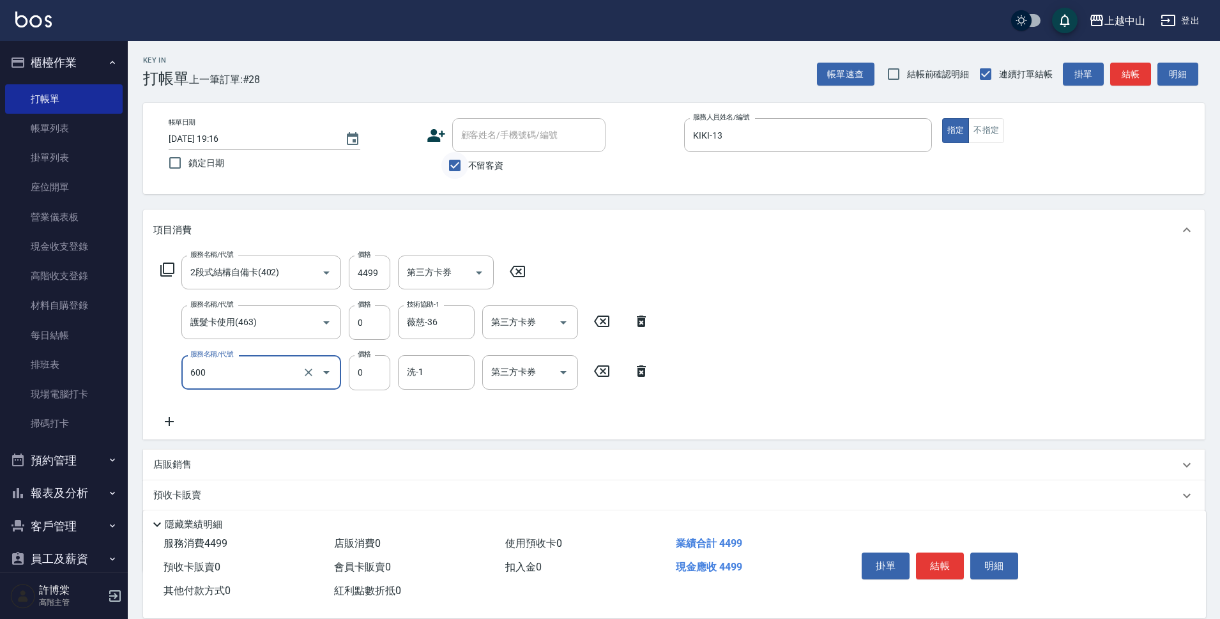
type input "洗髮(免費)(600)"
type input "薇慈-36"
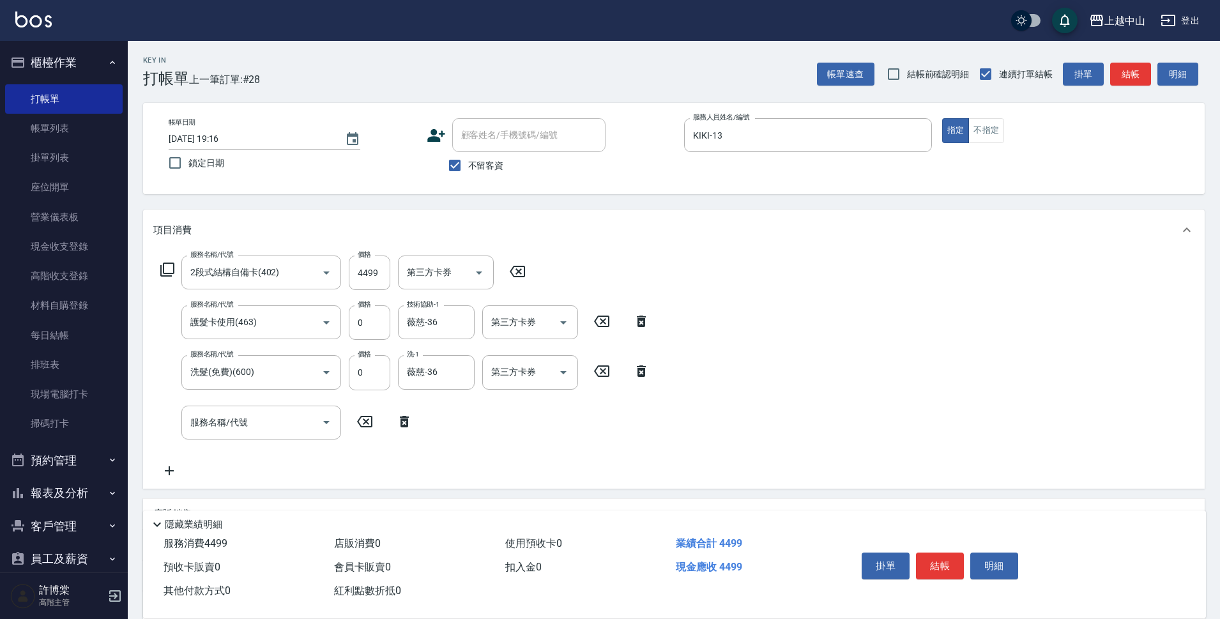
click at [640, 374] on icon at bounding box center [641, 371] width 32 height 15
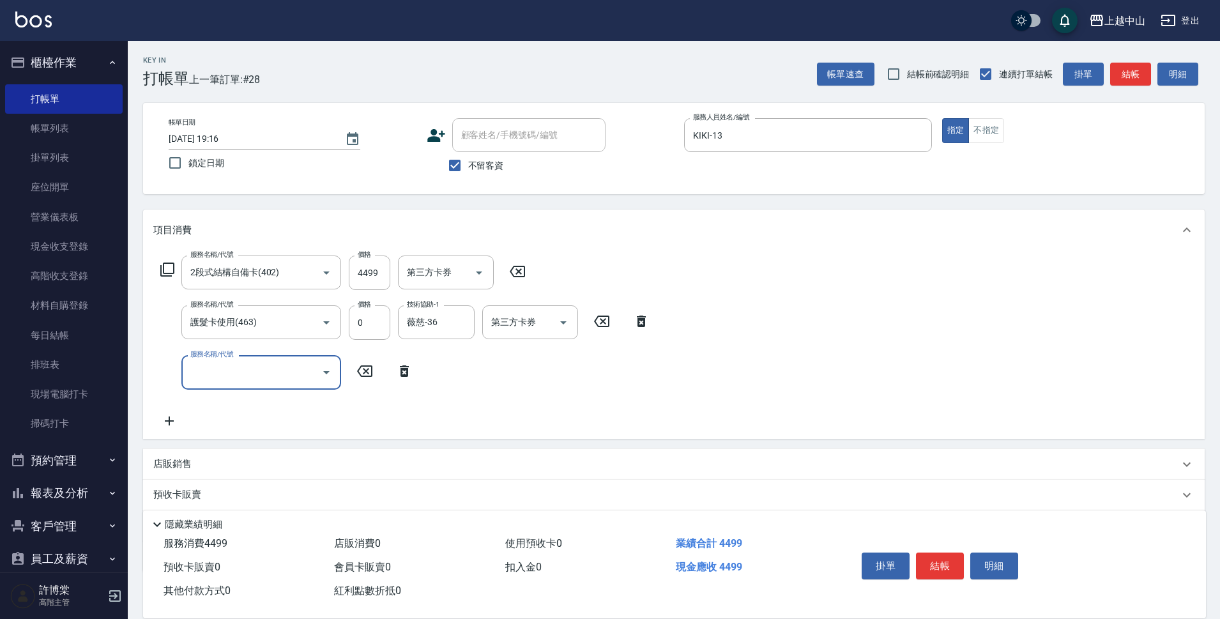
click at [645, 326] on icon at bounding box center [641, 322] width 9 height 12
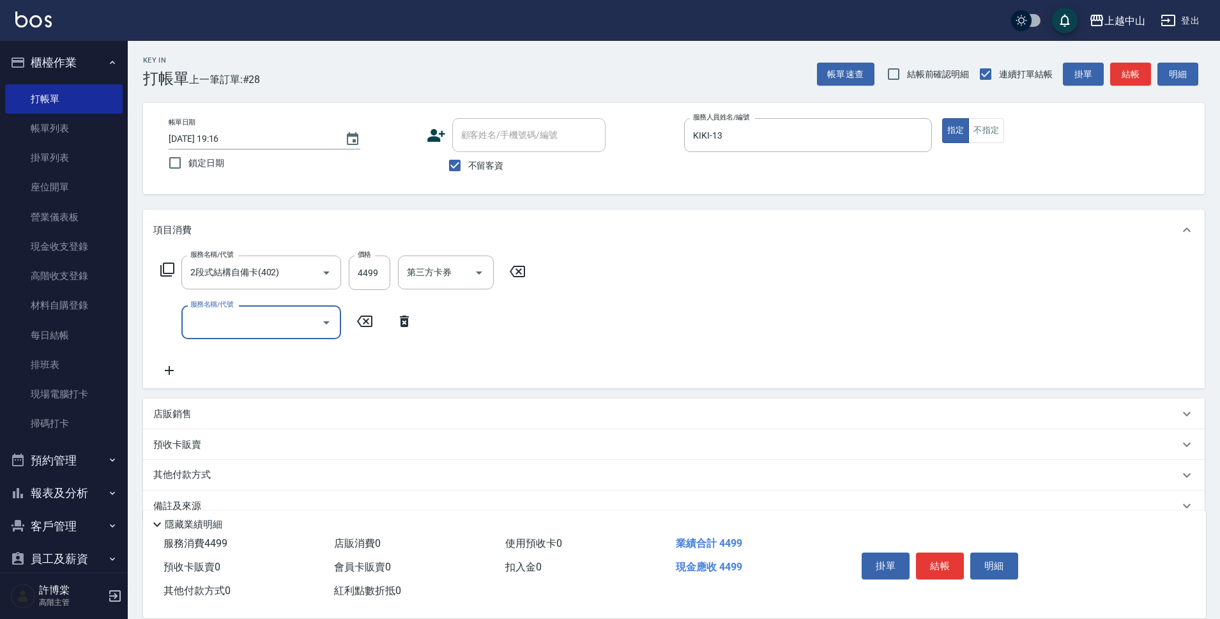
click at [518, 274] on icon at bounding box center [518, 271] width 32 height 15
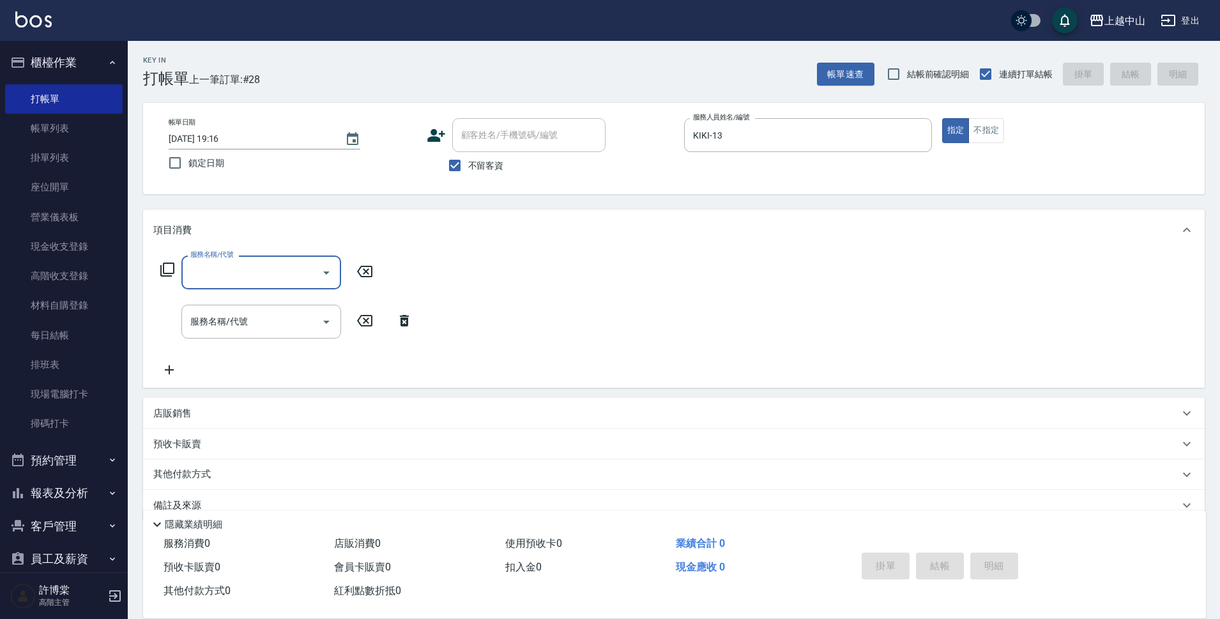
click at [406, 316] on icon at bounding box center [404, 321] width 9 height 12
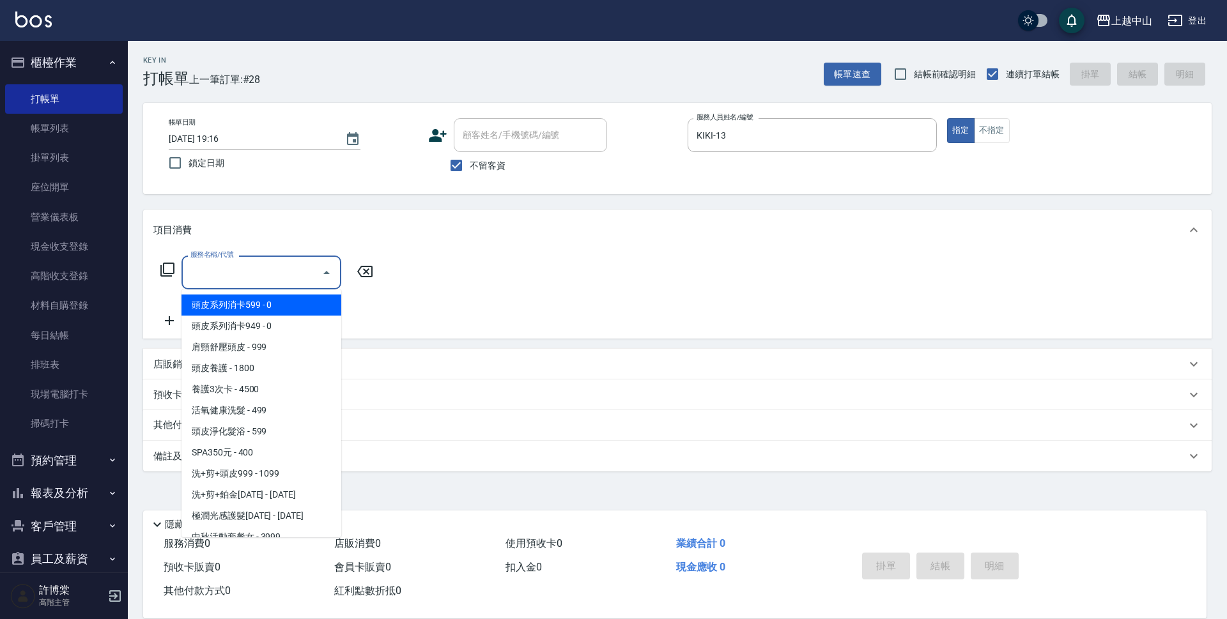
click at [254, 275] on input "服務名稱/代號" at bounding box center [251, 272] width 129 height 22
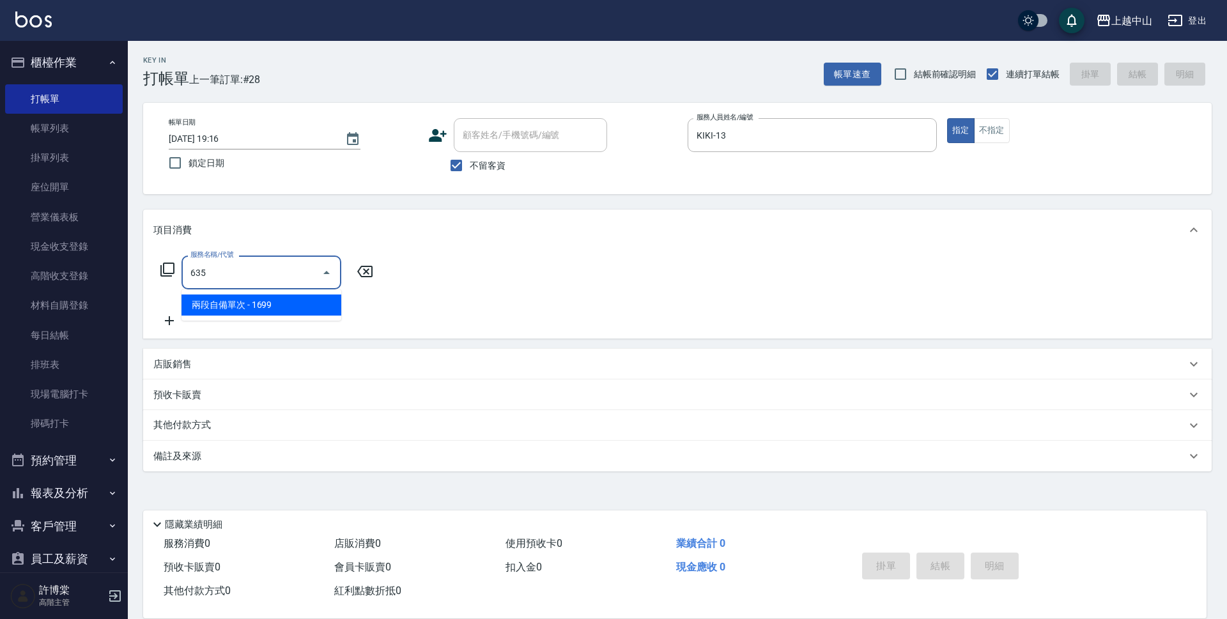
type input "兩段自備單次(635)"
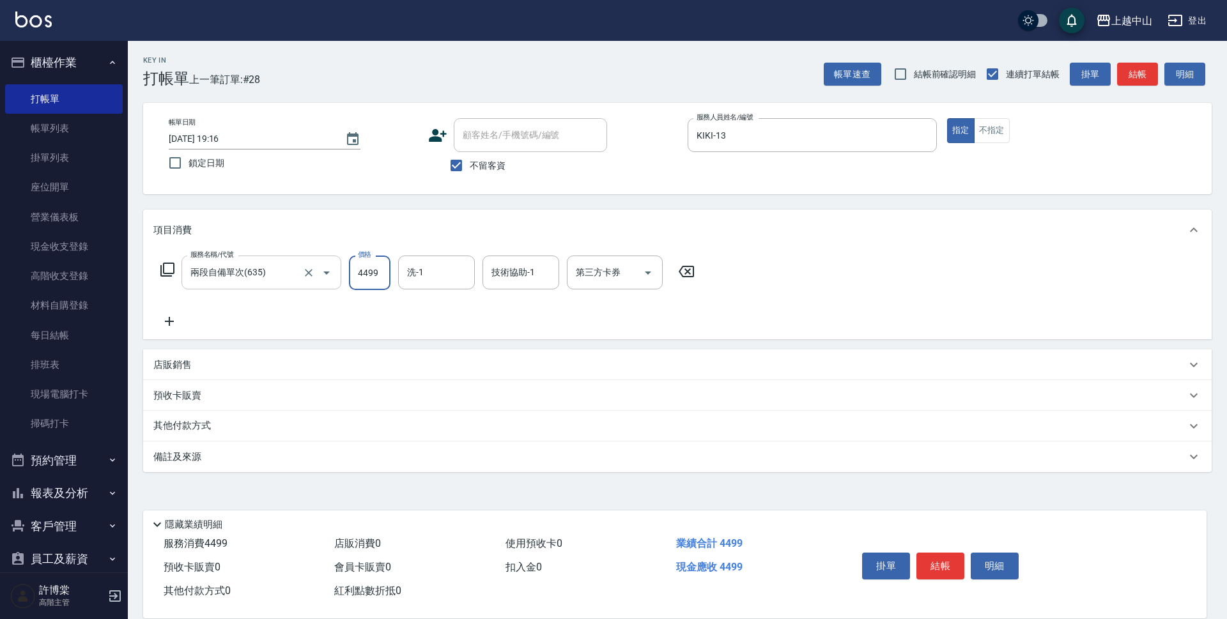
type input "4499"
type input "薇慈-36"
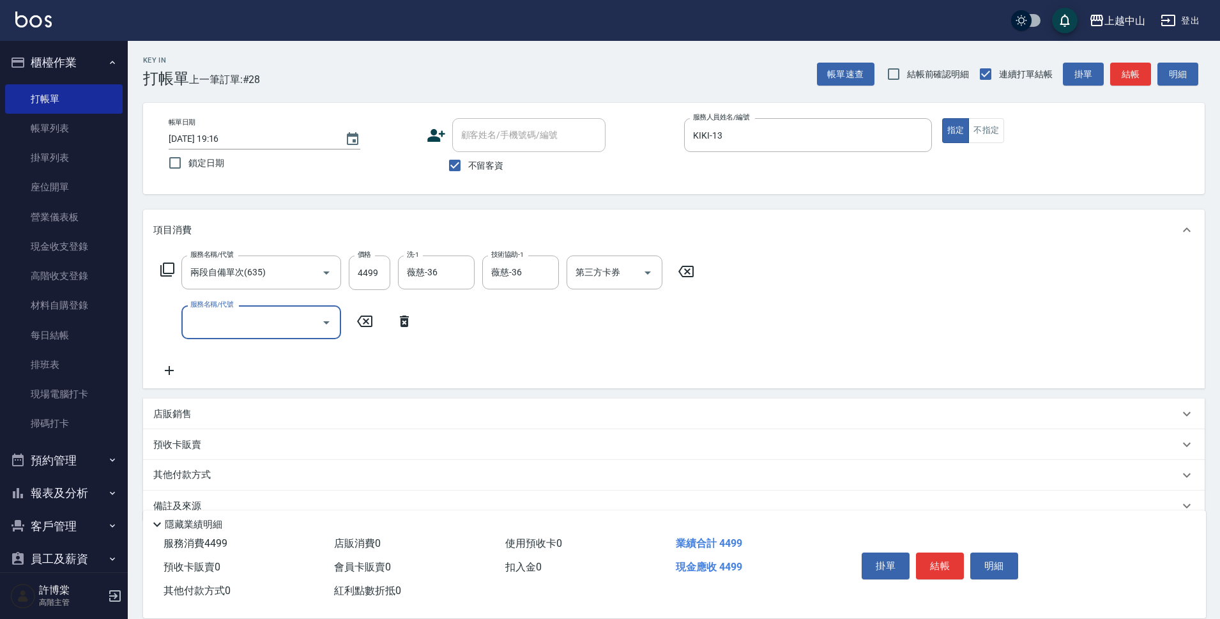
scroll to position [25, 0]
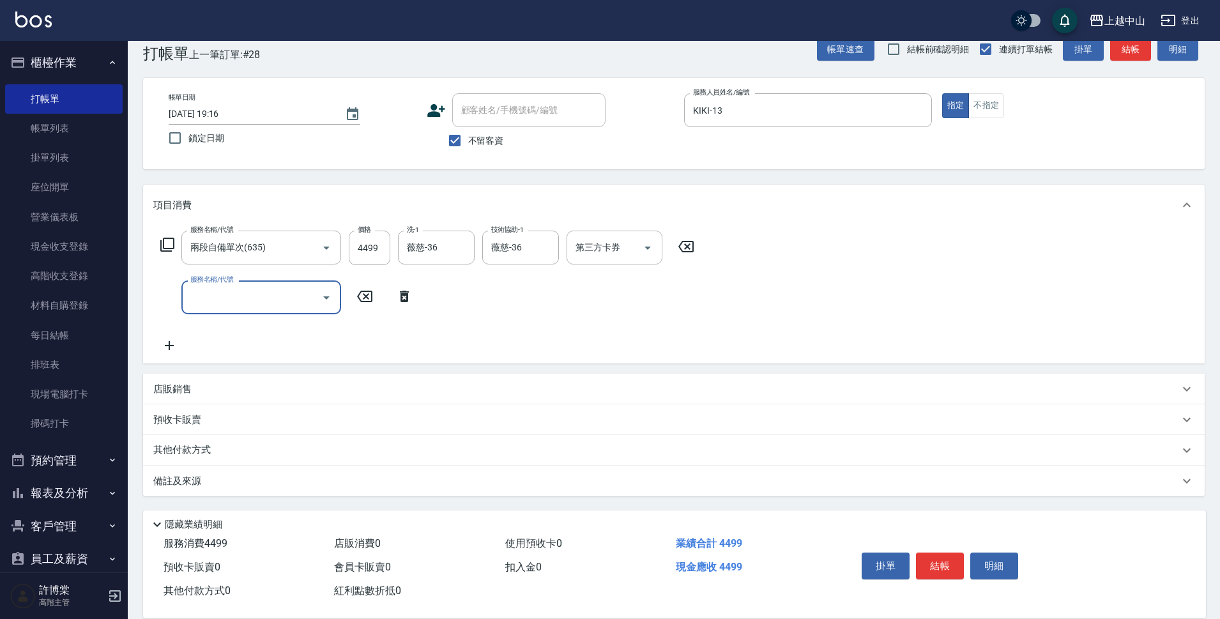
click at [206, 443] on p "其他付款方式" at bounding box center [185, 450] width 64 height 14
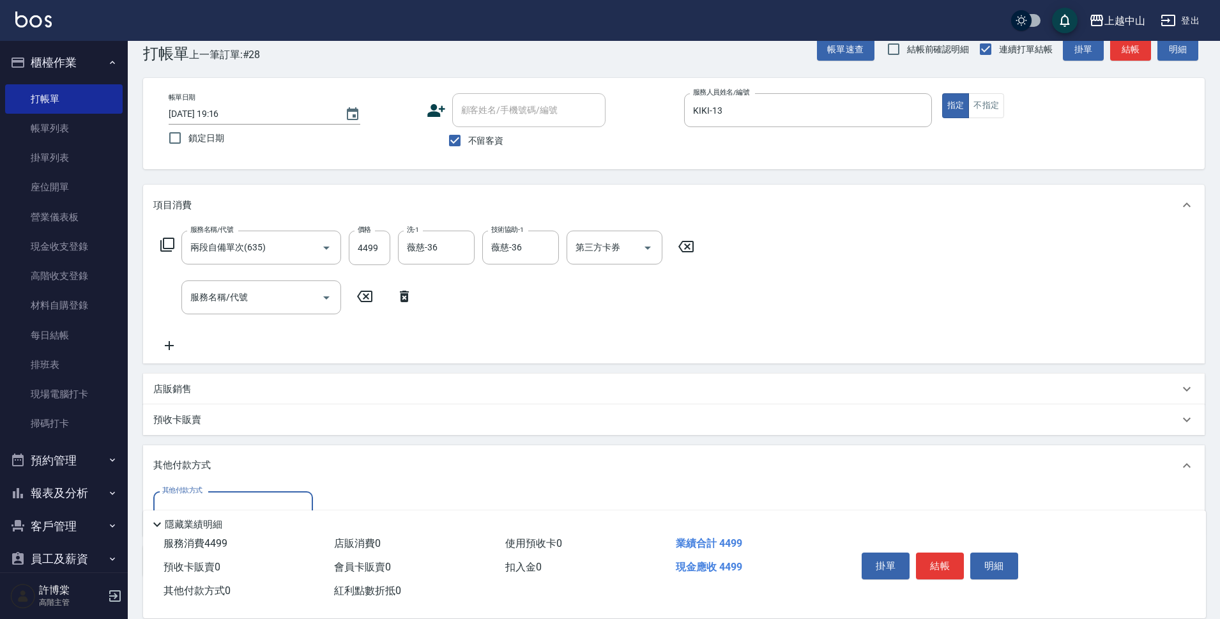
scroll to position [105, 0]
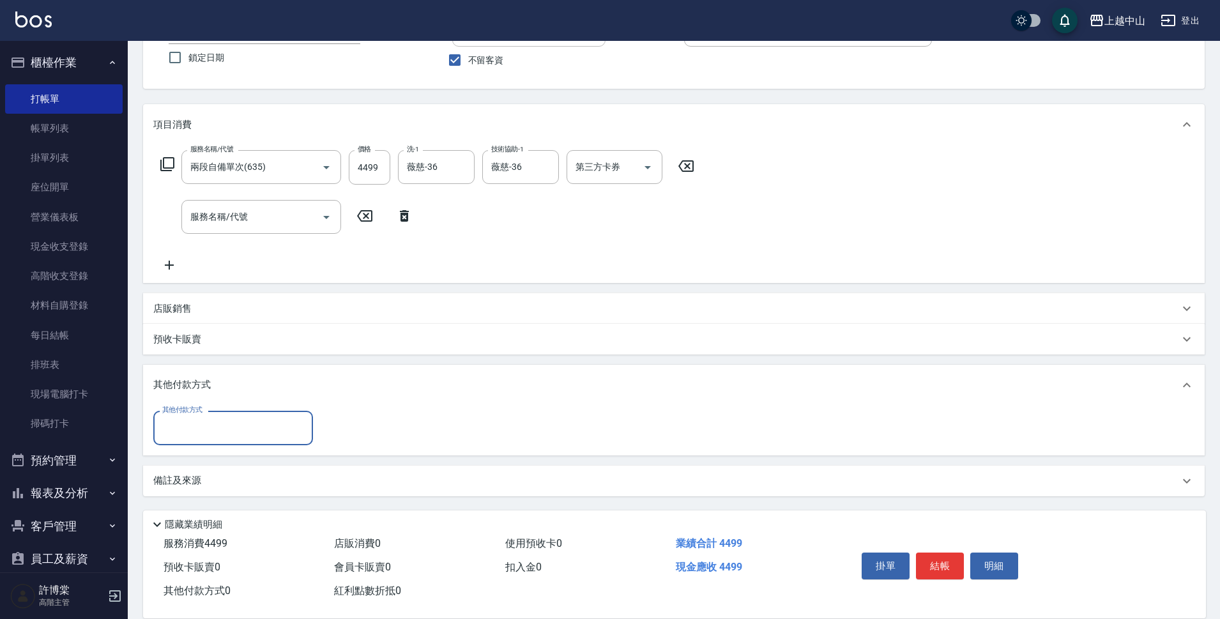
click at [234, 418] on input "其他付款方式" at bounding box center [233, 428] width 148 height 22
click at [223, 533] on span "信用卡" at bounding box center [233, 524] width 160 height 21
type input "信用卡"
type input "4499"
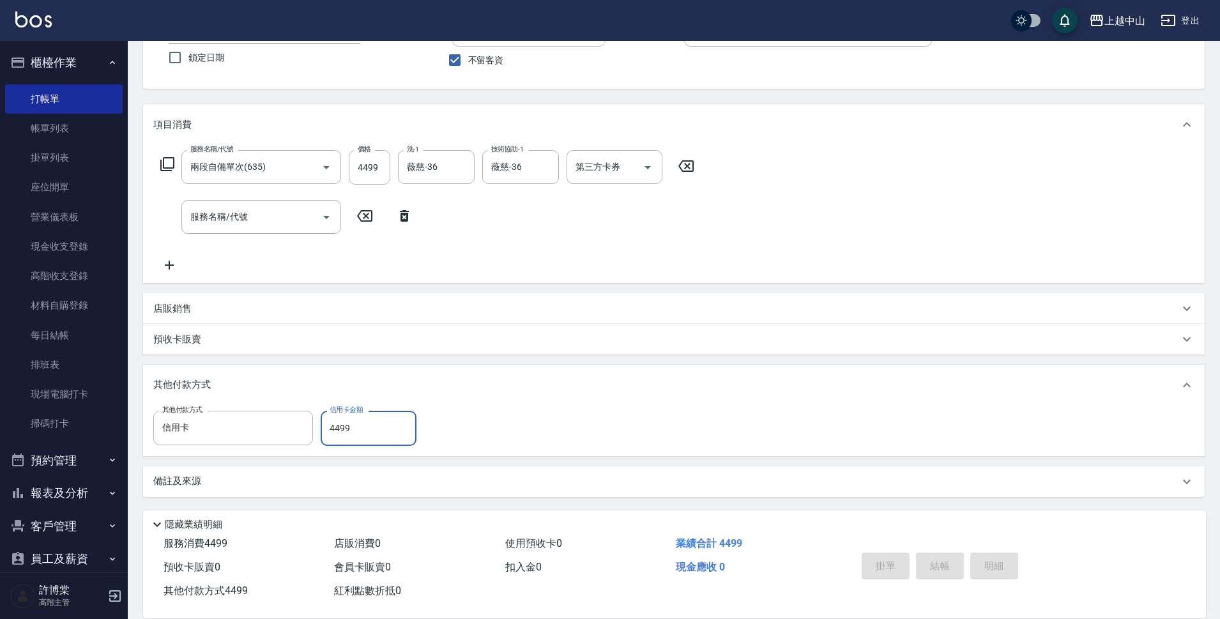
type input "[DATE] 19:21"
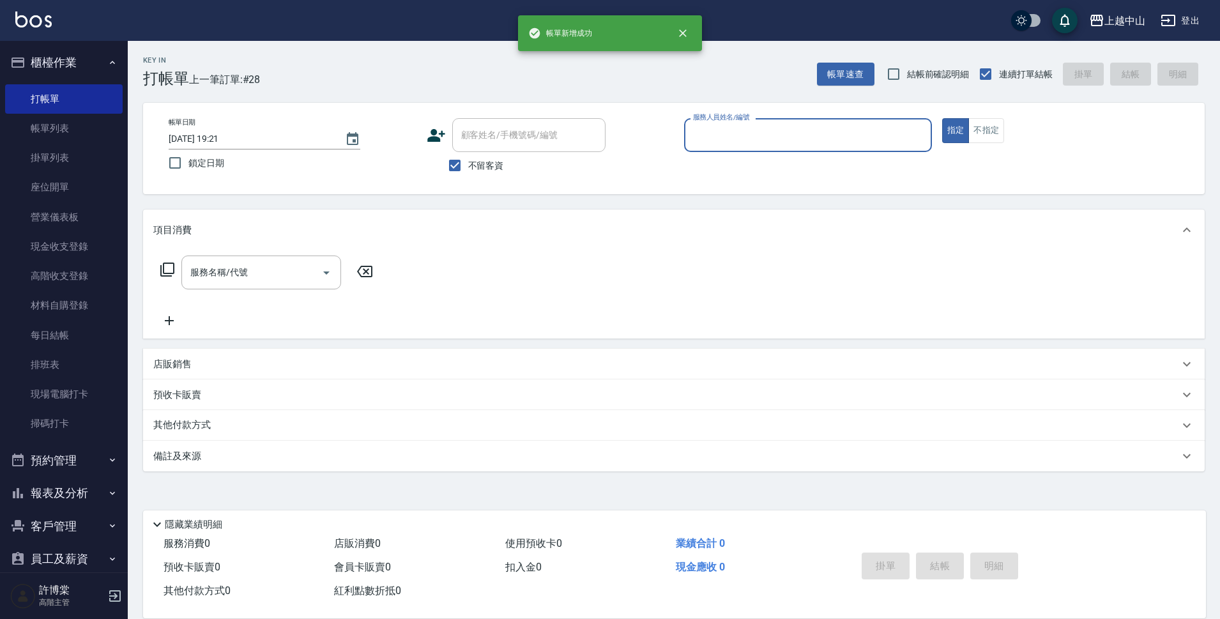
scroll to position [0, 0]
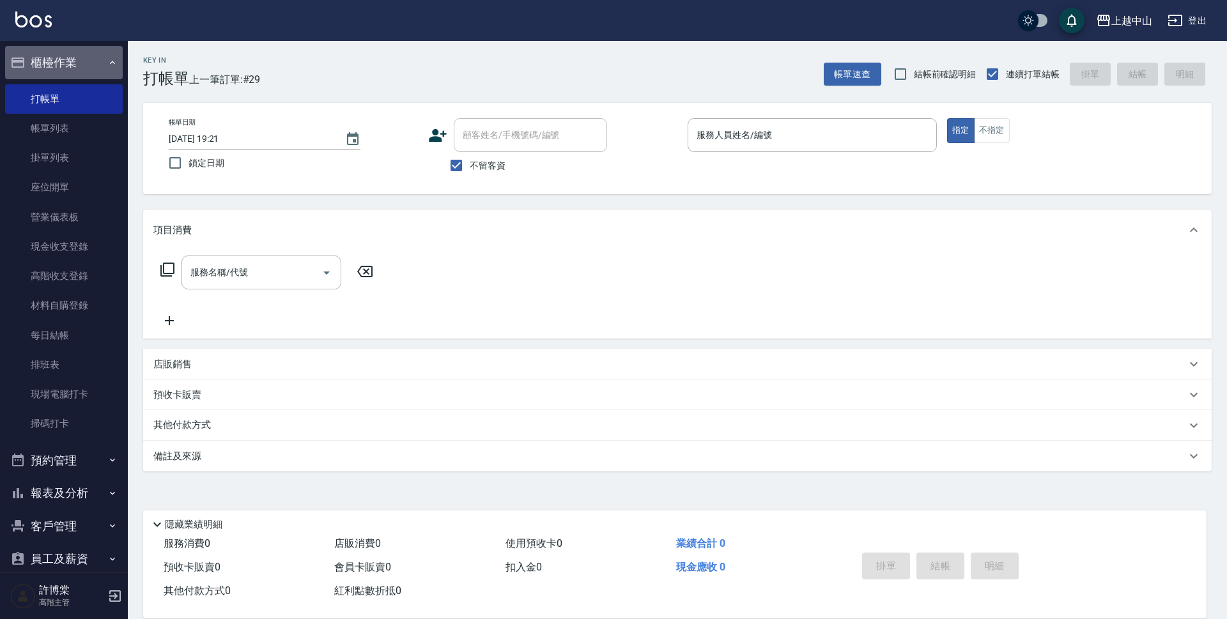
click at [80, 58] on button "櫃檯作業" at bounding box center [64, 62] width 118 height 33
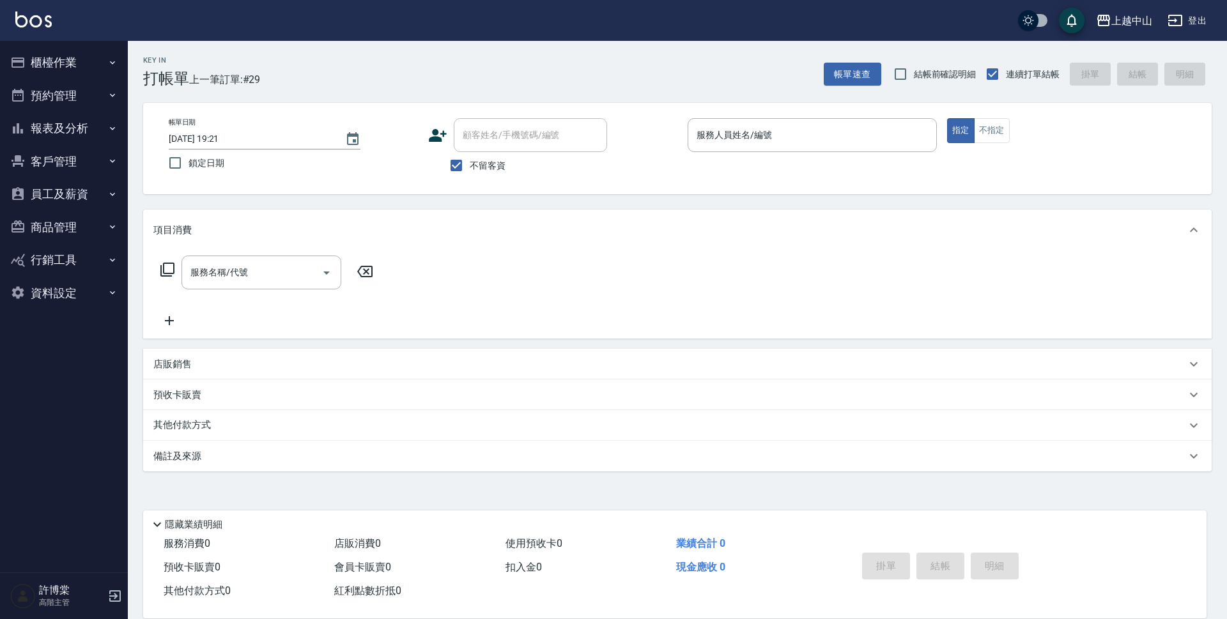
click at [86, 133] on button "報表及分析" at bounding box center [64, 128] width 118 height 33
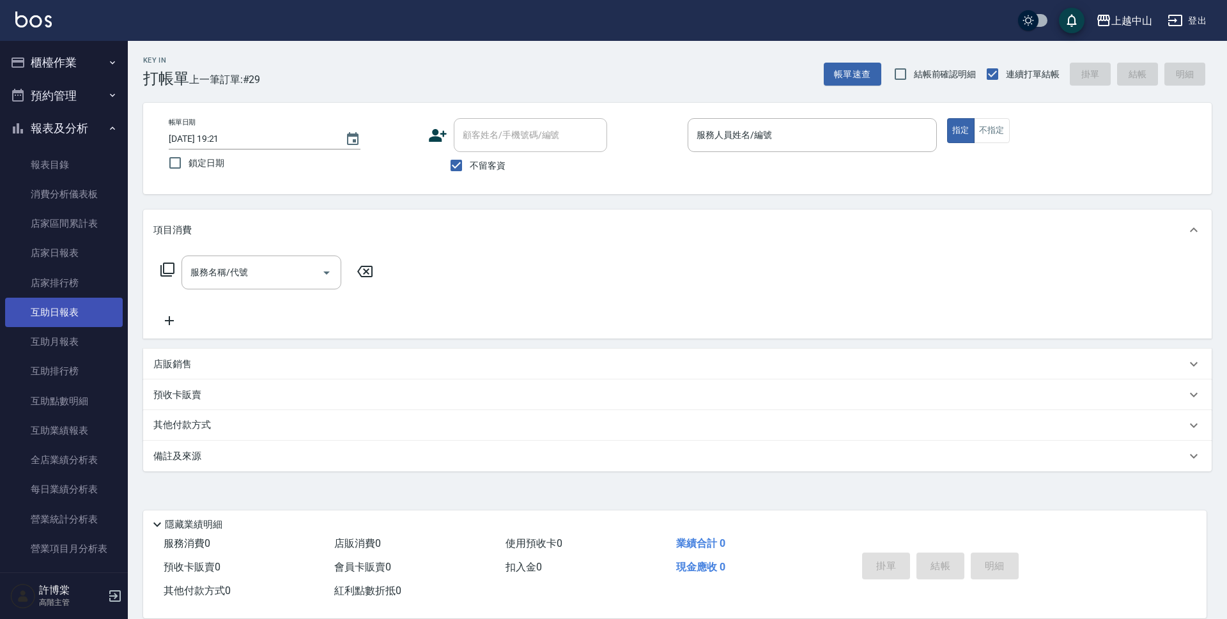
click at [74, 315] on link "互助日報表" at bounding box center [64, 312] width 118 height 29
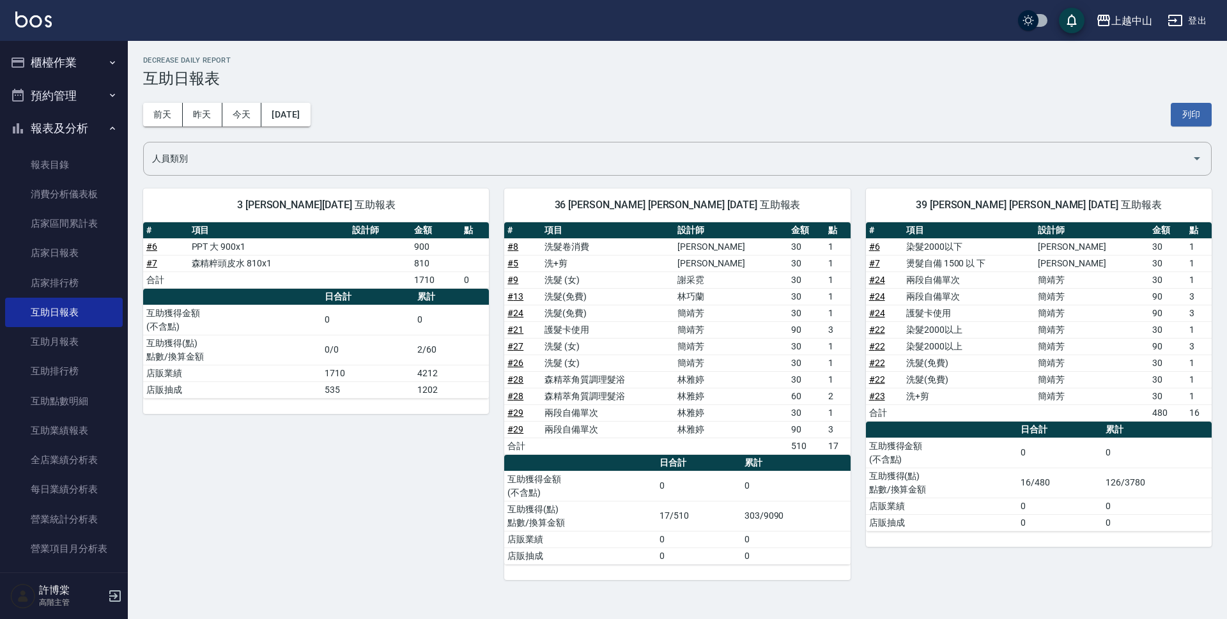
click at [75, 131] on button "報表及分析" at bounding box center [64, 128] width 118 height 33
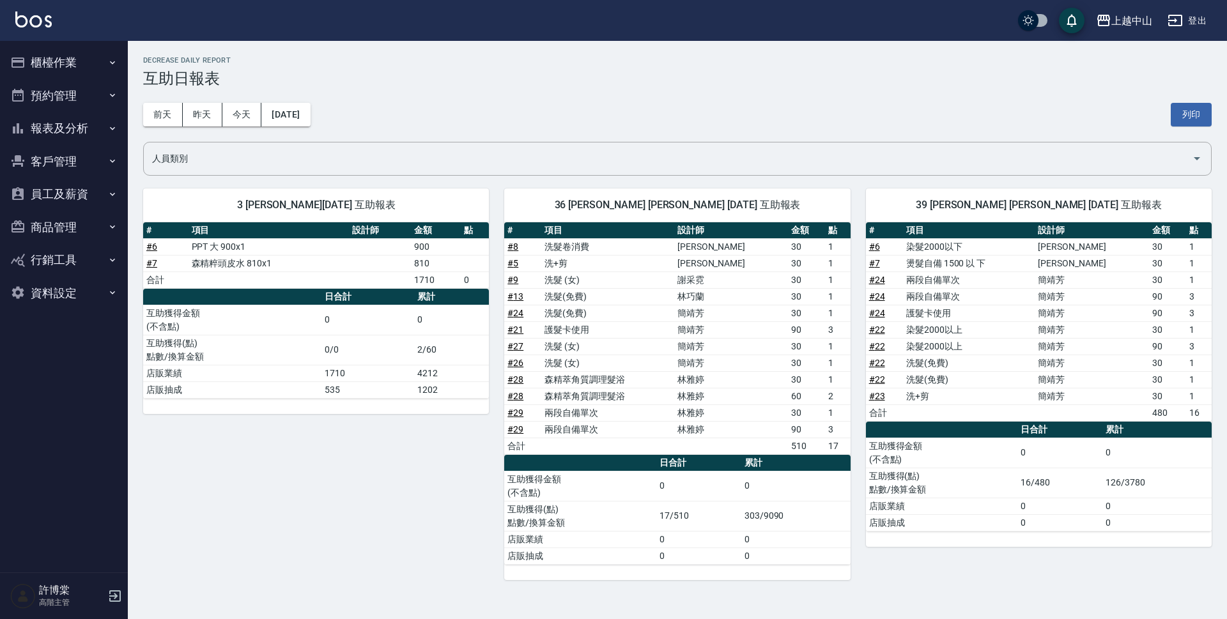
click at [71, 66] on button "櫃檯作業" at bounding box center [64, 62] width 118 height 33
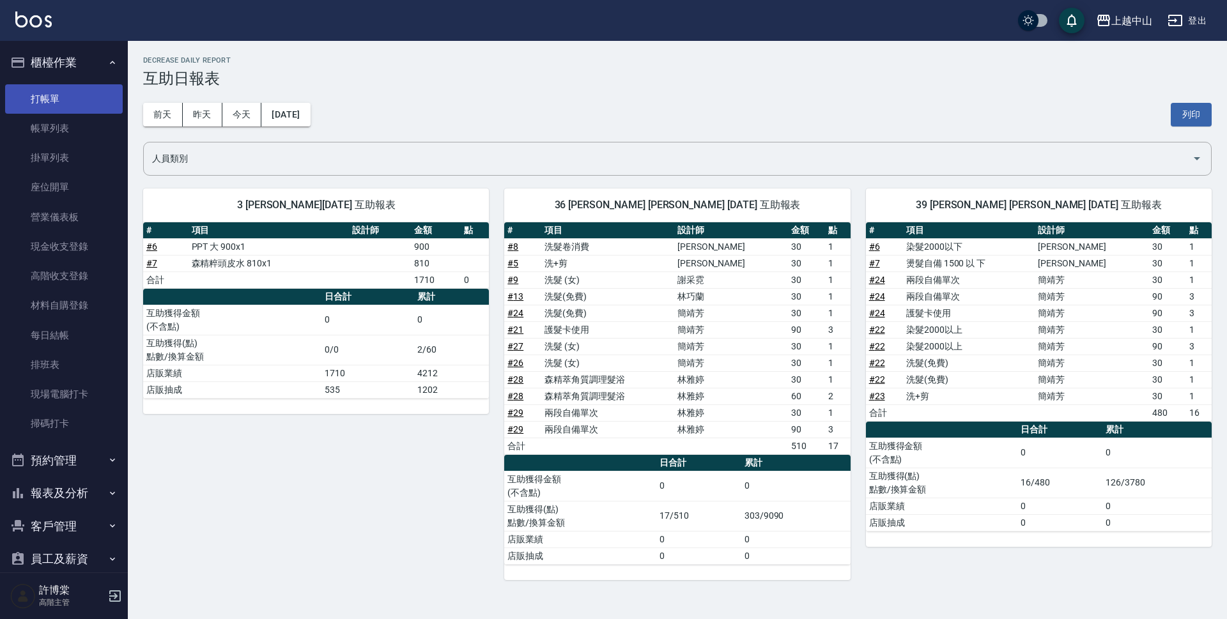
click at [65, 100] on link "打帳單" at bounding box center [64, 98] width 118 height 29
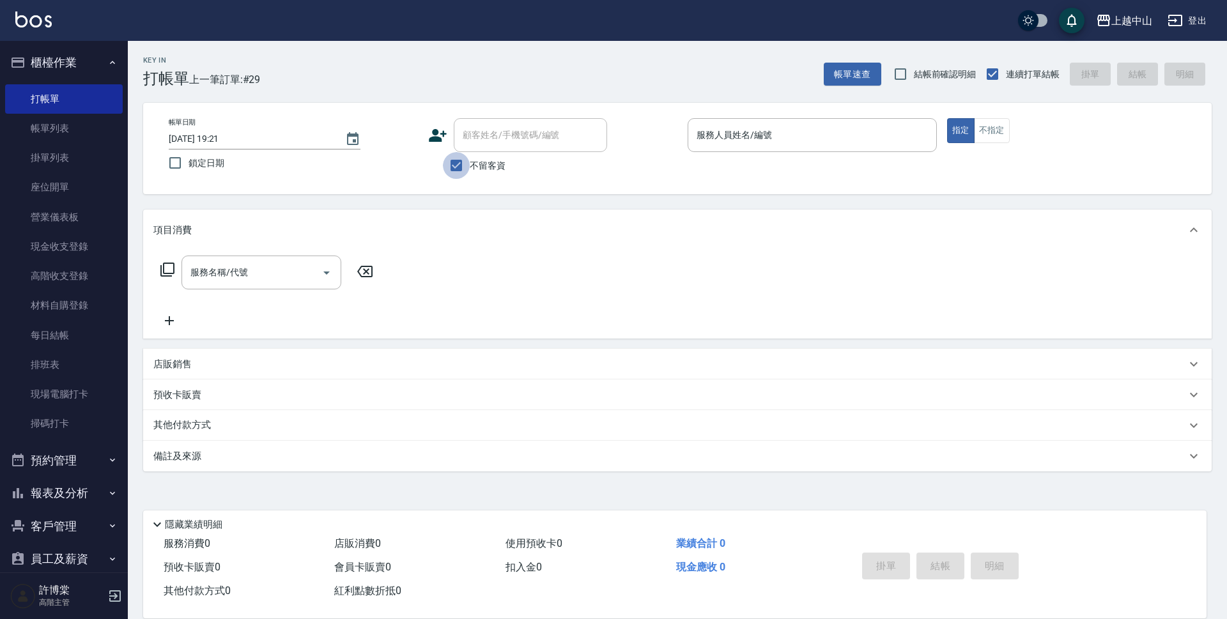
click at [457, 165] on input "不留客資" at bounding box center [456, 165] width 27 height 27
checkbox input "false"
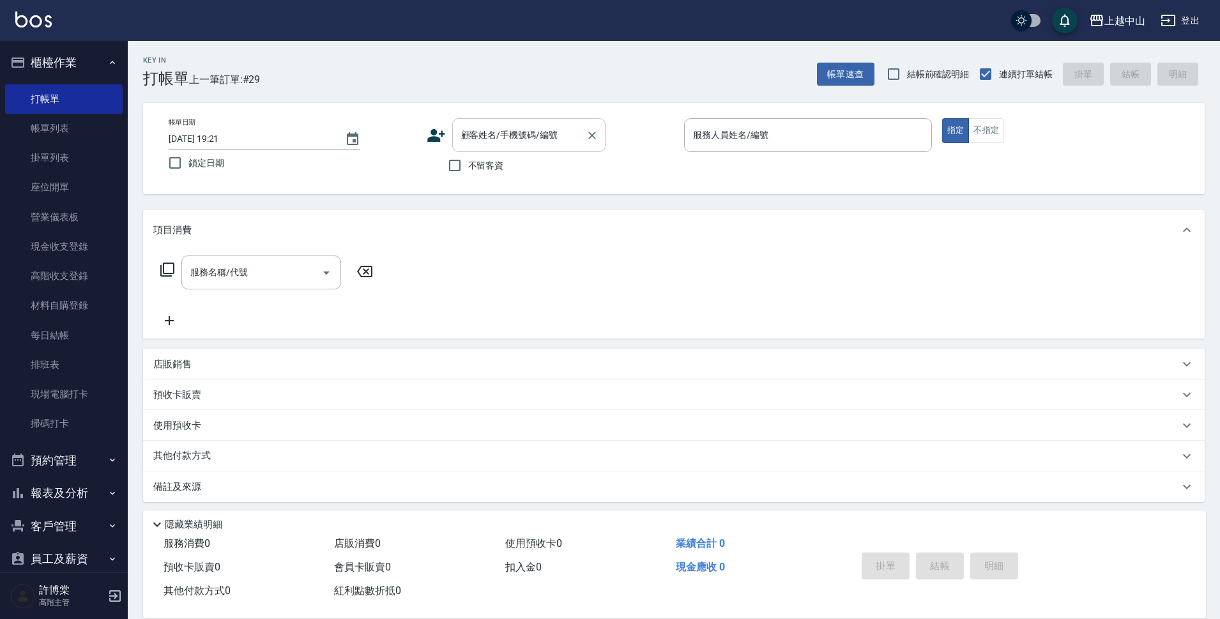
click at [473, 141] on div "顧客姓名/手機號碼/編號 顧客姓名/手機號碼/編號" at bounding box center [528, 135] width 153 height 34
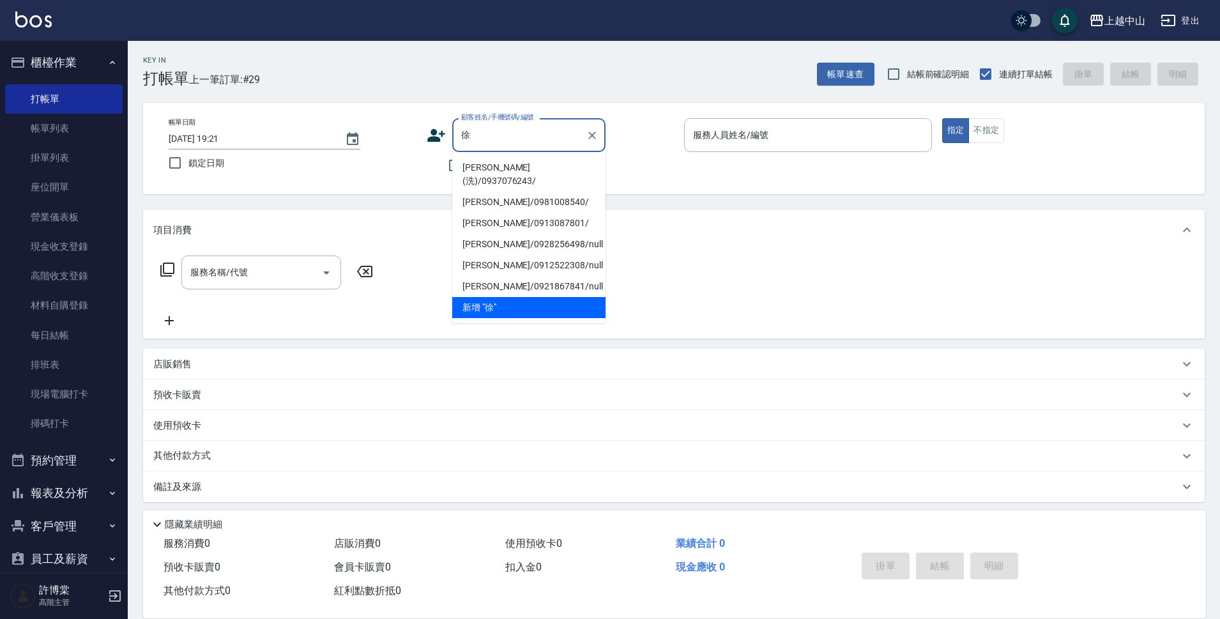
click at [512, 165] on li "[PERSON_NAME](洗)/0937076243/" at bounding box center [528, 174] width 153 height 35
type input "[PERSON_NAME](洗)/0937076243/"
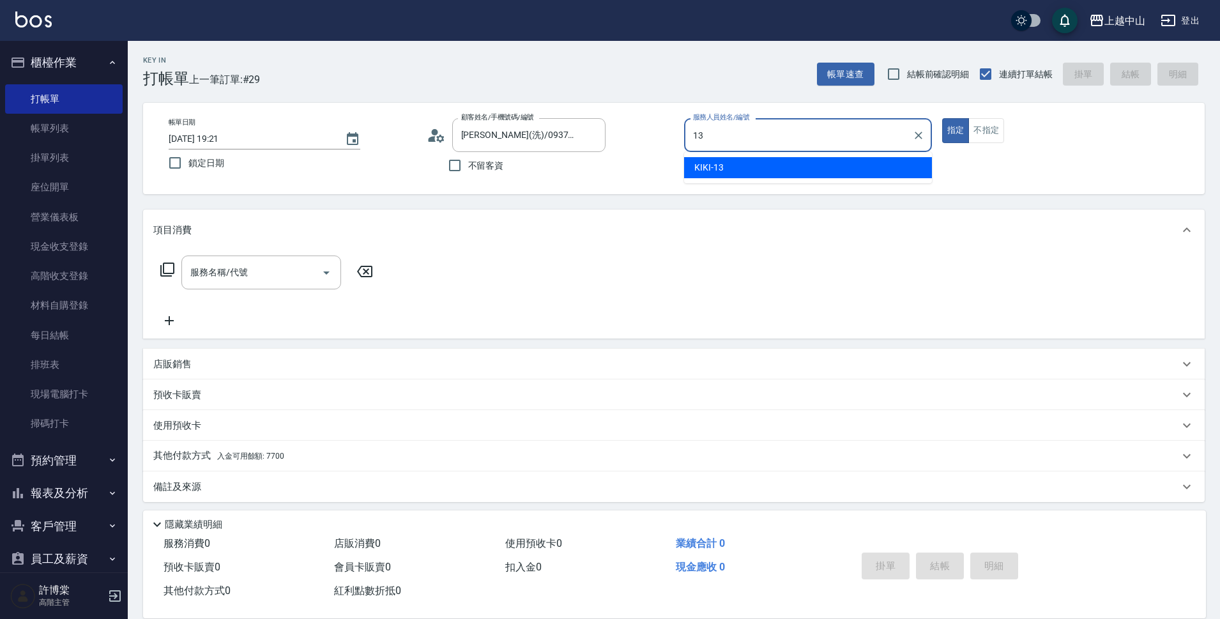
type input "KIKI-13"
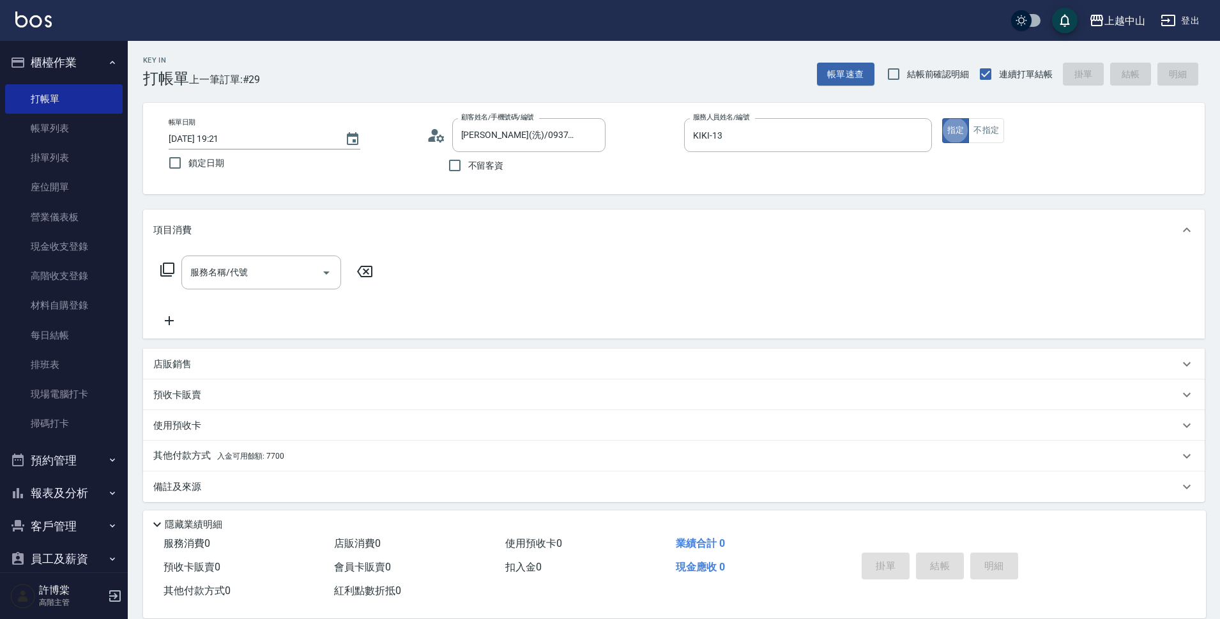
type button "true"
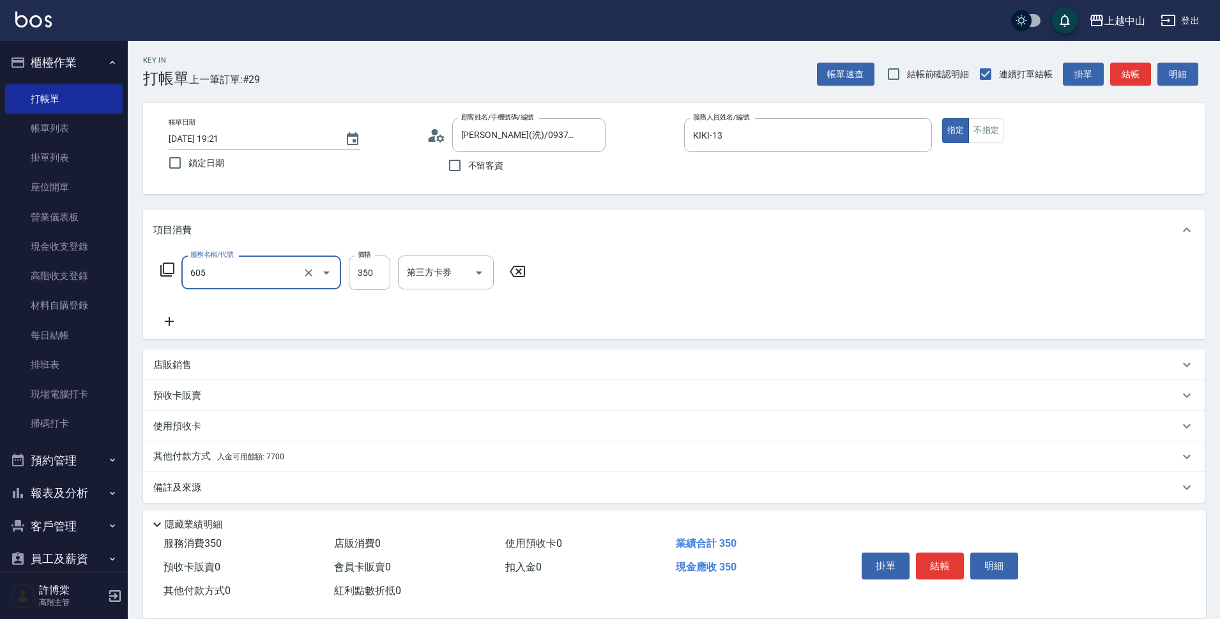
type input "洗髮 (女)(605)"
type input "薇慈-36"
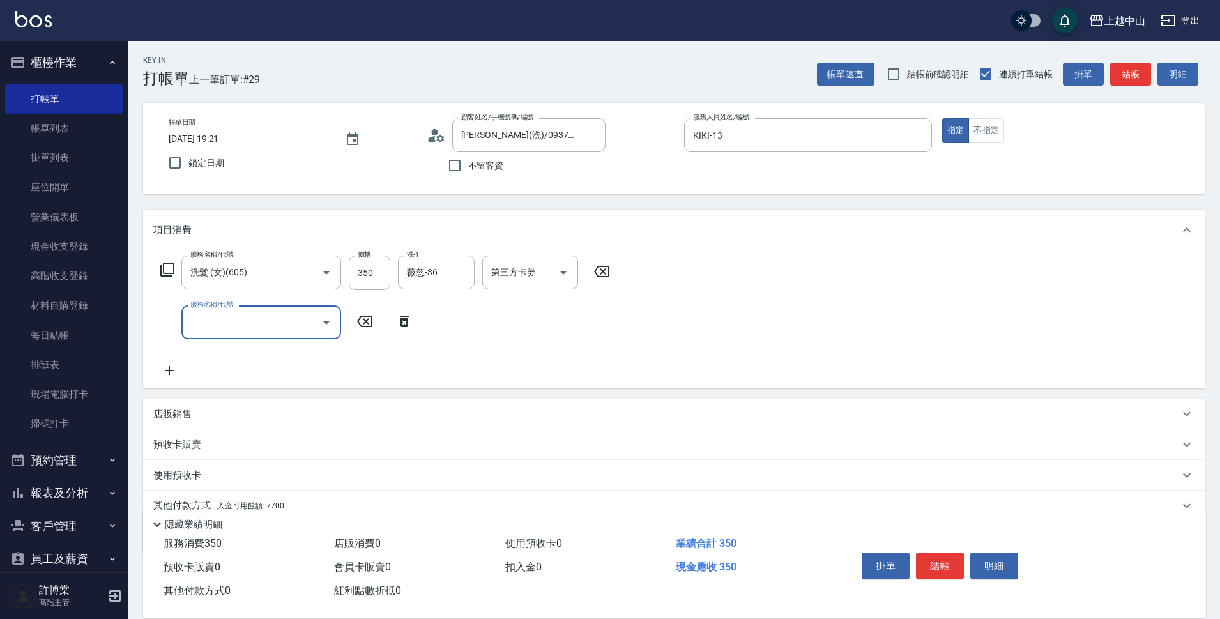
scroll to position [56, 0]
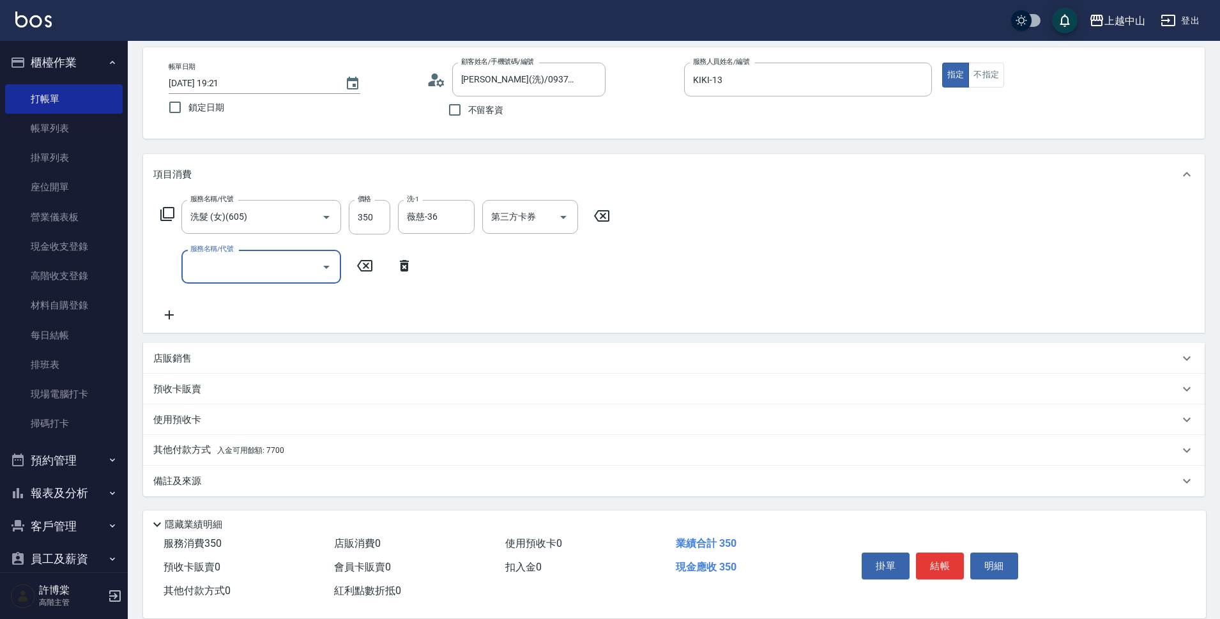
click at [431, 457] on div "其他付款方式 入金可用餘額: 7700" at bounding box center [666, 450] width 1026 height 14
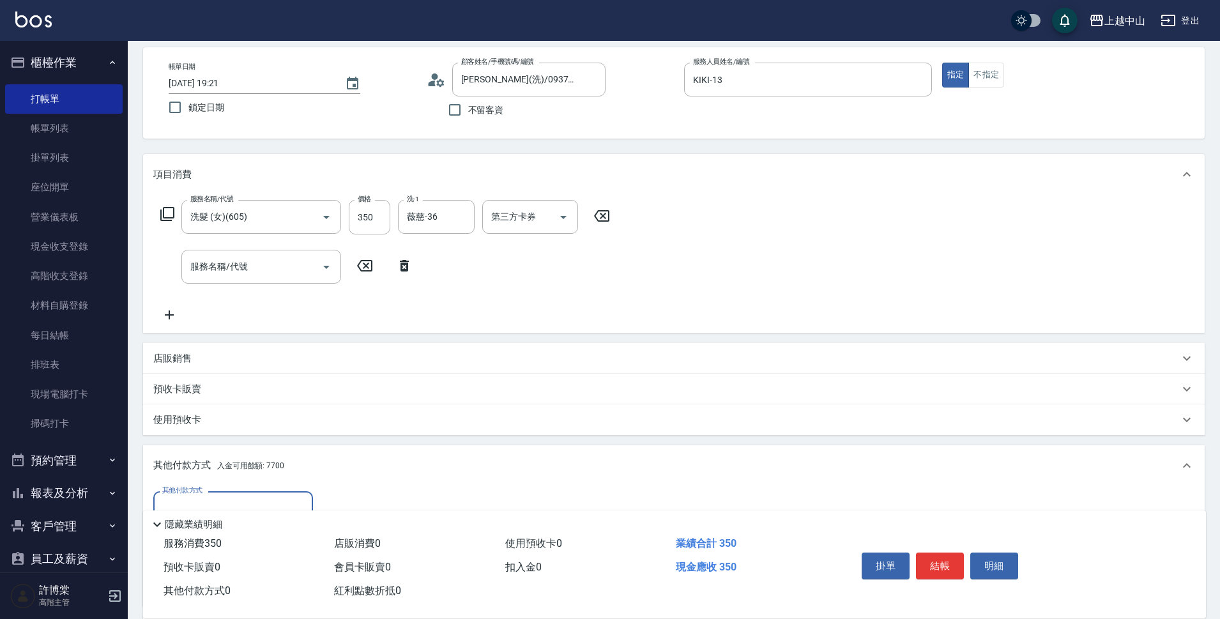
scroll to position [206, 0]
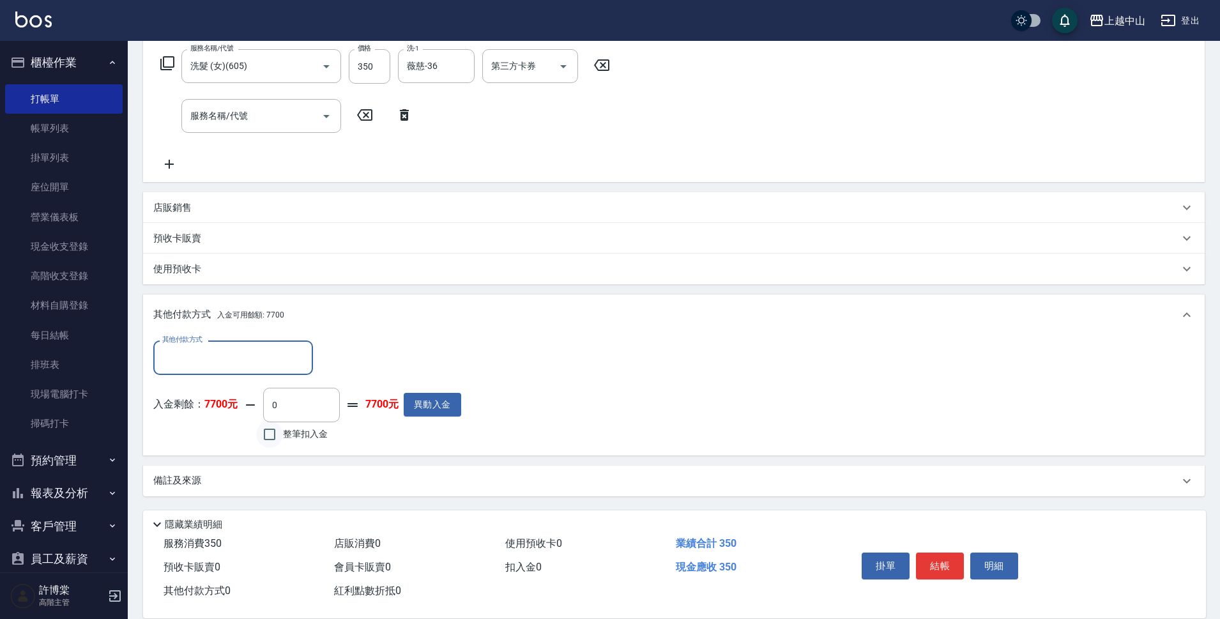
click at [266, 439] on input "整筆扣入金" at bounding box center [269, 434] width 27 height 27
checkbox input "true"
type input "350"
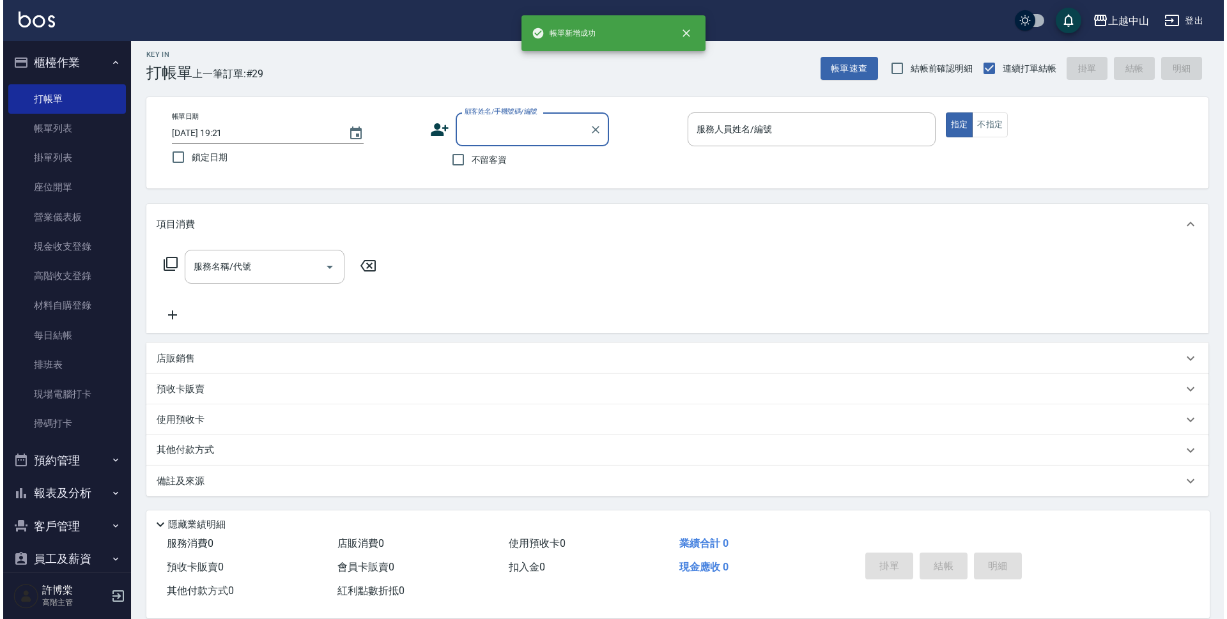
scroll to position [0, 0]
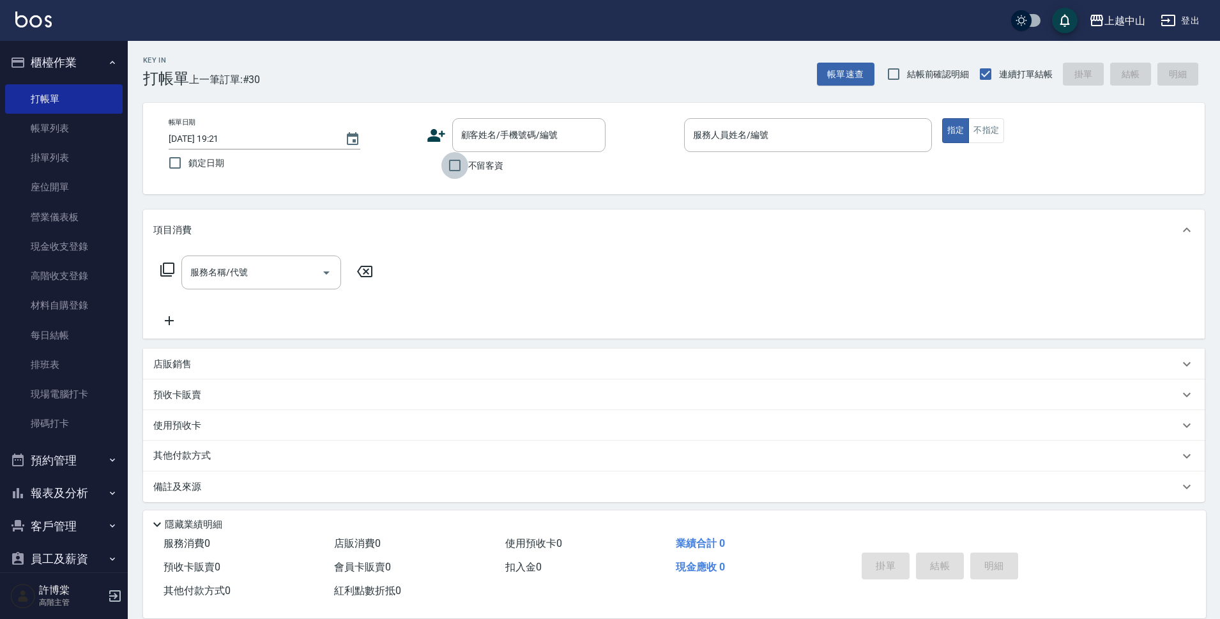
click at [450, 165] on input "不留客資" at bounding box center [454, 165] width 27 height 27
checkbox input "true"
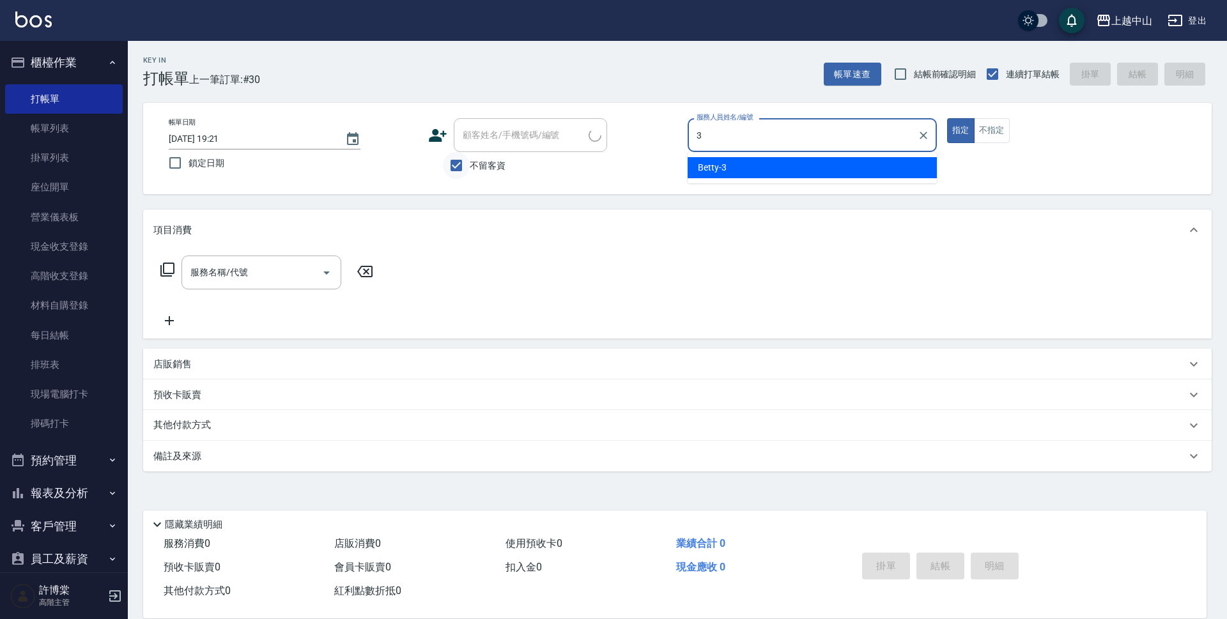
type input "Betty-3"
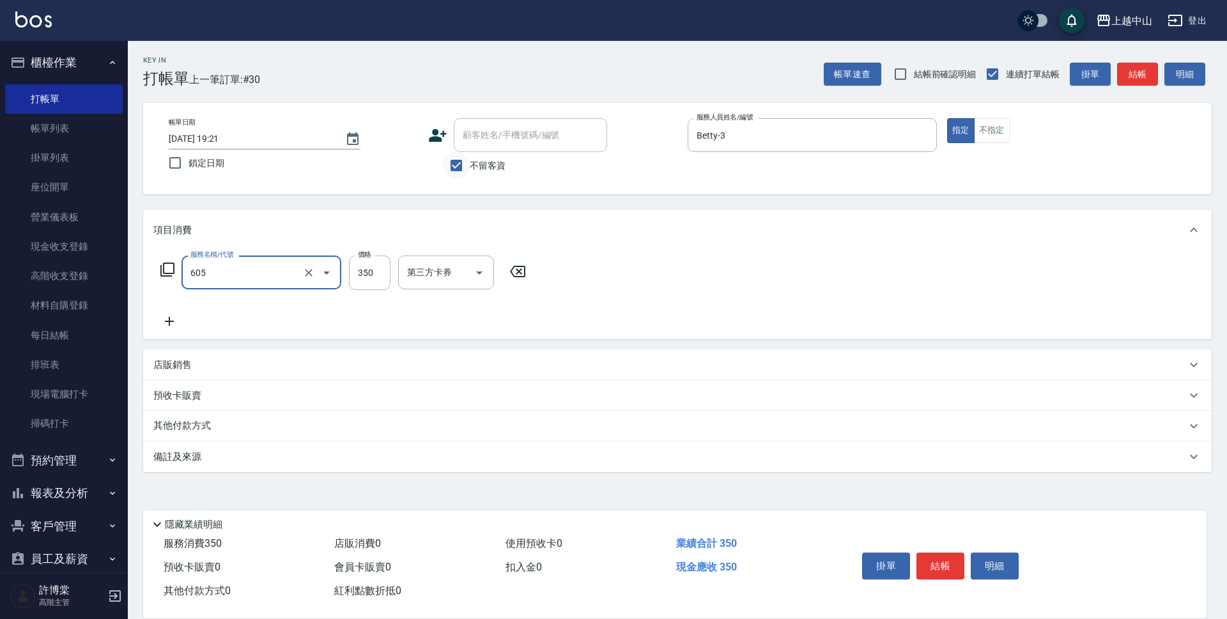
type input "洗髮 (女)(605)"
type input "400"
type input "[PERSON_NAME]-39"
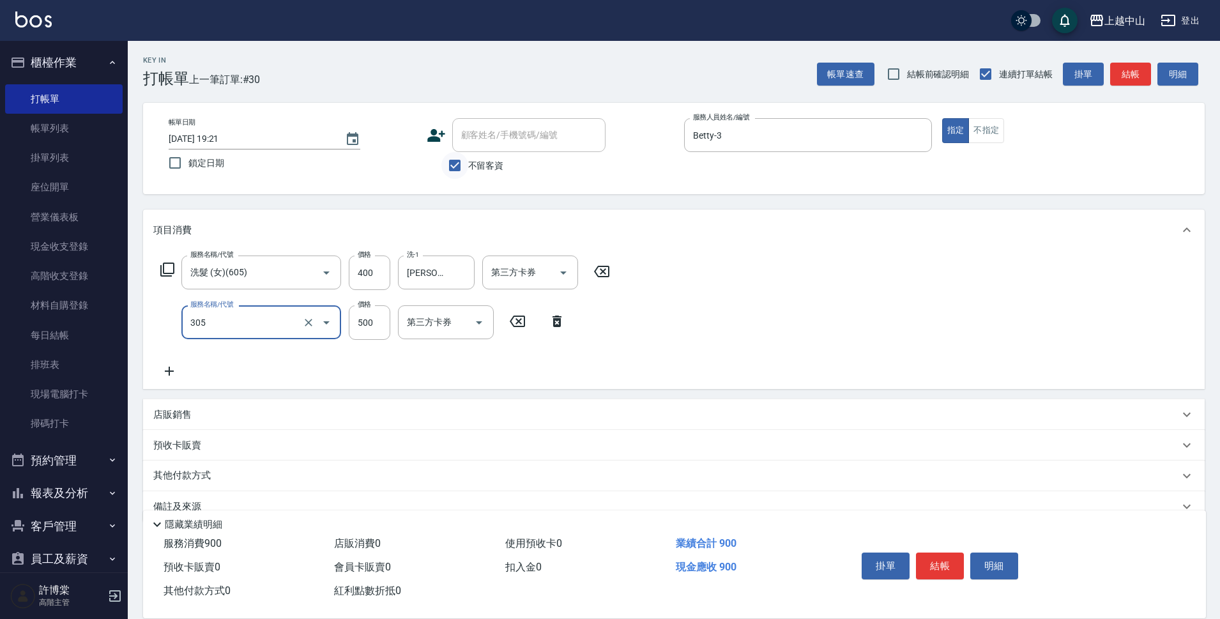
type input "剪髮(305)"
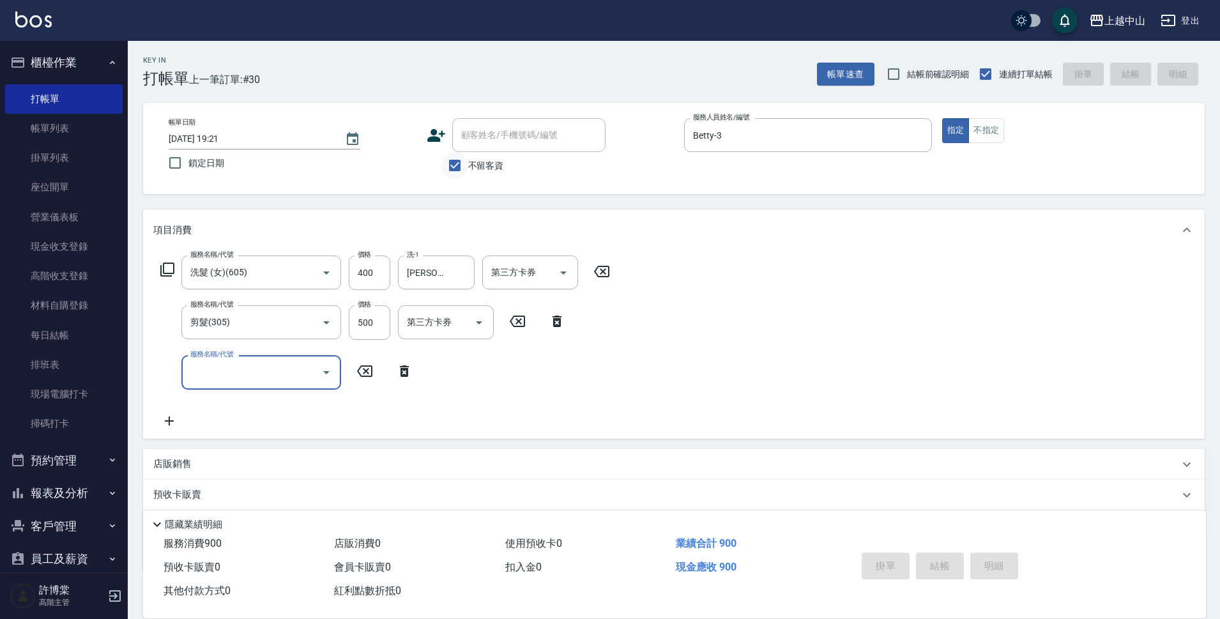
type input "[DATE] 19:22"
